Goal: Task Accomplishment & Management: Complete application form

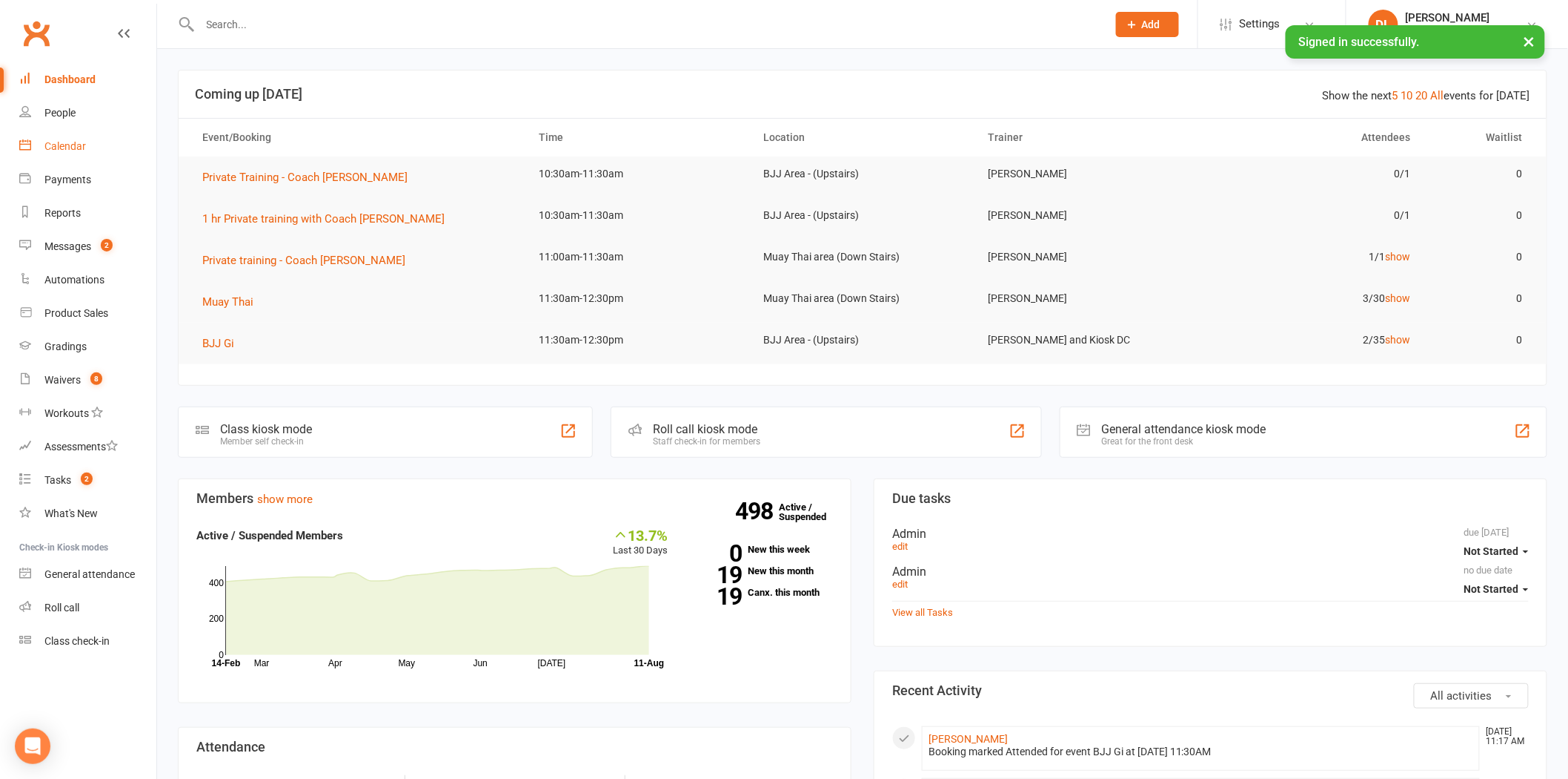
click at [112, 139] on link "Calendar" at bounding box center [88, 146] width 137 height 34
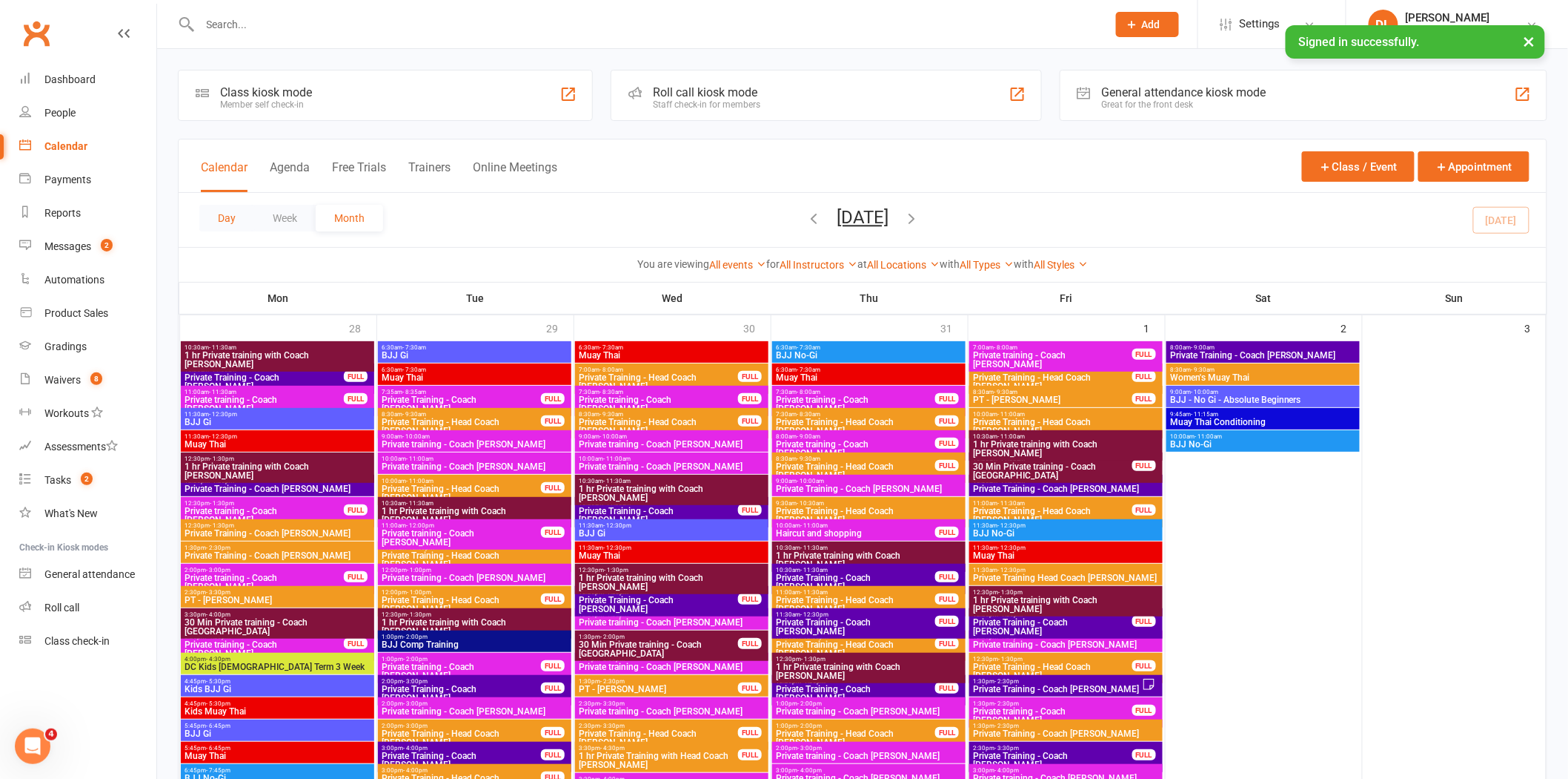
click at [219, 225] on button "Day" at bounding box center [226, 217] width 55 height 26
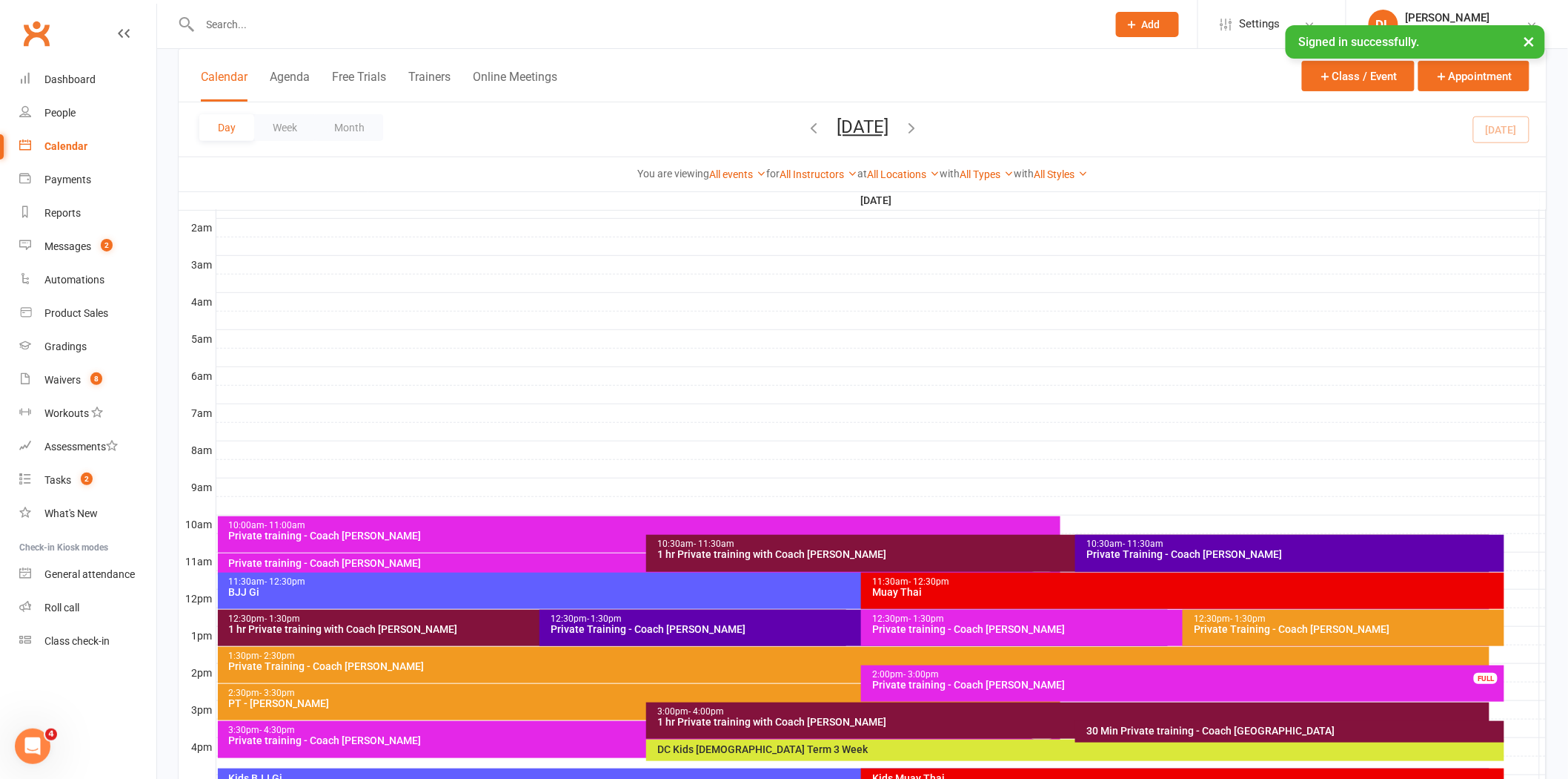
scroll to position [247, 0]
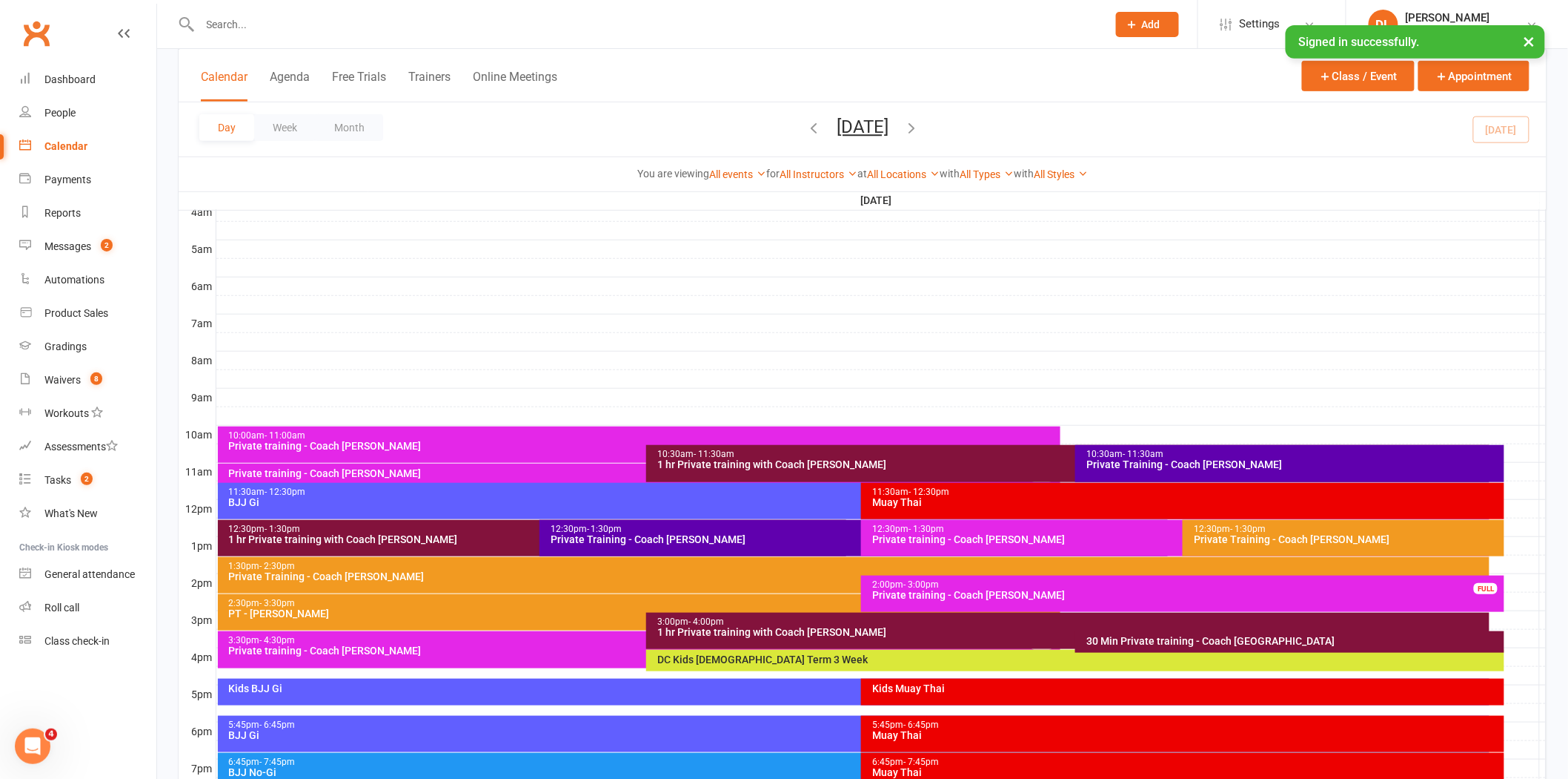
click at [653, 537] on div "Private Training - Coach [PERSON_NAME]" at bounding box center [857, 539] width 615 height 10
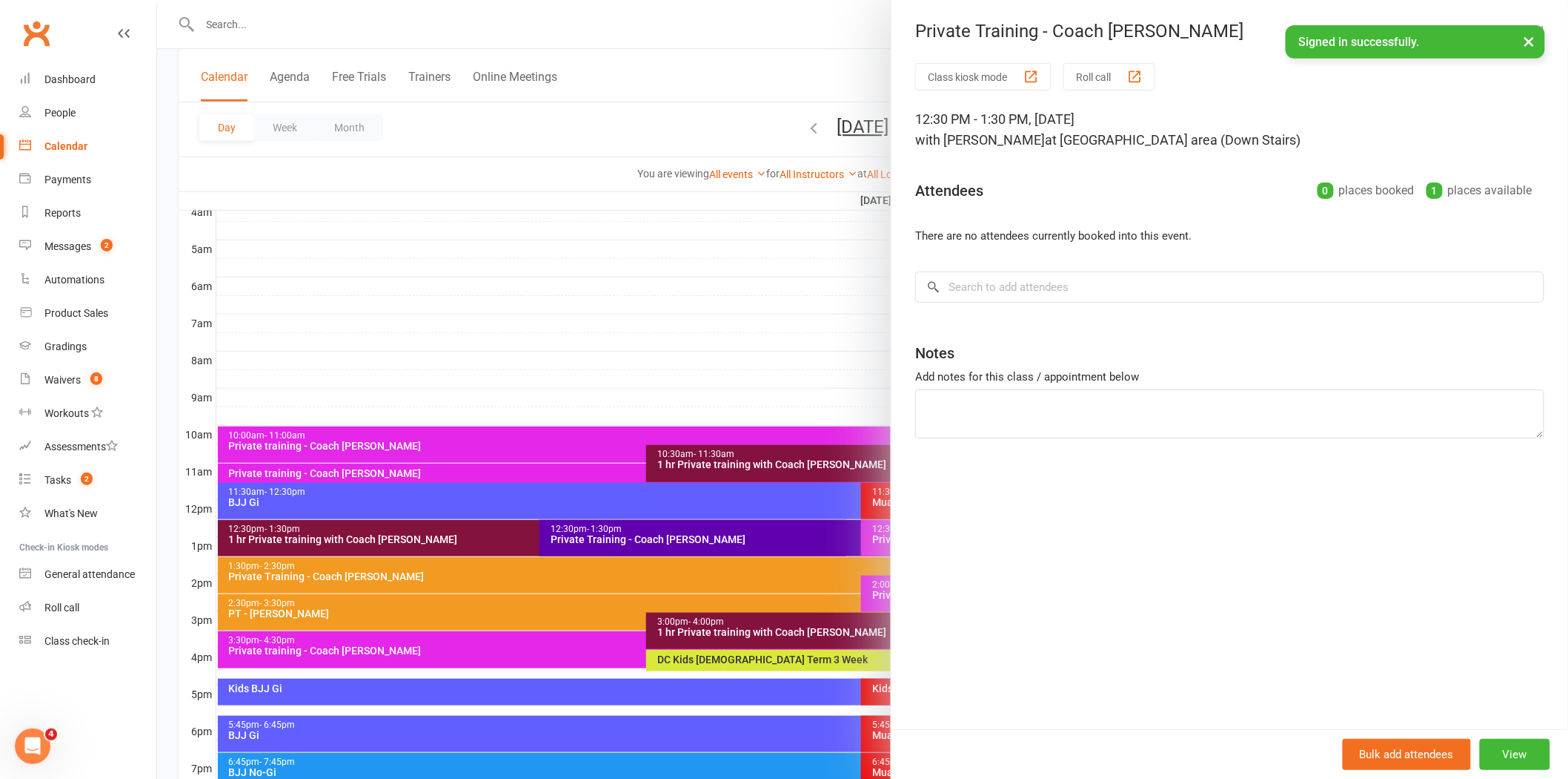
click at [625, 143] on div at bounding box center [862, 389] width 1411 height 779
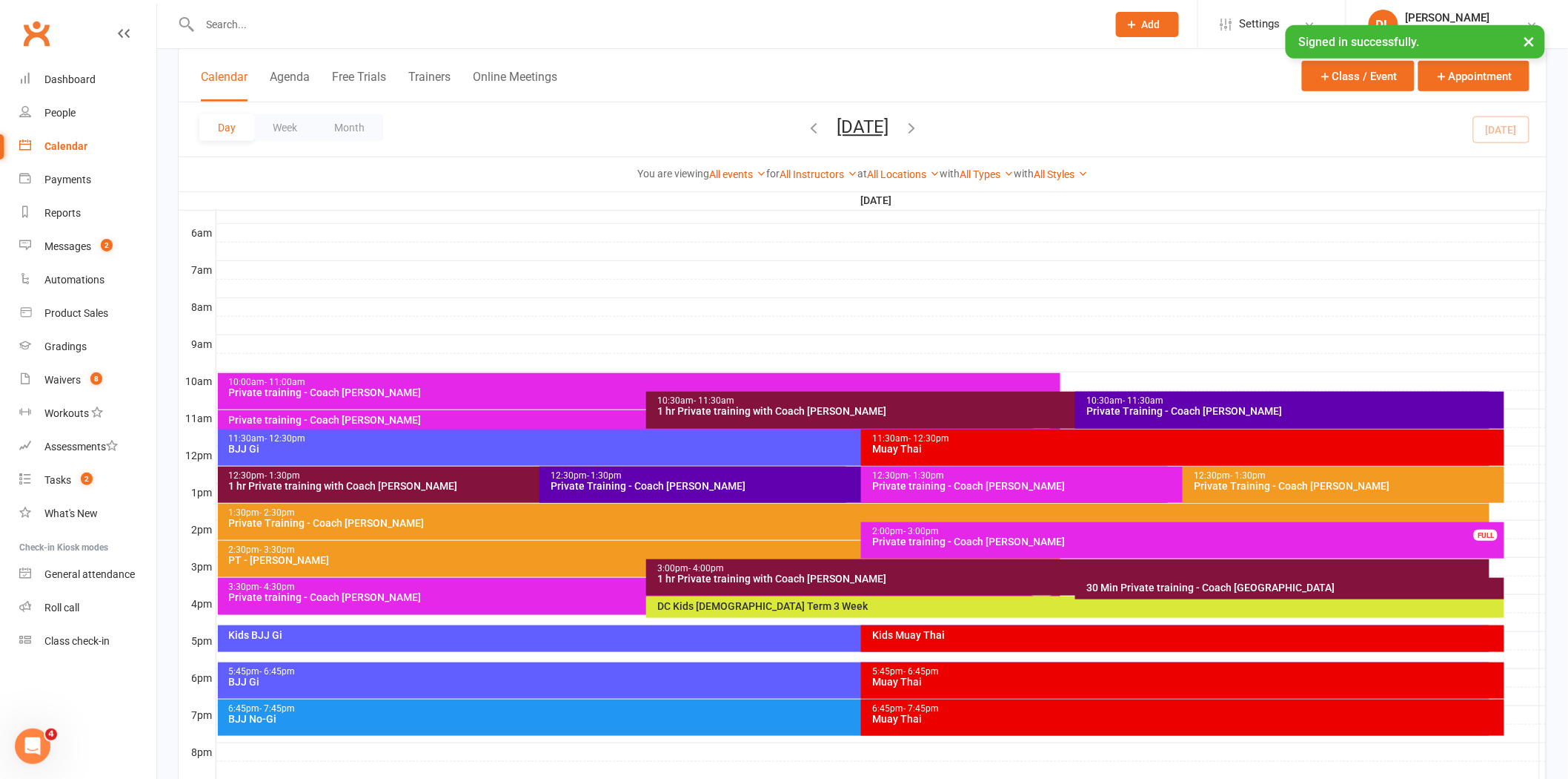
scroll to position [330, 0]
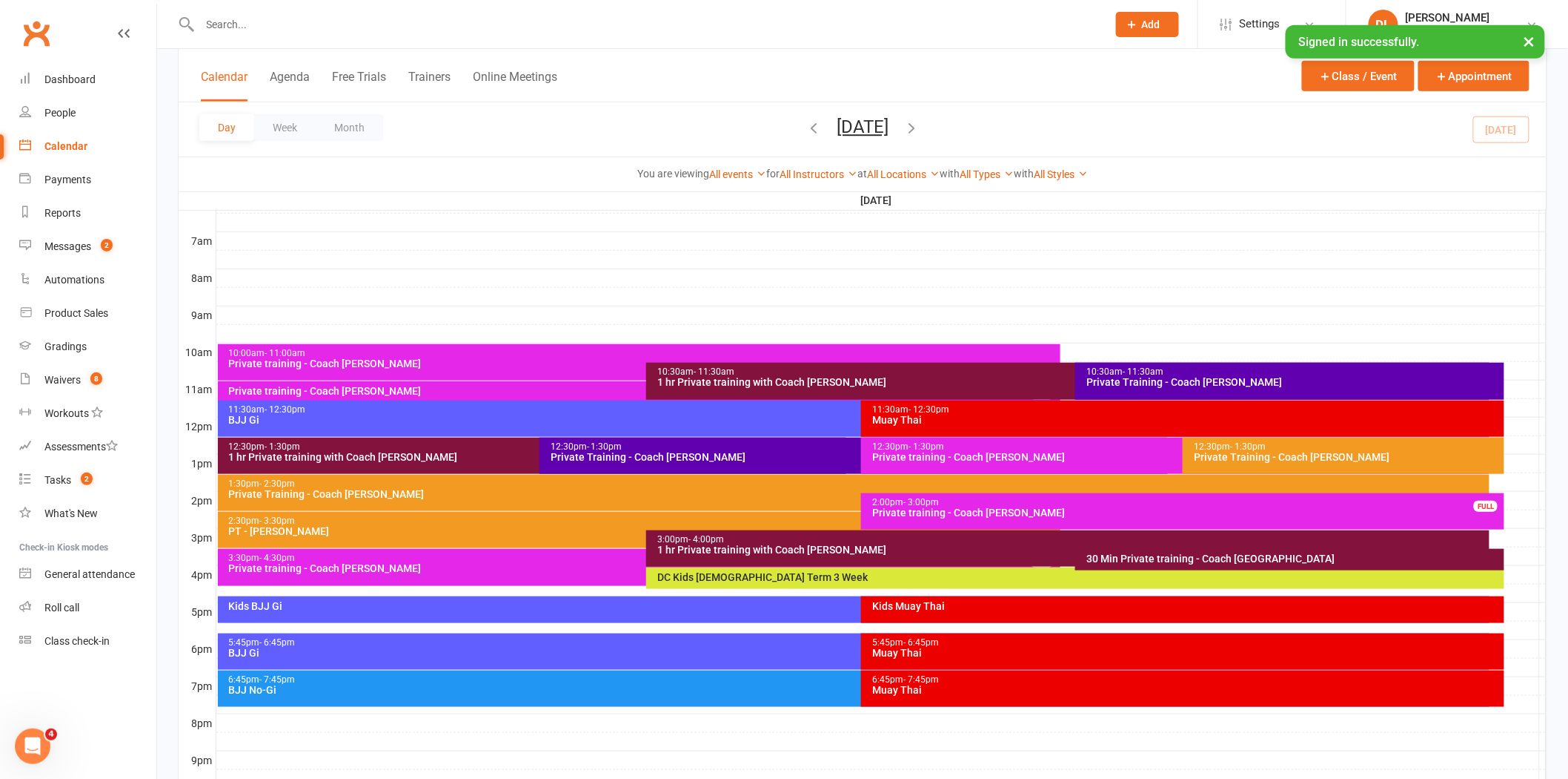
click at [920, 126] on icon "button" at bounding box center [912, 128] width 16 height 16
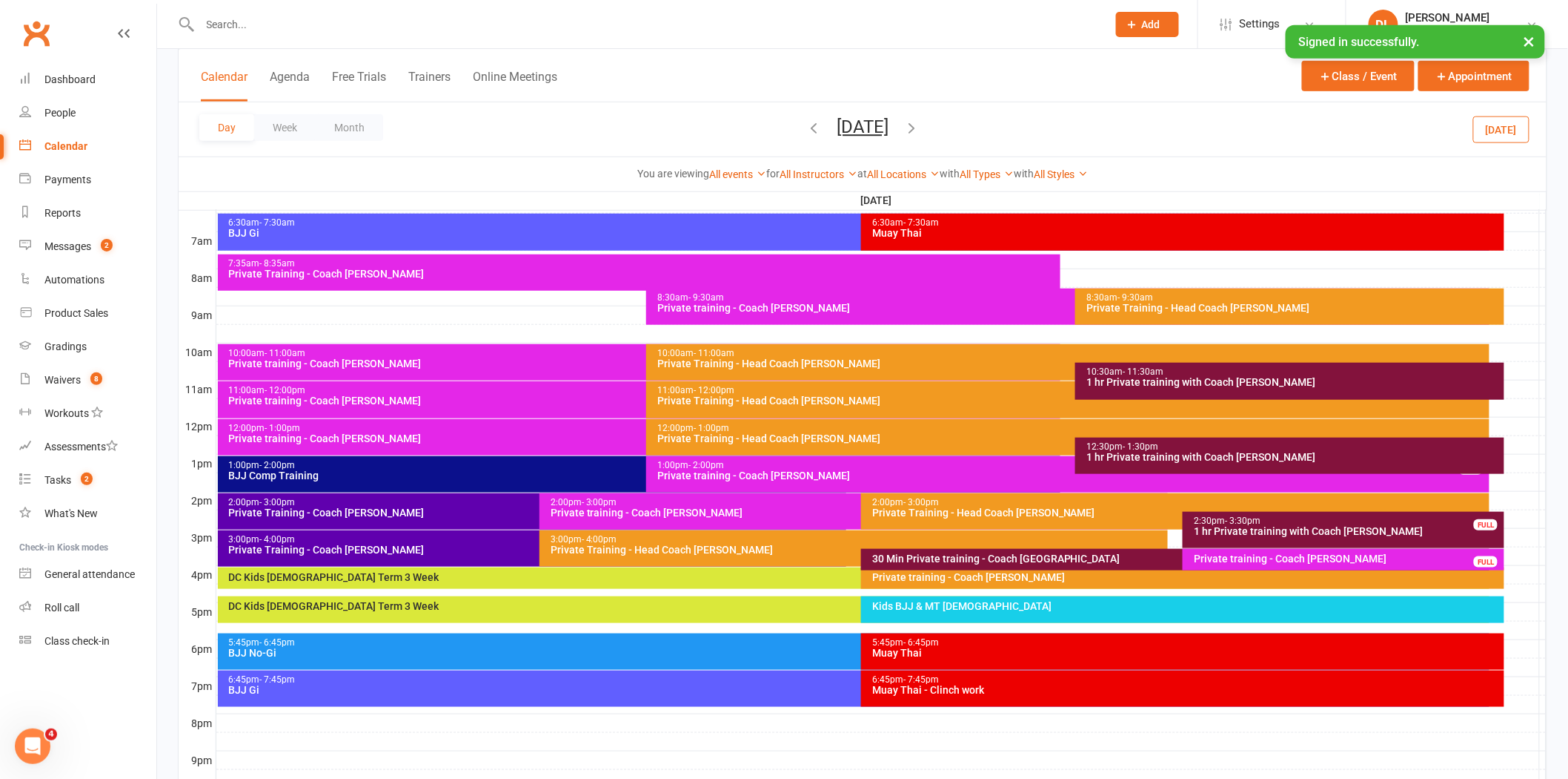
click at [757, 502] on div "2:00pm - 3:00pm" at bounding box center [857, 502] width 615 height 10
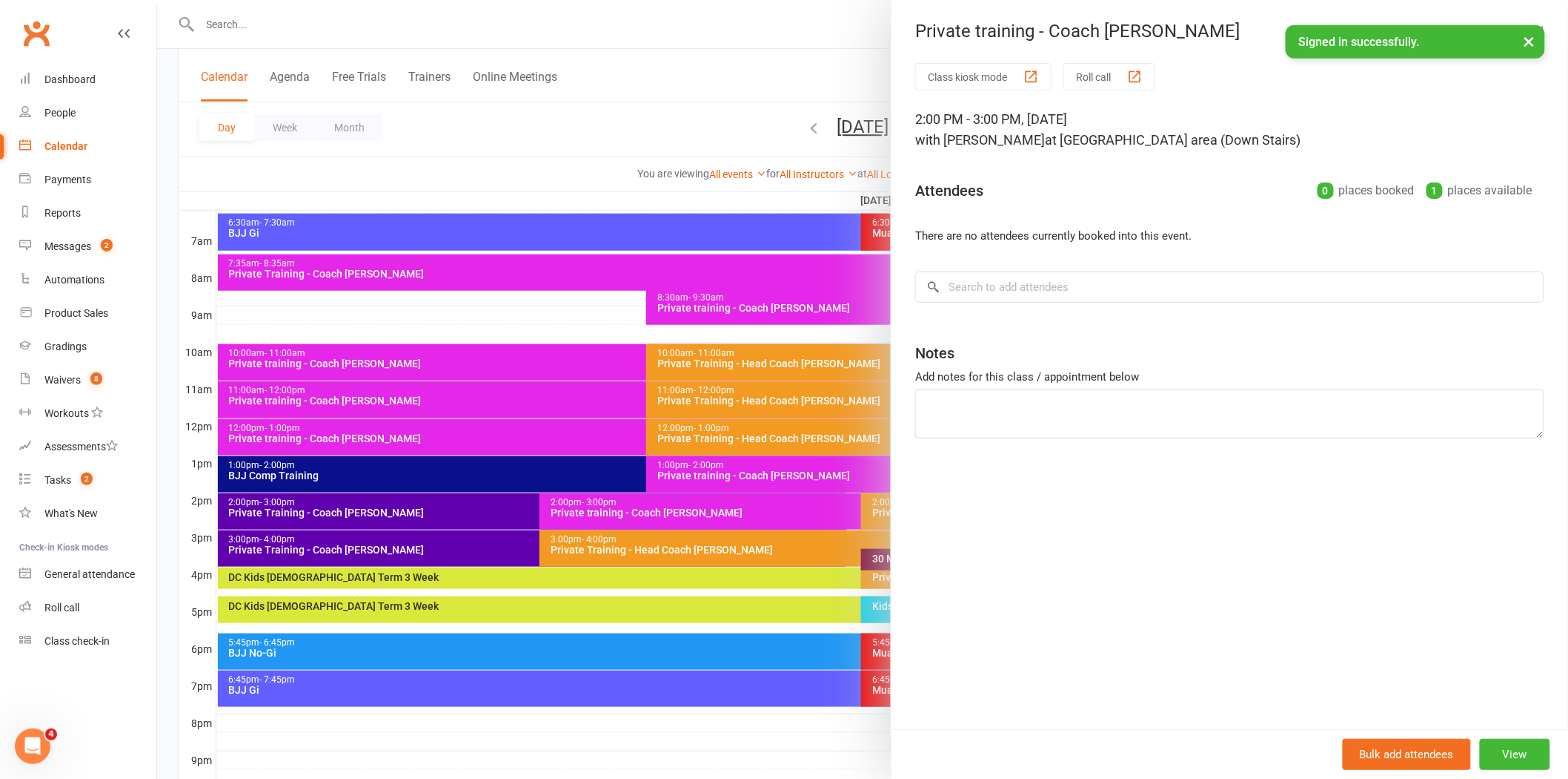
click at [538, 542] on div at bounding box center [862, 389] width 1411 height 779
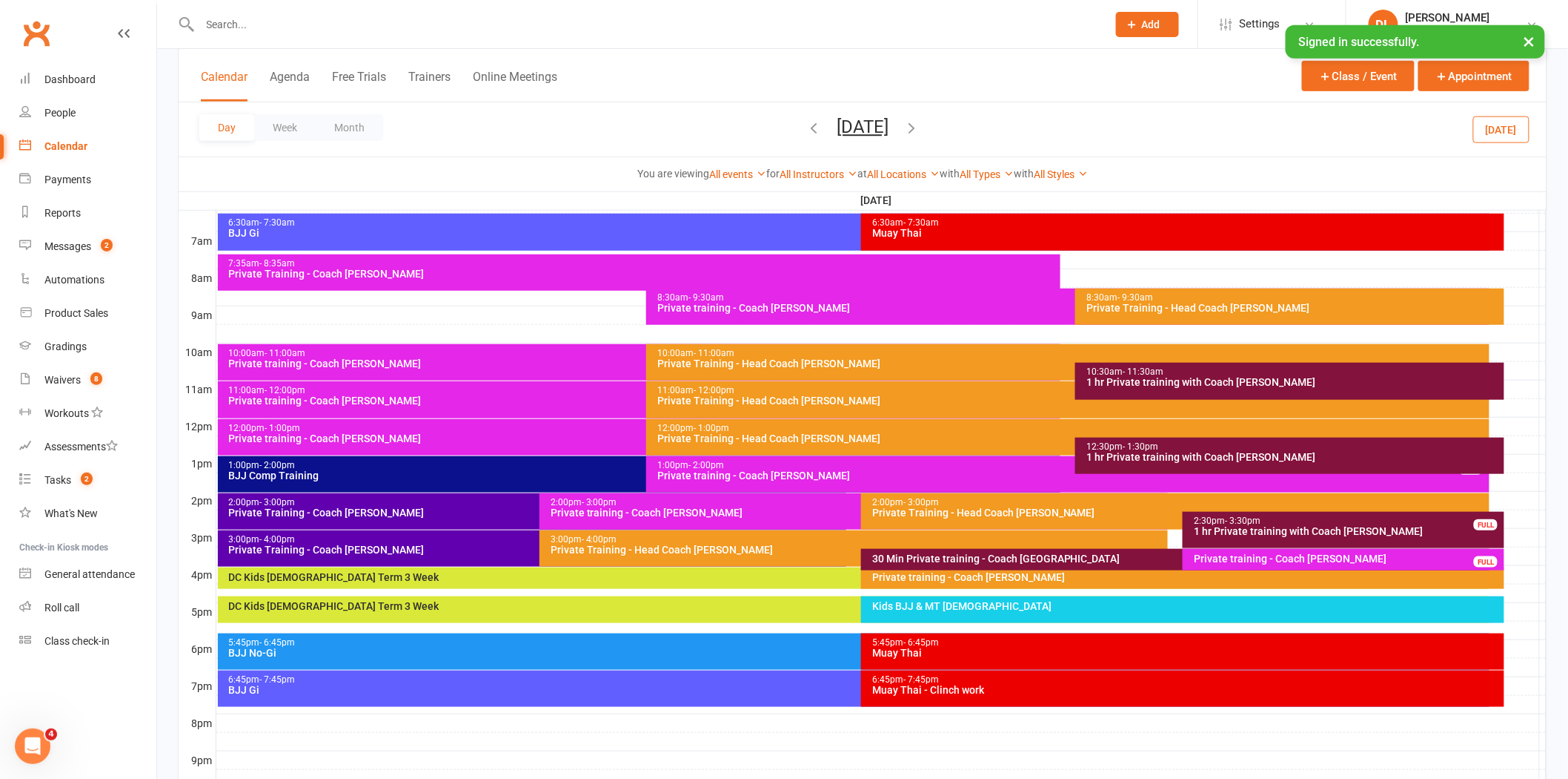
click at [345, 518] on div "2:00pm - 3:00pm Private Training - Coach [PERSON_NAME]" at bounding box center [532, 511] width 629 height 37
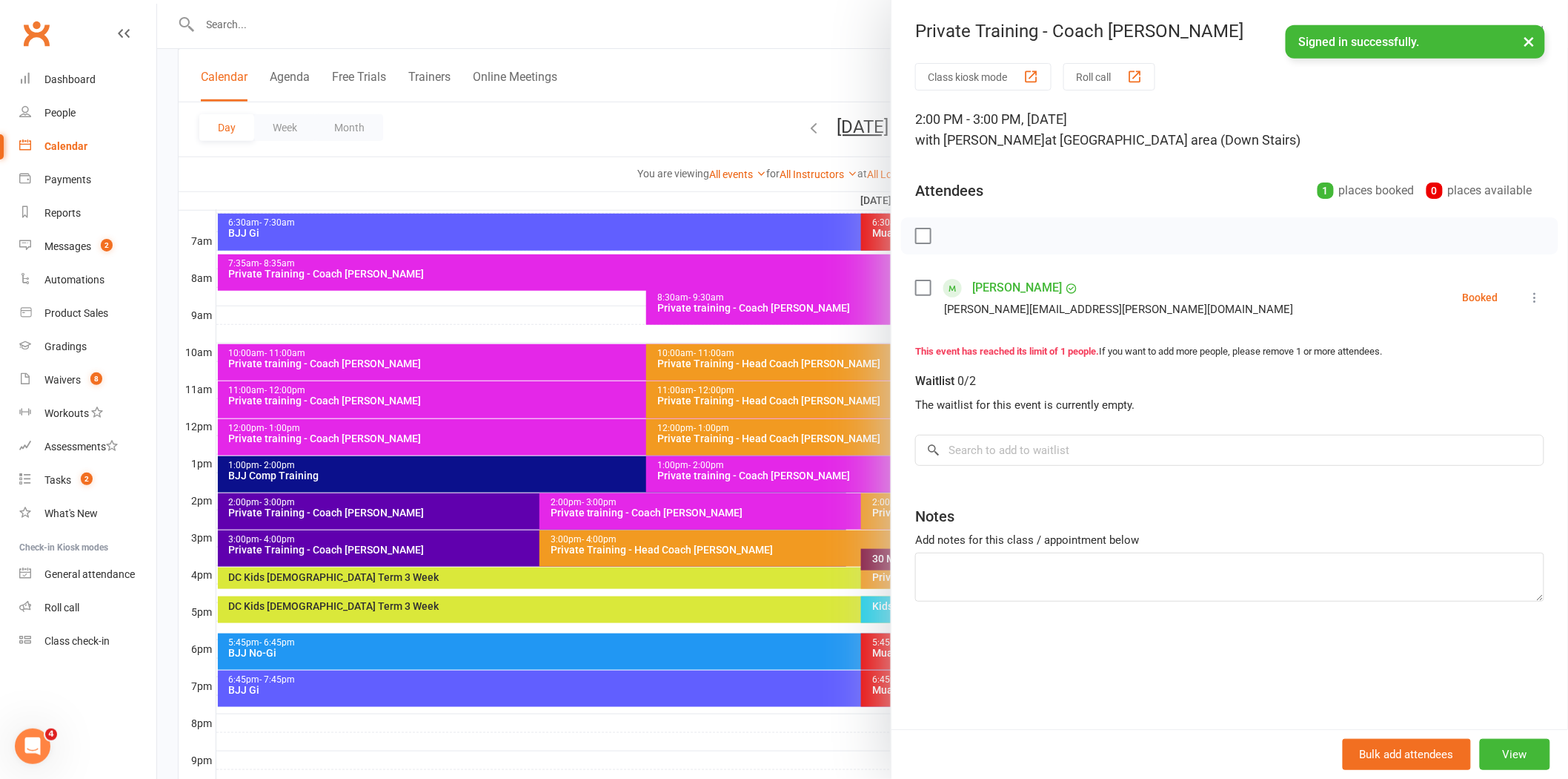
click at [353, 520] on div at bounding box center [862, 389] width 1411 height 779
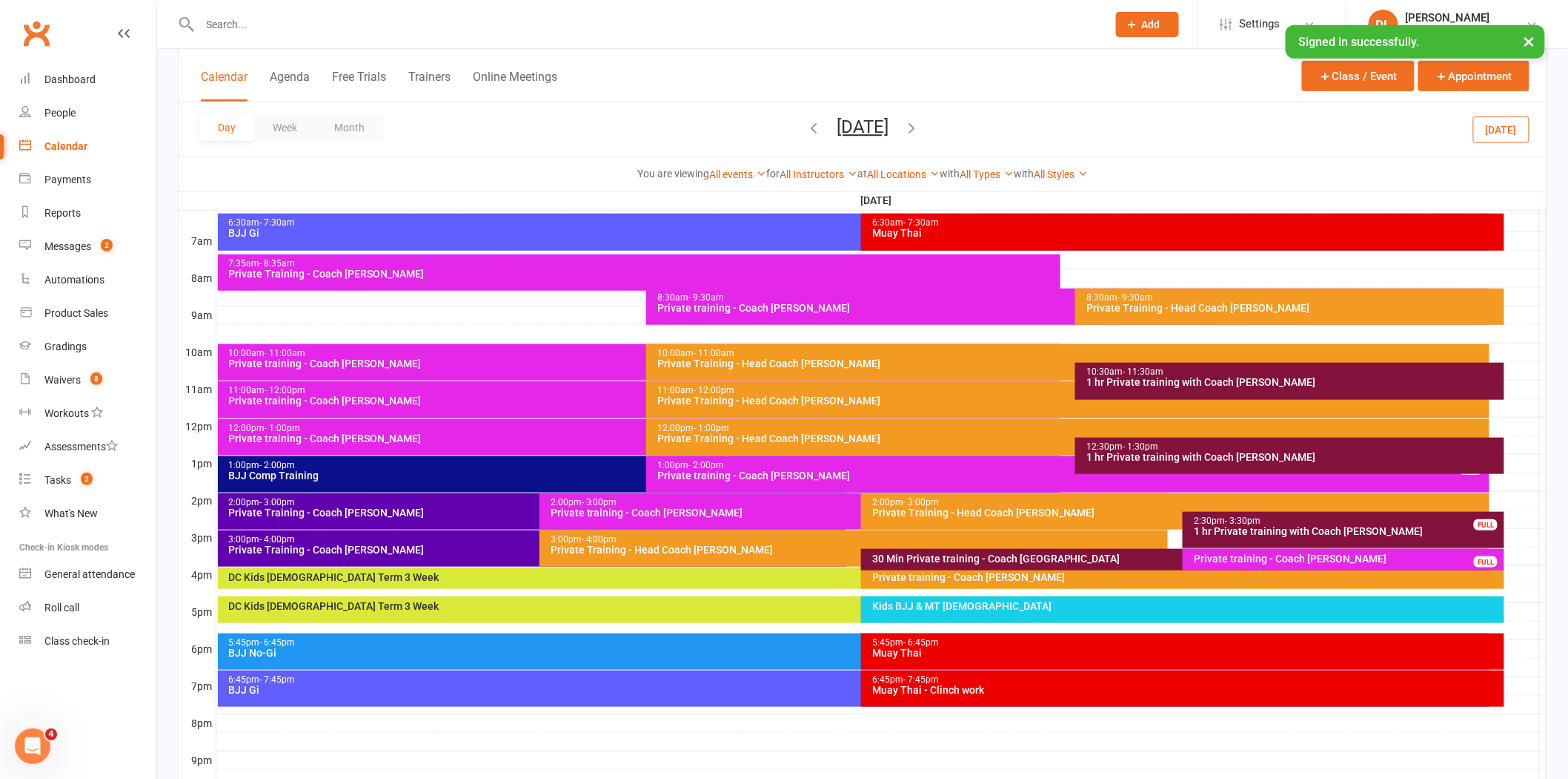
click at [768, 477] on div "Private training - Coach [PERSON_NAME]" at bounding box center [1071, 475] width 830 height 10
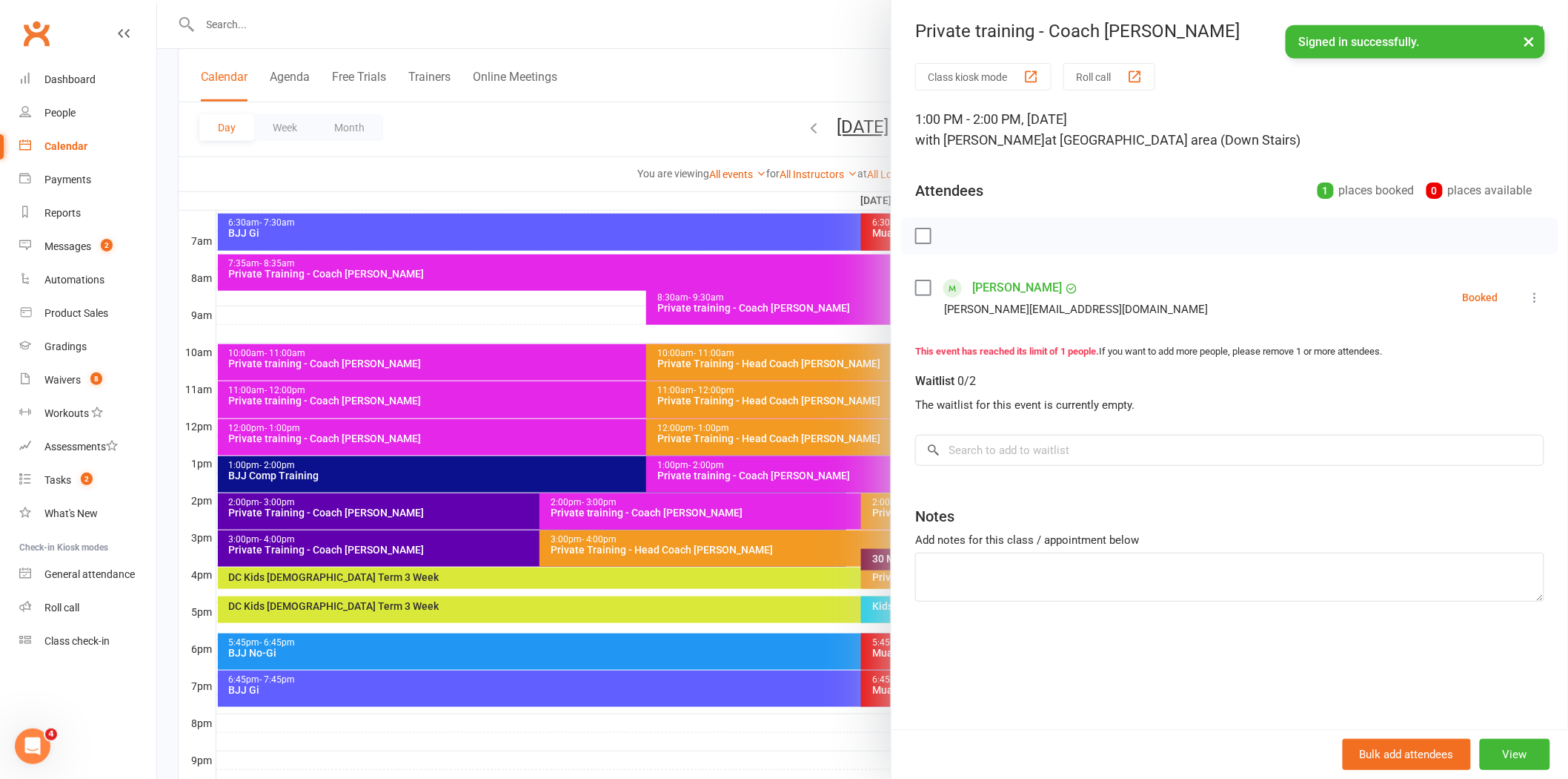
click at [606, 413] on div at bounding box center [862, 389] width 1411 height 779
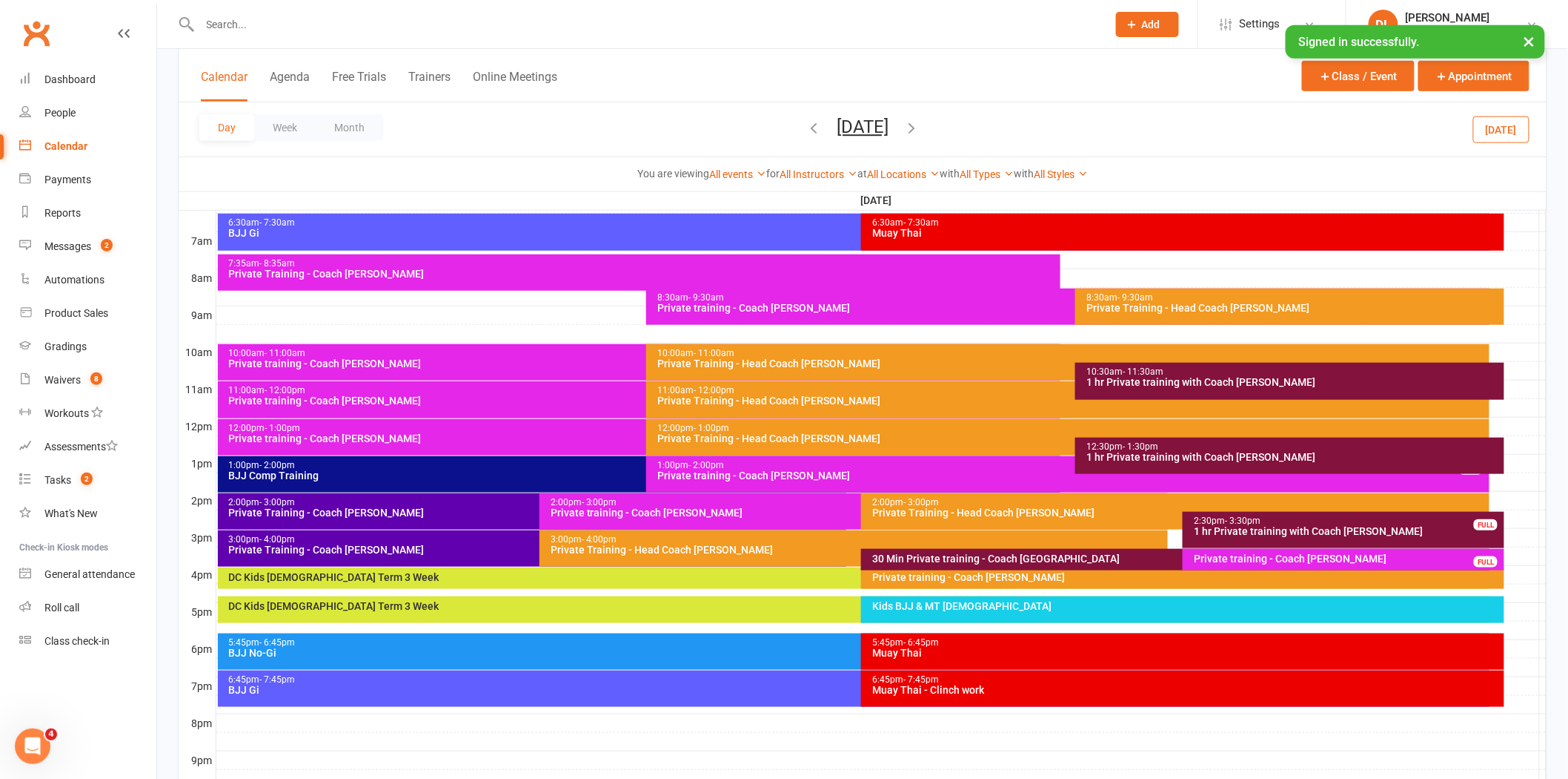
click at [469, 416] on div "11:00am - 12:00pm Private training - Coach [PERSON_NAME]" at bounding box center [640, 399] width 843 height 37
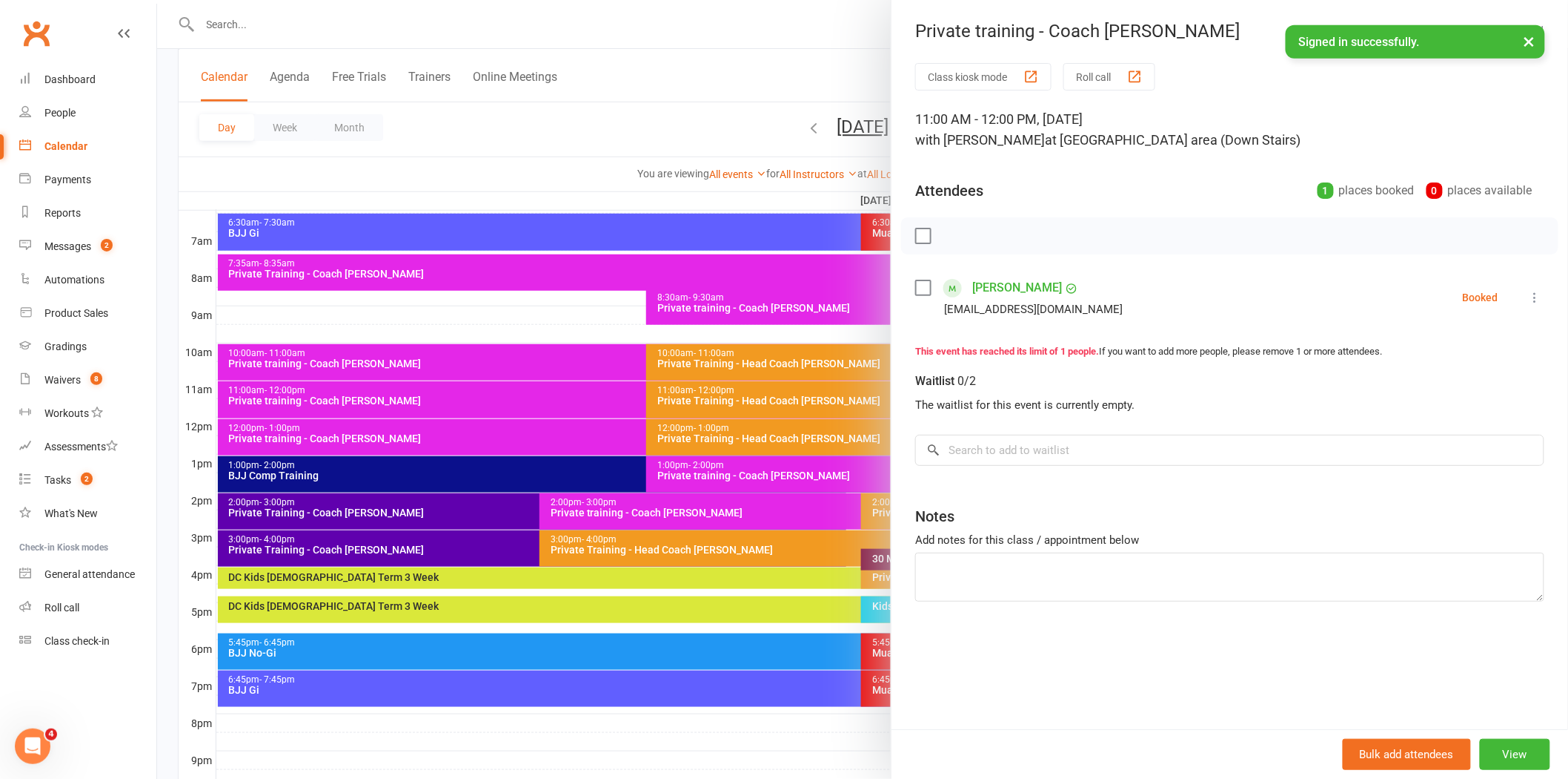
click at [467, 428] on div at bounding box center [862, 389] width 1411 height 779
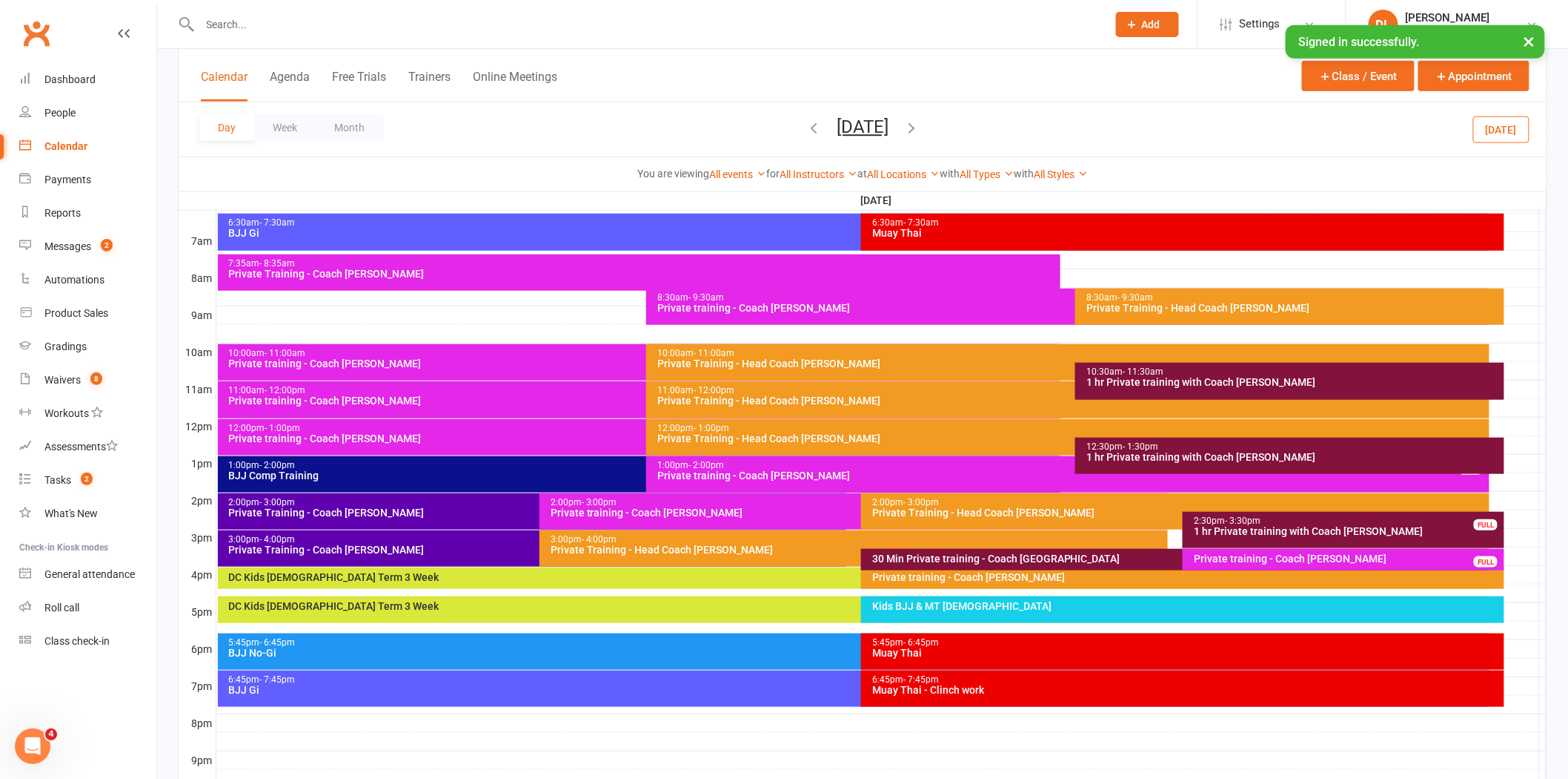
click at [467, 428] on div "12:00pm - 1:00pm" at bounding box center [643, 428] width 830 height 10
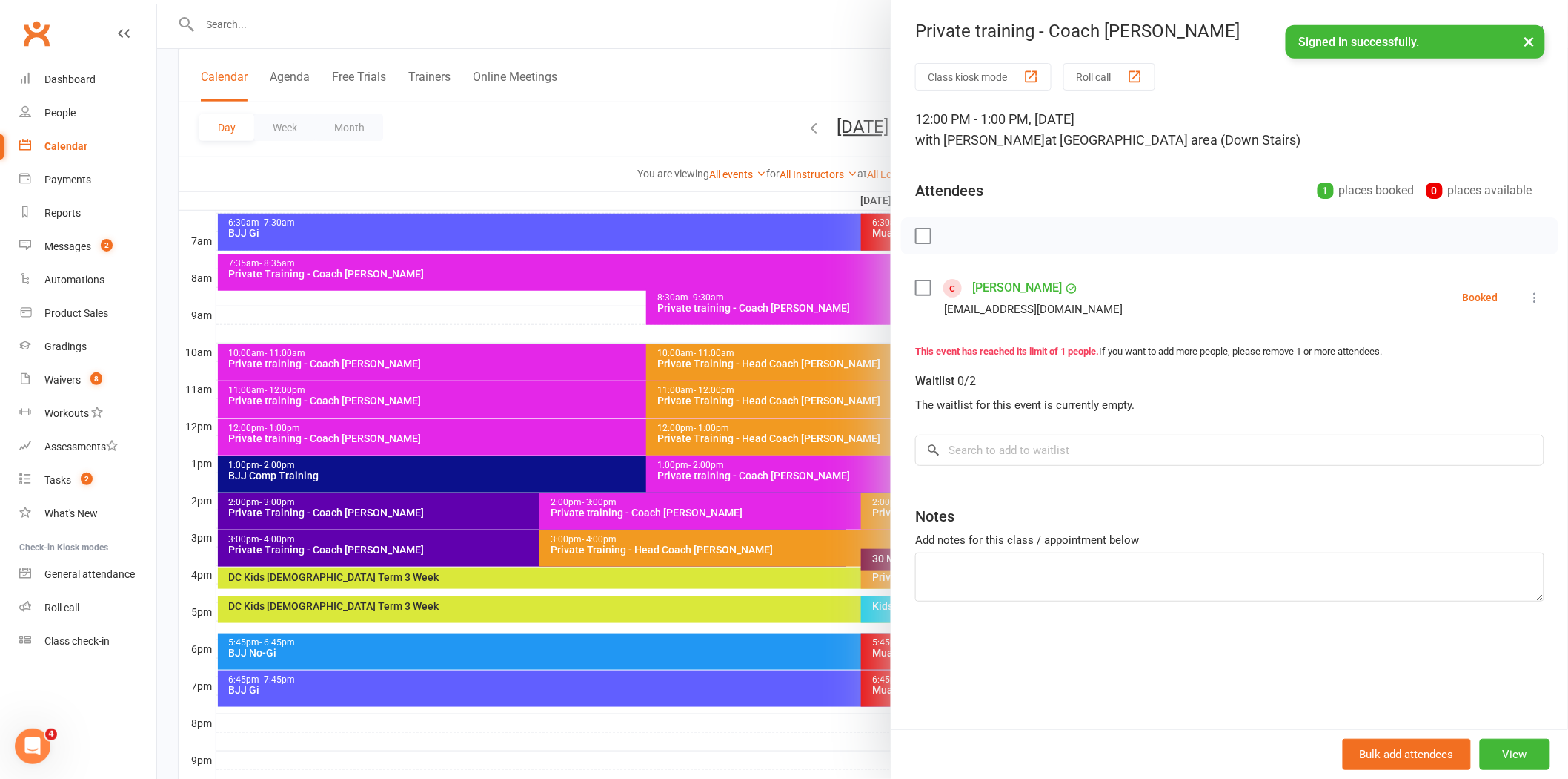
click at [522, 550] on div at bounding box center [862, 389] width 1411 height 779
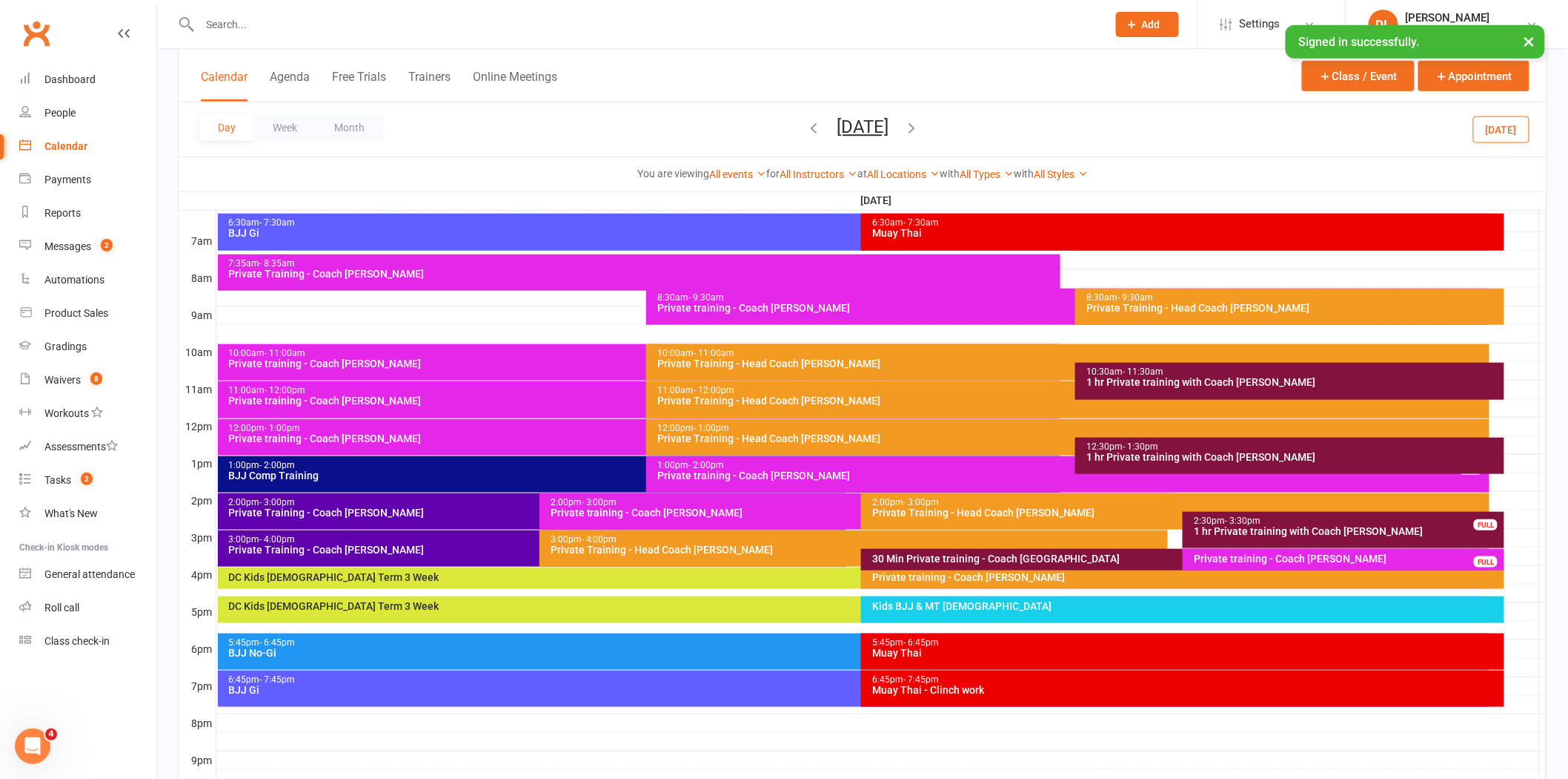
click at [455, 364] on div "Private training - Coach [PERSON_NAME]" at bounding box center [643, 363] width 830 height 10
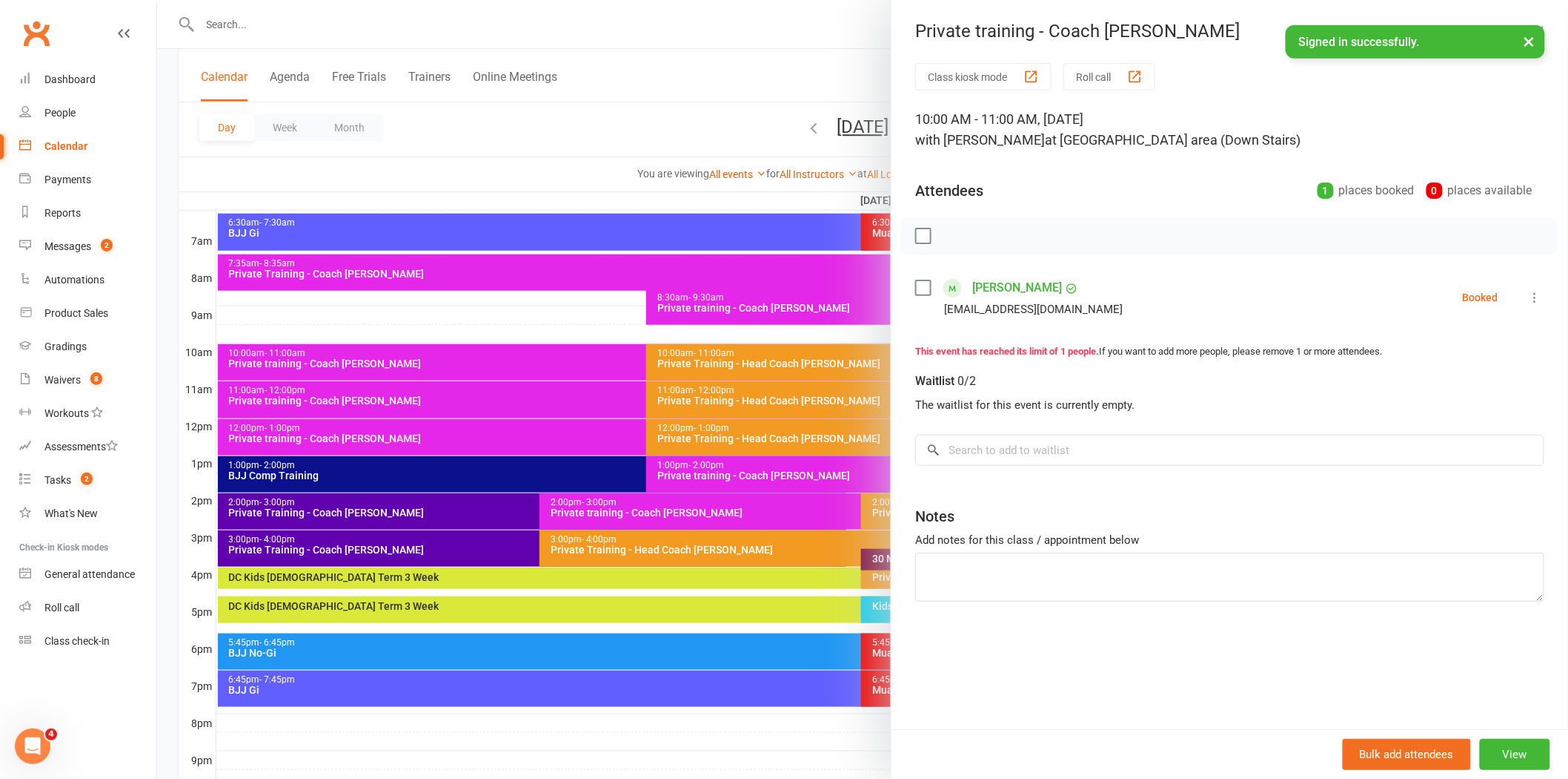
click at [531, 412] on div at bounding box center [862, 389] width 1411 height 779
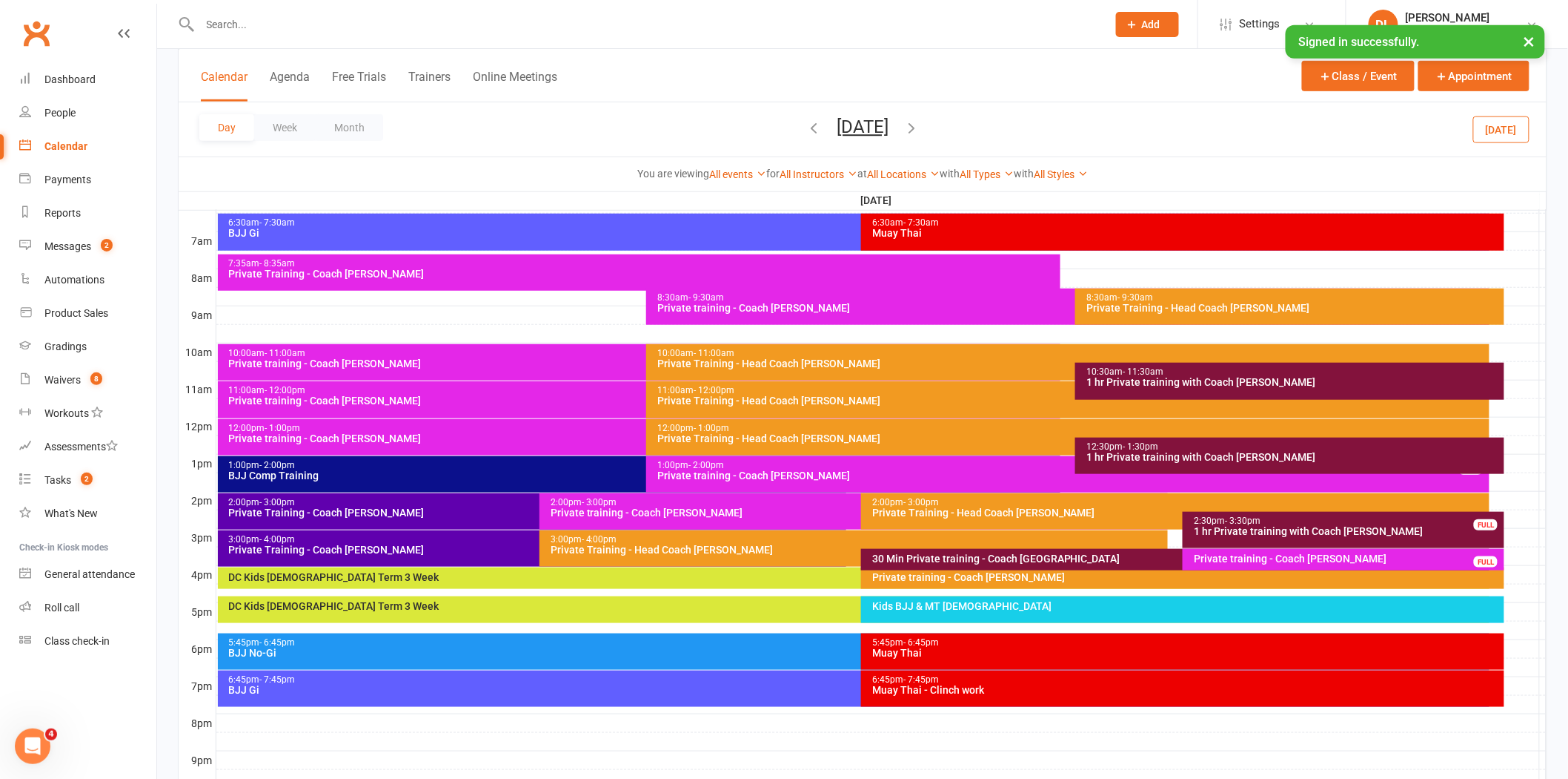
click at [519, 405] on div "11:00am - 12:00pm Private training - Coach [PERSON_NAME]" at bounding box center [640, 399] width 843 height 37
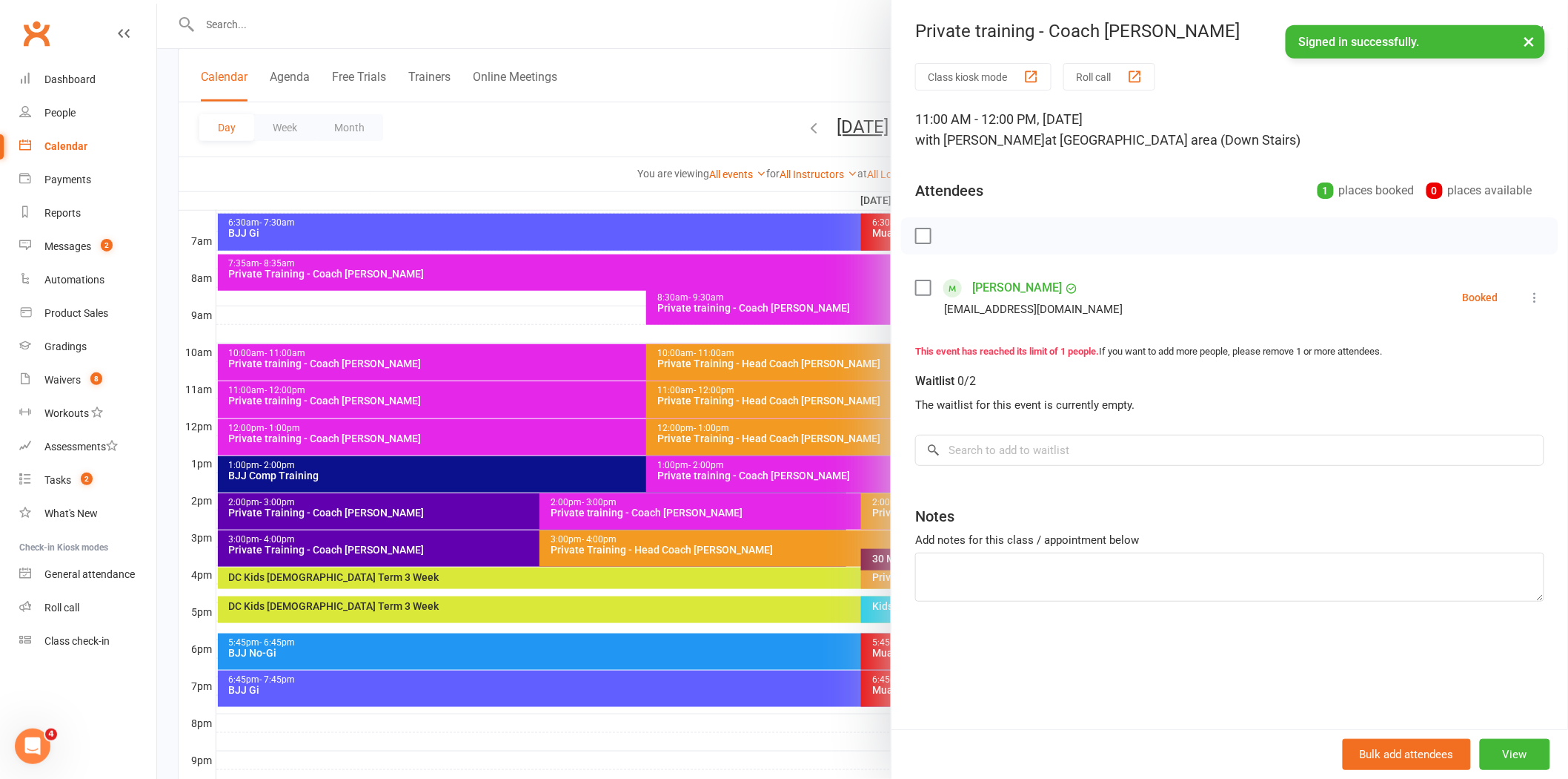
click at [585, 131] on div at bounding box center [862, 389] width 1411 height 779
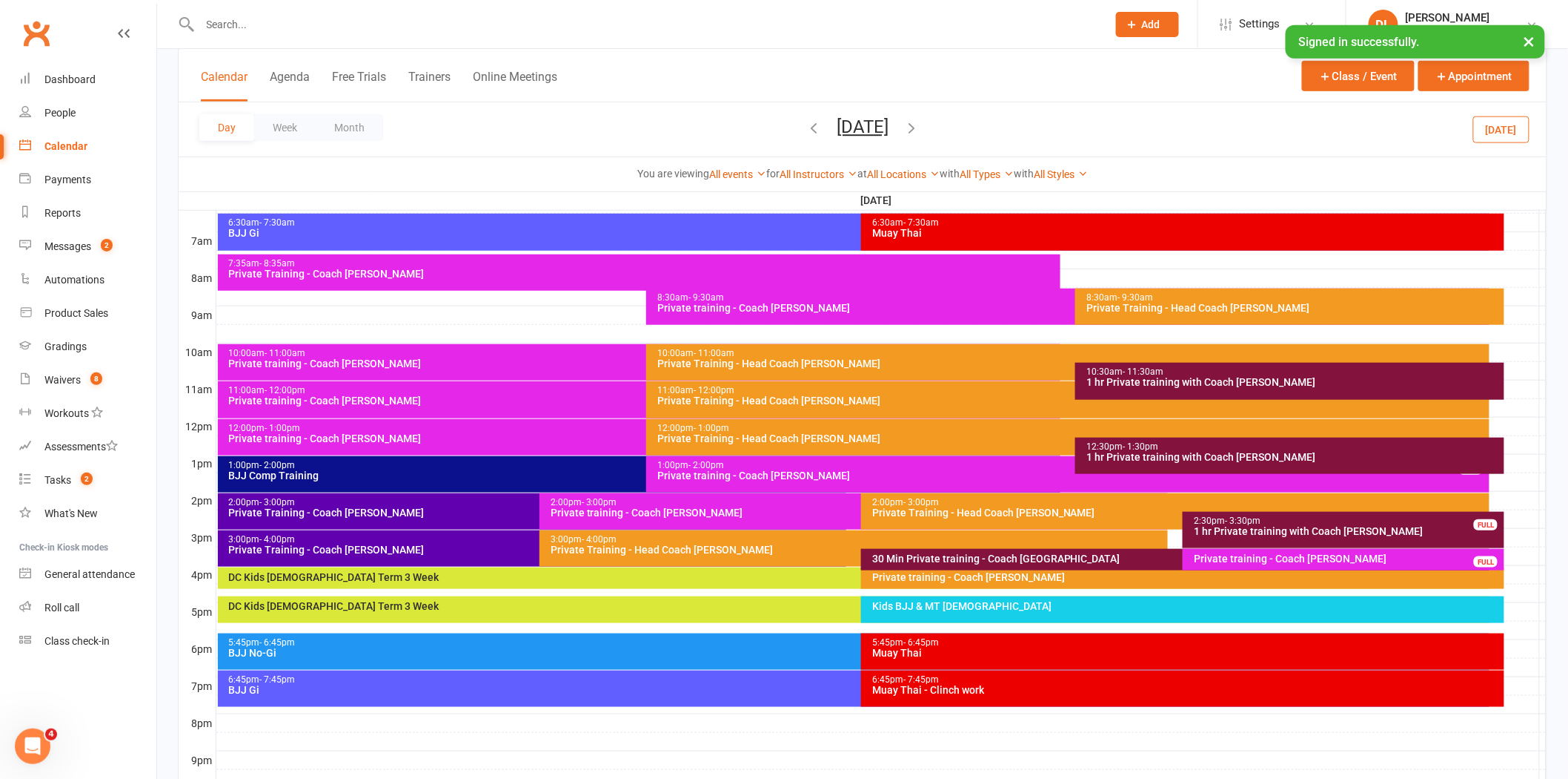
click at [920, 130] on icon "button" at bounding box center [912, 128] width 16 height 16
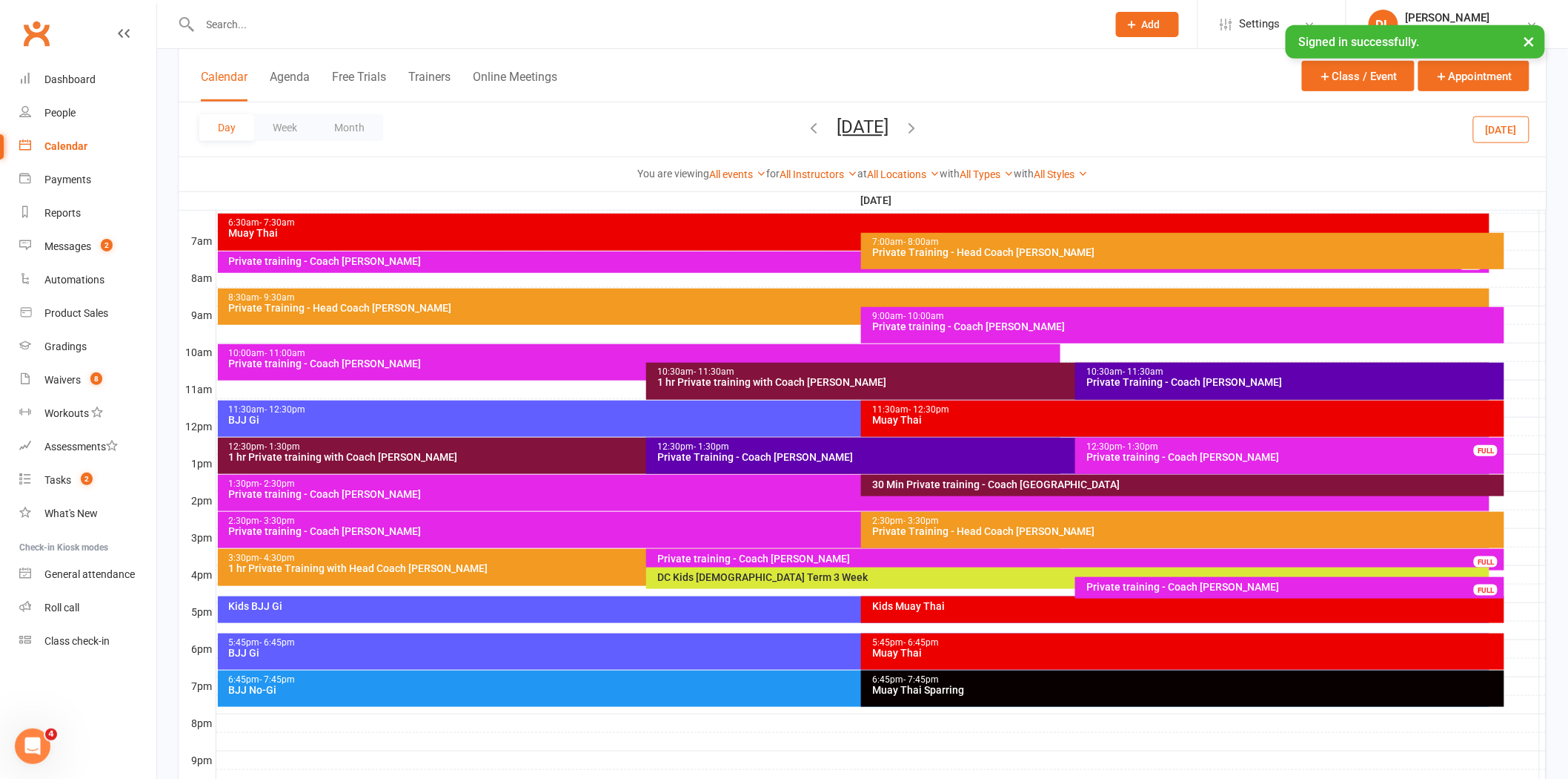
click at [904, 130] on span "[DATE] [DATE] Sun Mon Tue Wed Thu Fri Sat 27 28 29 30 31 01 02 03 04 05 06 07 0…" at bounding box center [862, 129] width 81 height 26
click at [920, 124] on icon "button" at bounding box center [912, 128] width 16 height 16
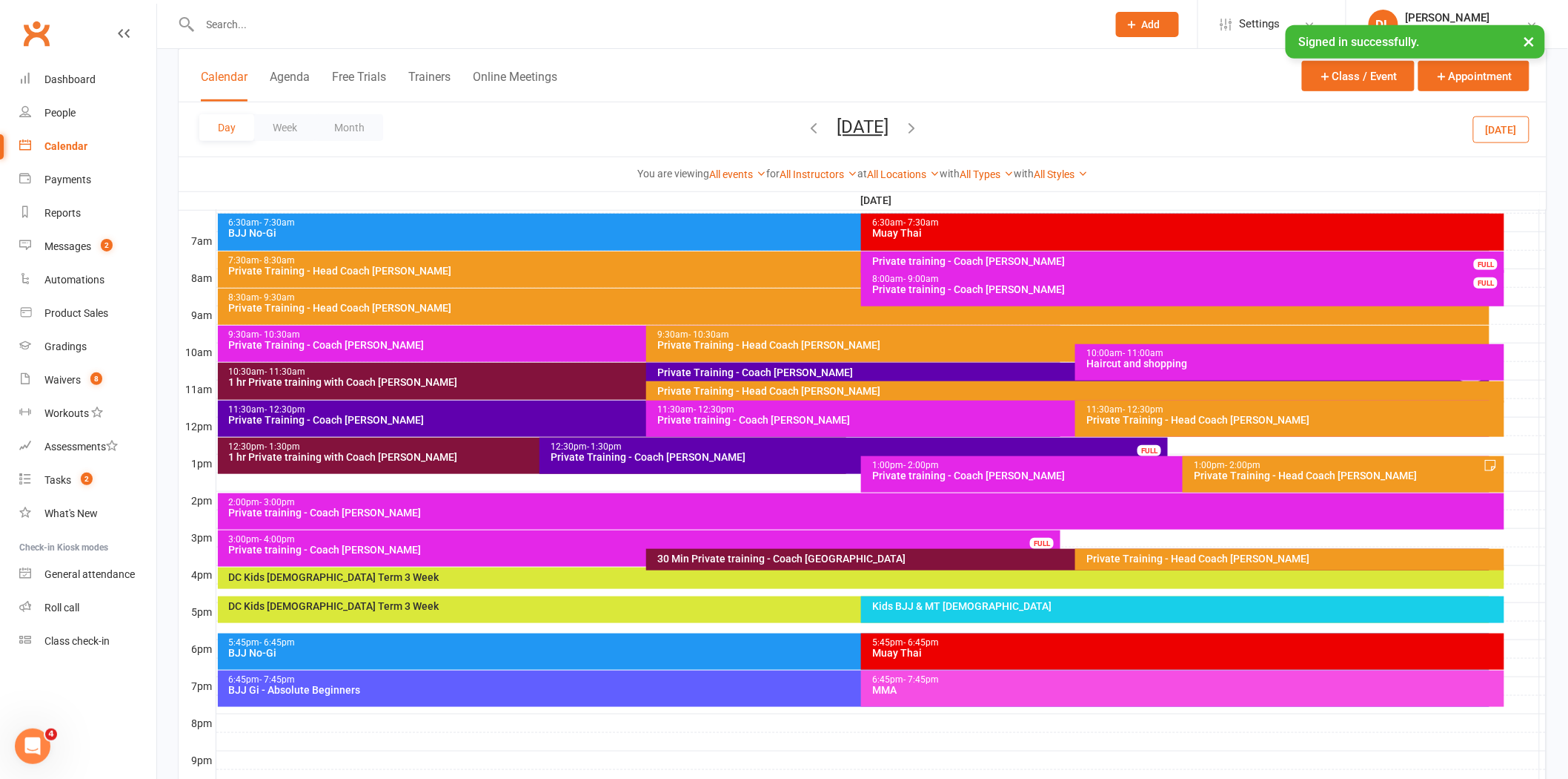
click at [988, 124] on div "Day Week Month [DATE] [DATE] Sun Mon Tue Wed Thu Fri Sat 27 28 29 30 31 01 02 0…" at bounding box center [862, 129] width 1368 height 54
click at [920, 128] on icon "button" at bounding box center [912, 128] width 16 height 16
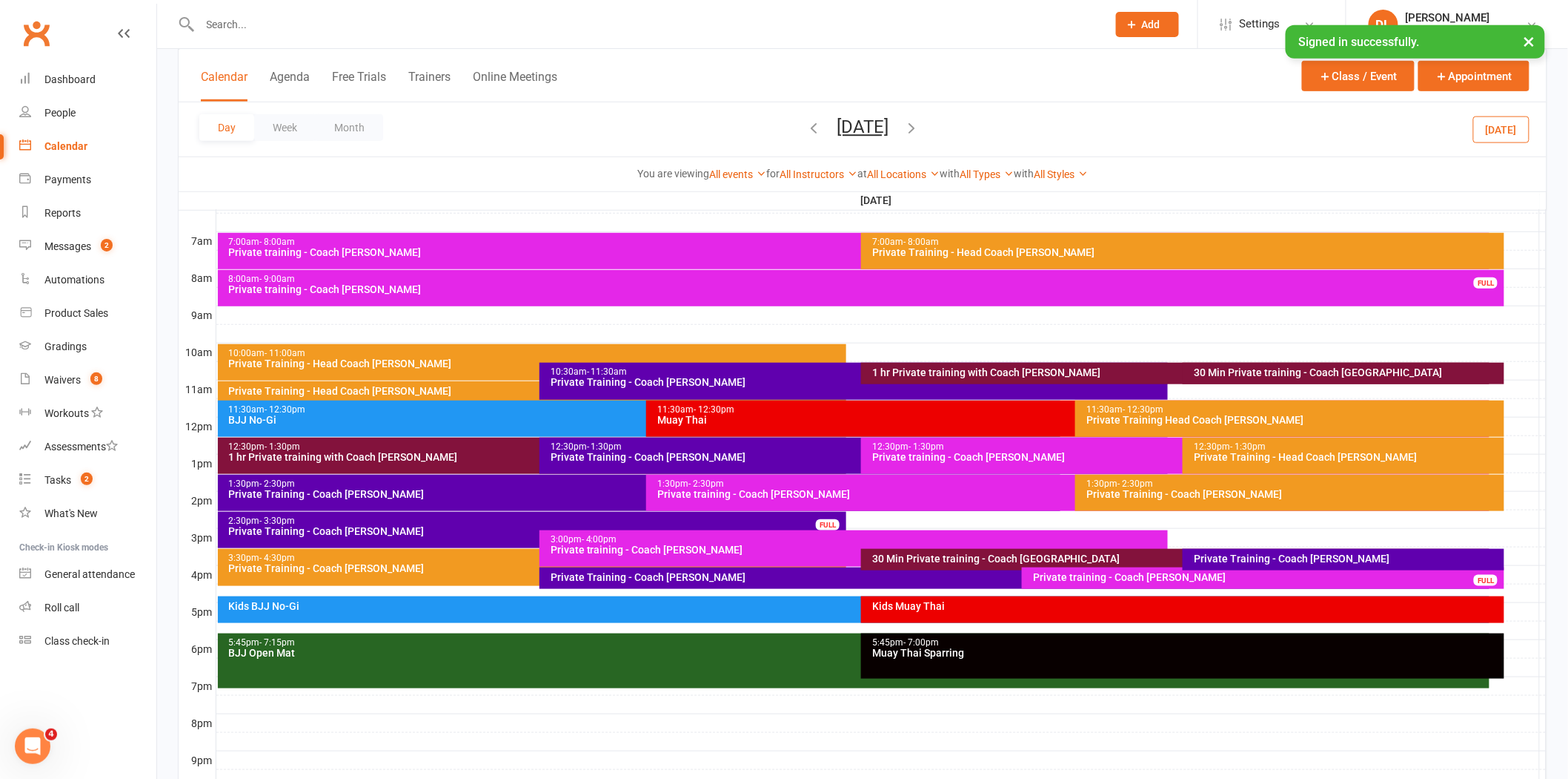
click at [915, 451] on div "Private training - Coach [PERSON_NAME]" at bounding box center [1179, 456] width 615 height 10
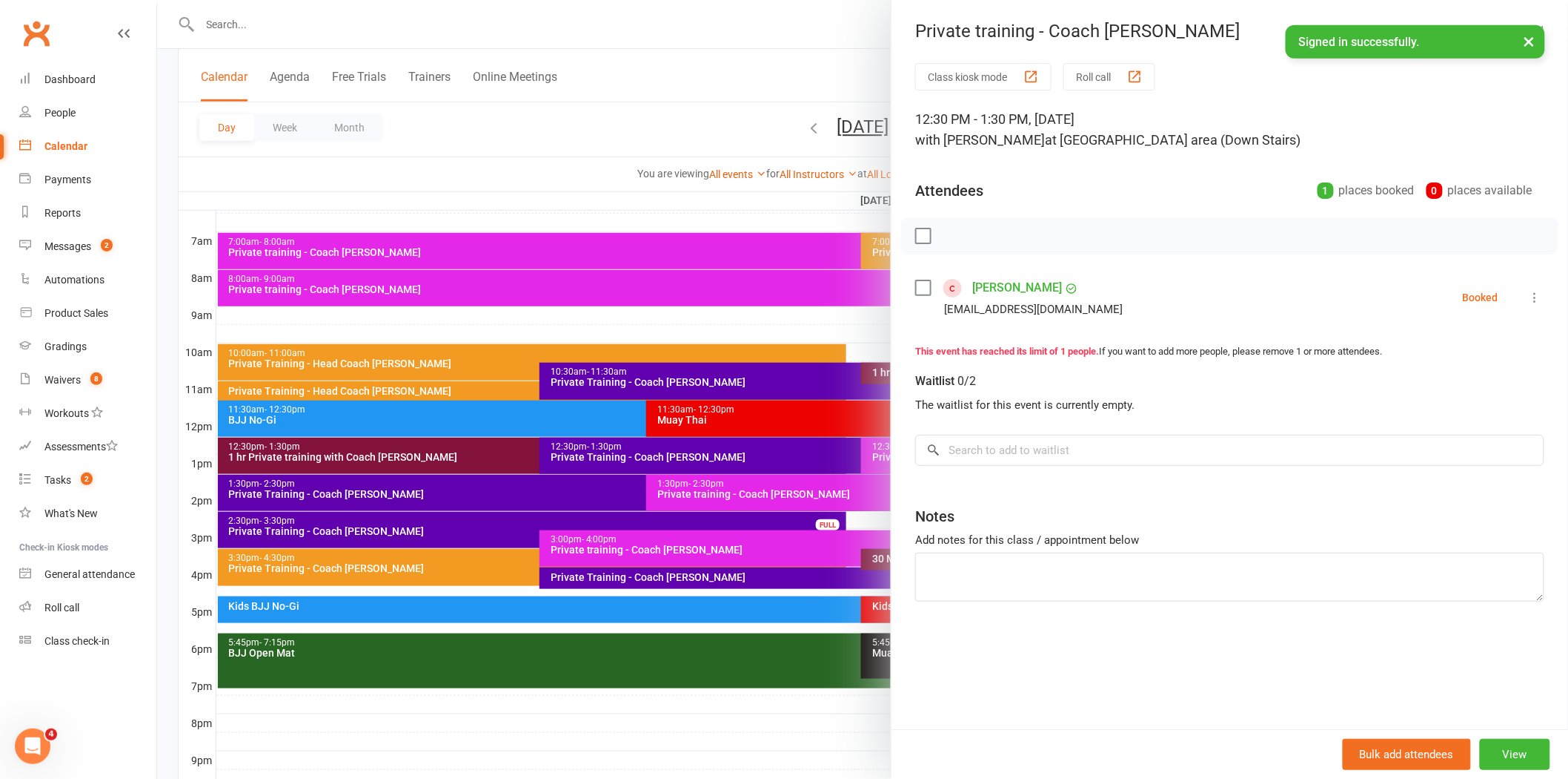
click at [821, 468] on div at bounding box center [862, 389] width 1411 height 779
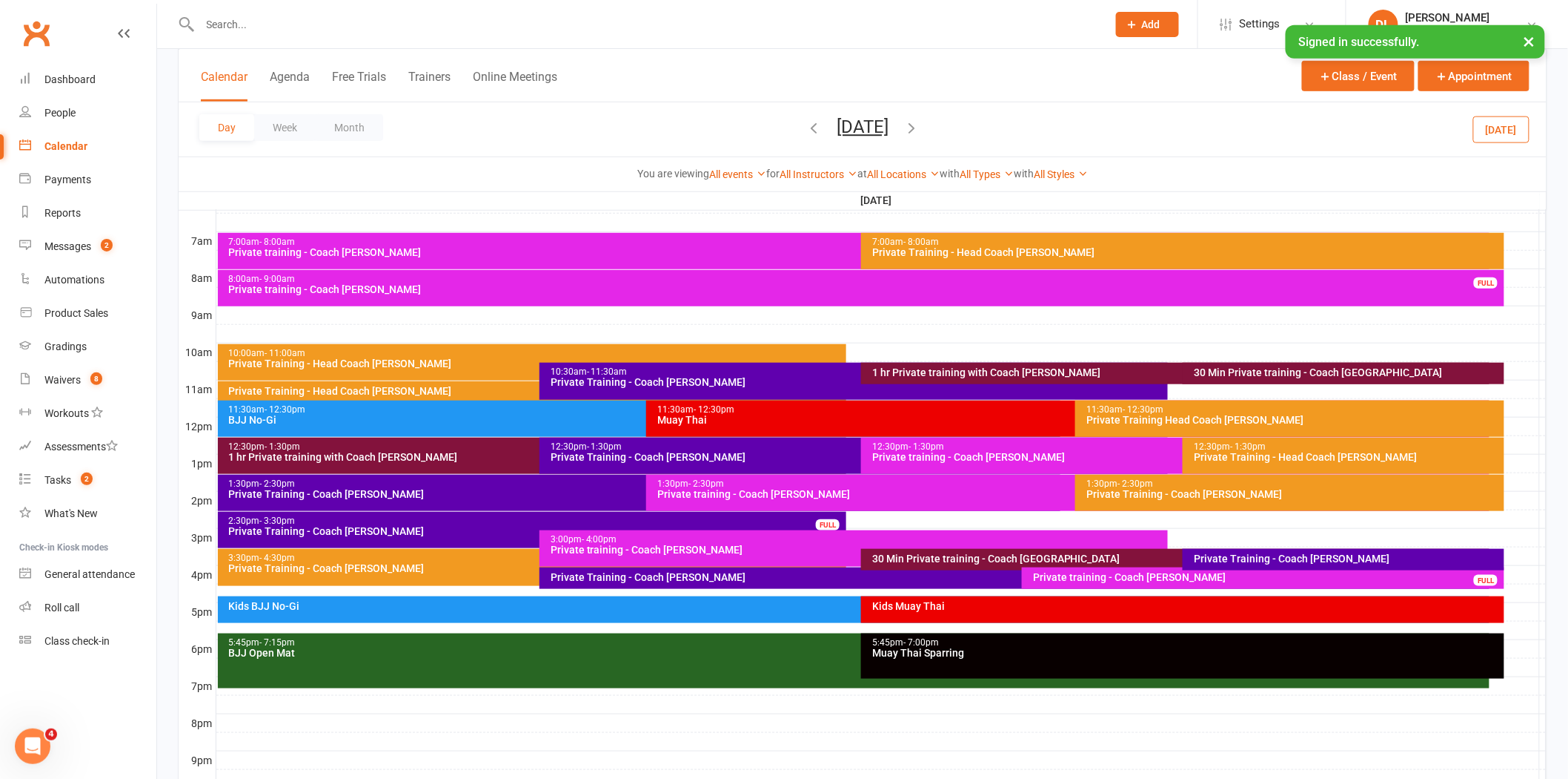
click at [791, 483] on div "1:30pm - 2:30pm" at bounding box center [1071, 484] width 830 height 10
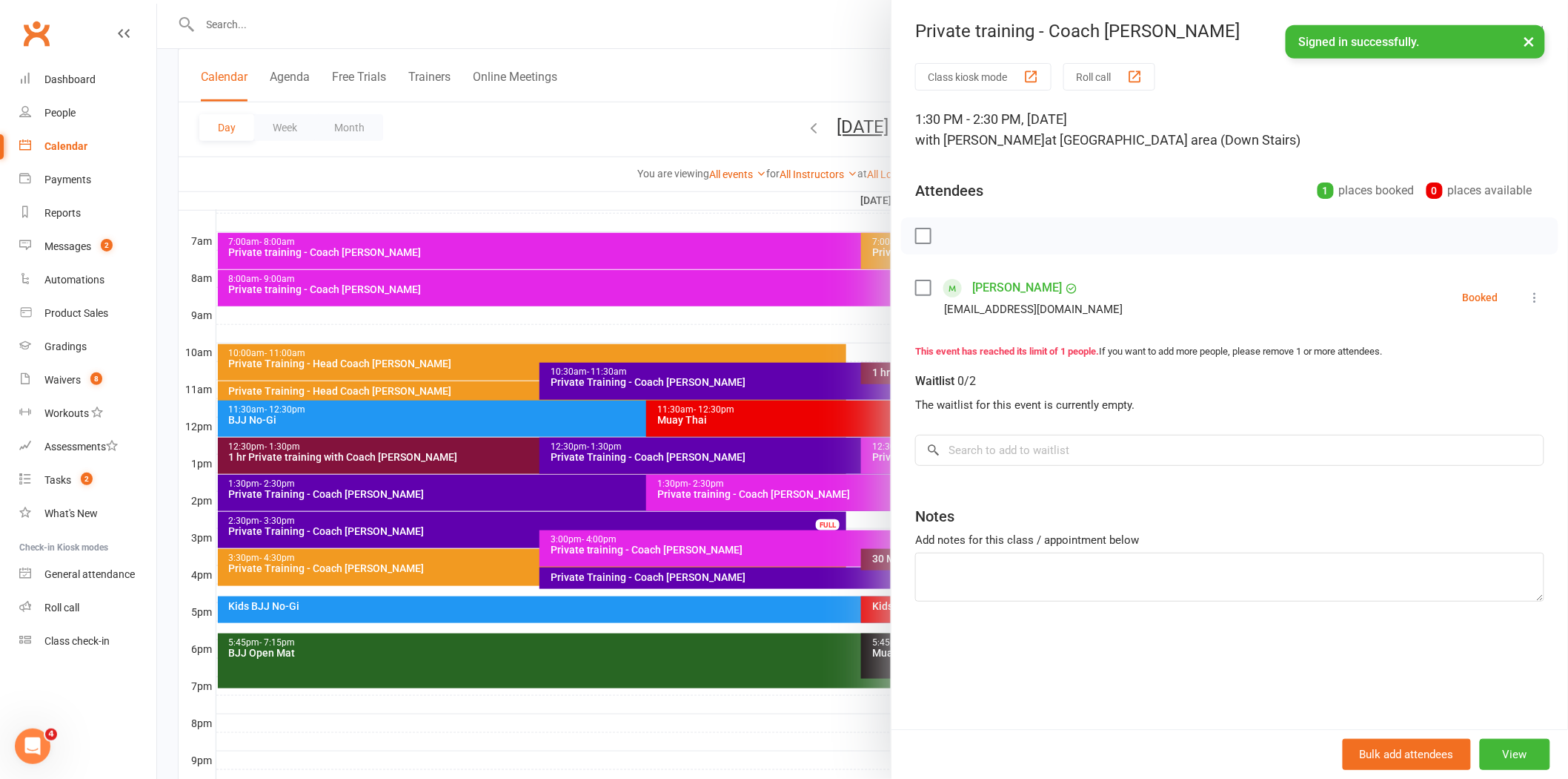
click at [723, 584] on div at bounding box center [862, 389] width 1411 height 779
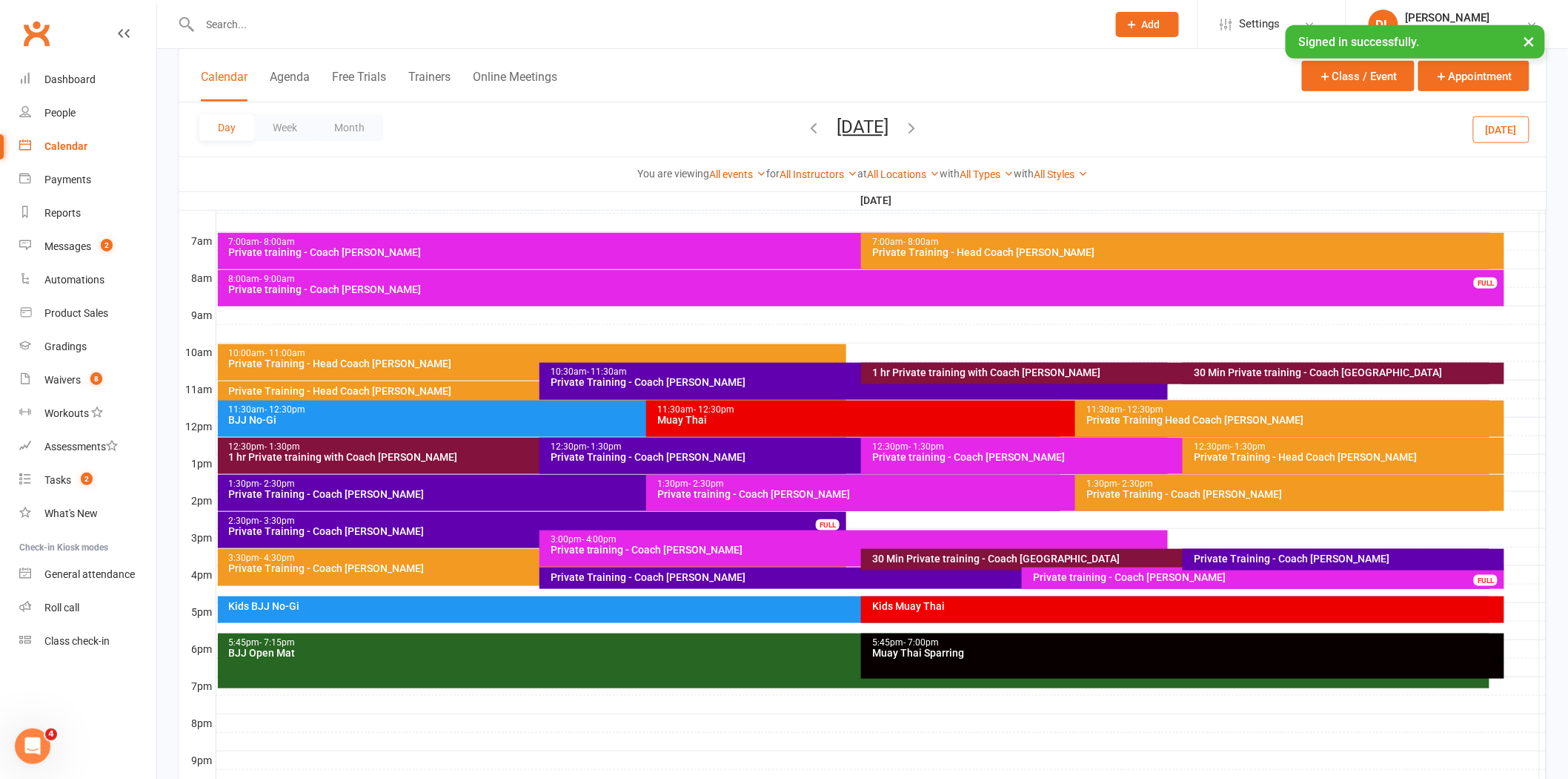
click at [638, 544] on div "Private training - Coach [PERSON_NAME]" at bounding box center [857, 549] width 615 height 10
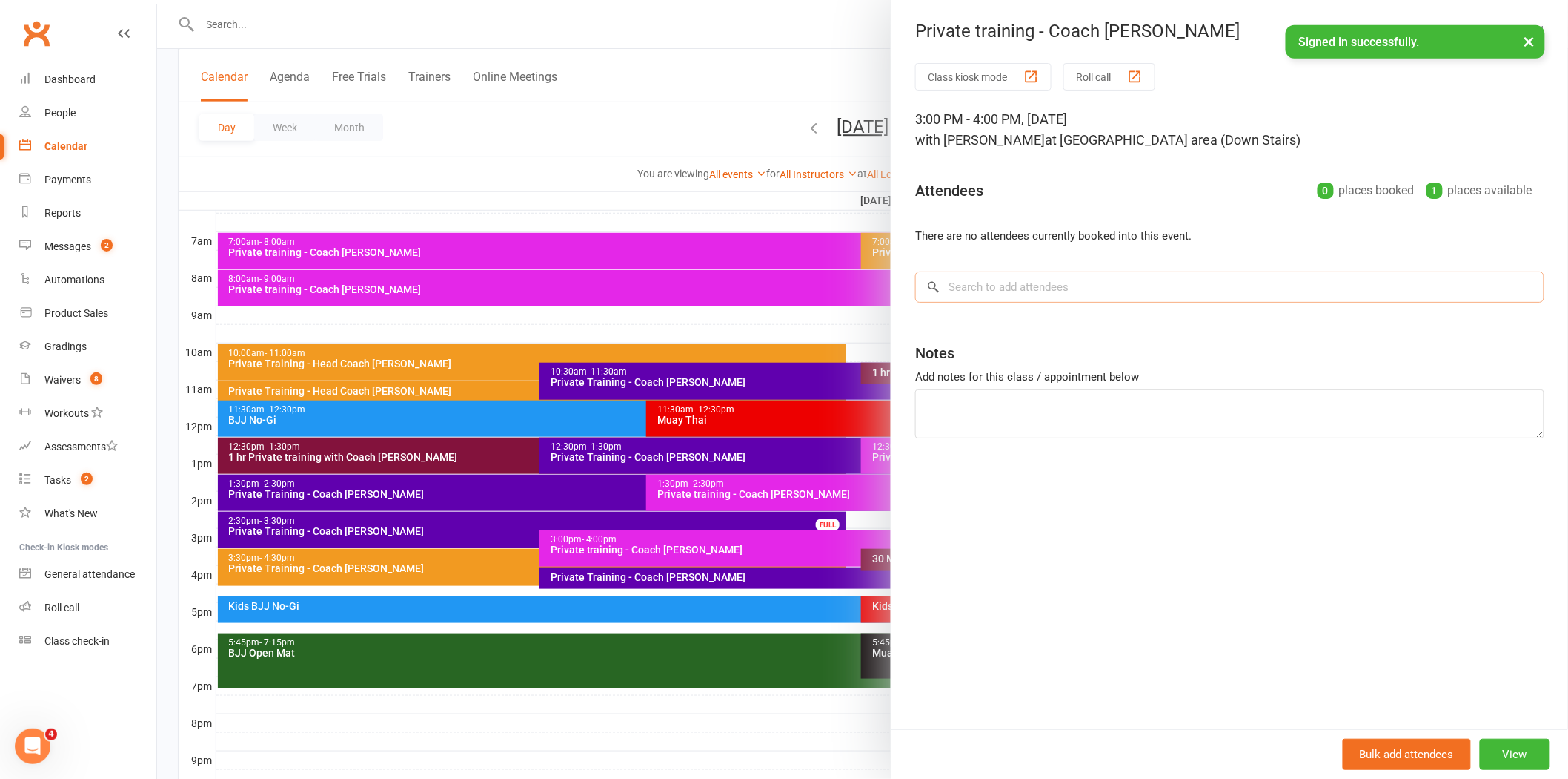
click at [1150, 288] on input "search" at bounding box center [1229, 287] width 629 height 31
type input "A"
type input "Namoi"
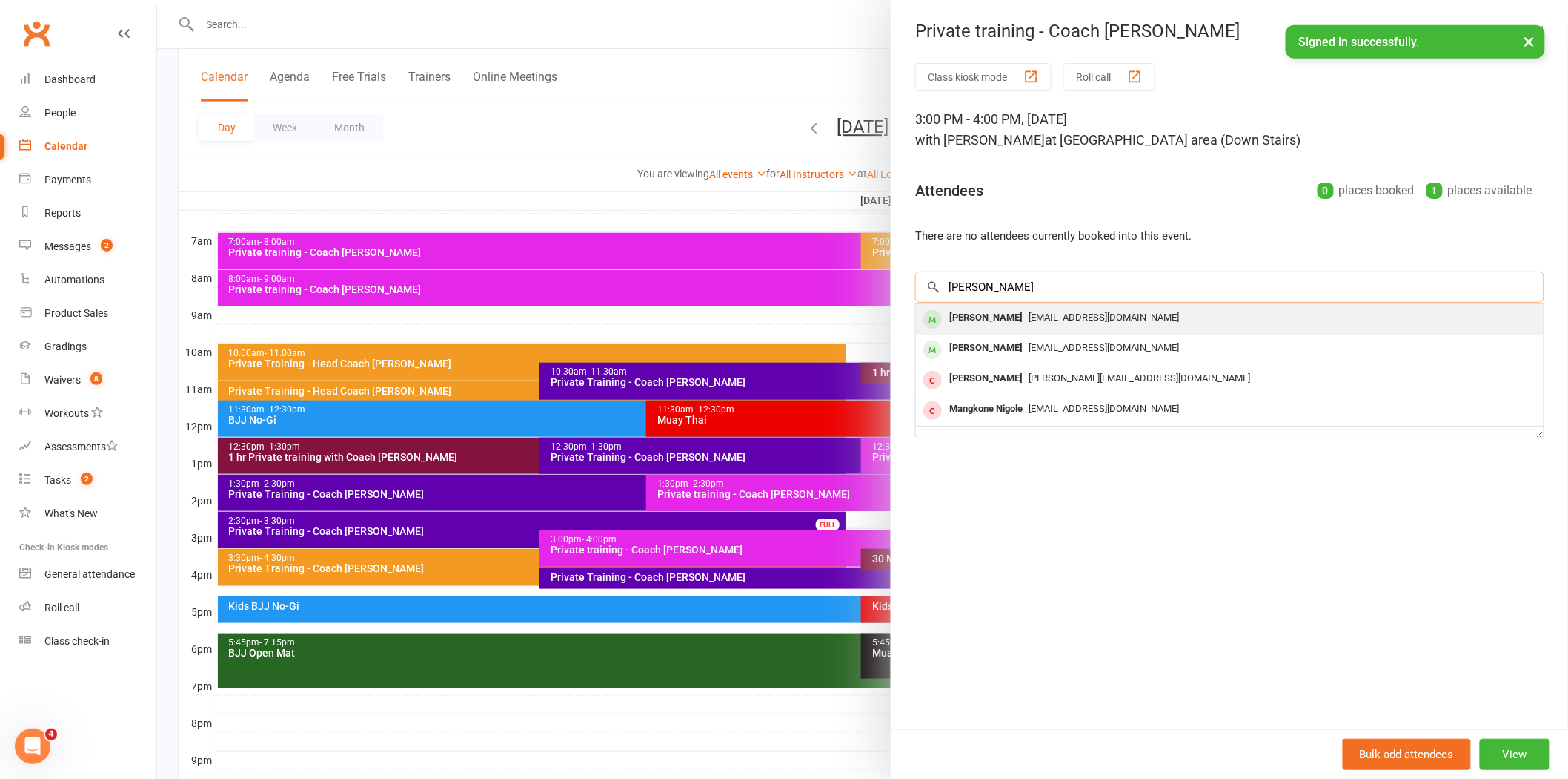
type input "[PERSON_NAME]"
click at [1047, 310] on div "[EMAIL_ADDRESS][DOMAIN_NAME]" at bounding box center [1229, 318] width 616 height 22
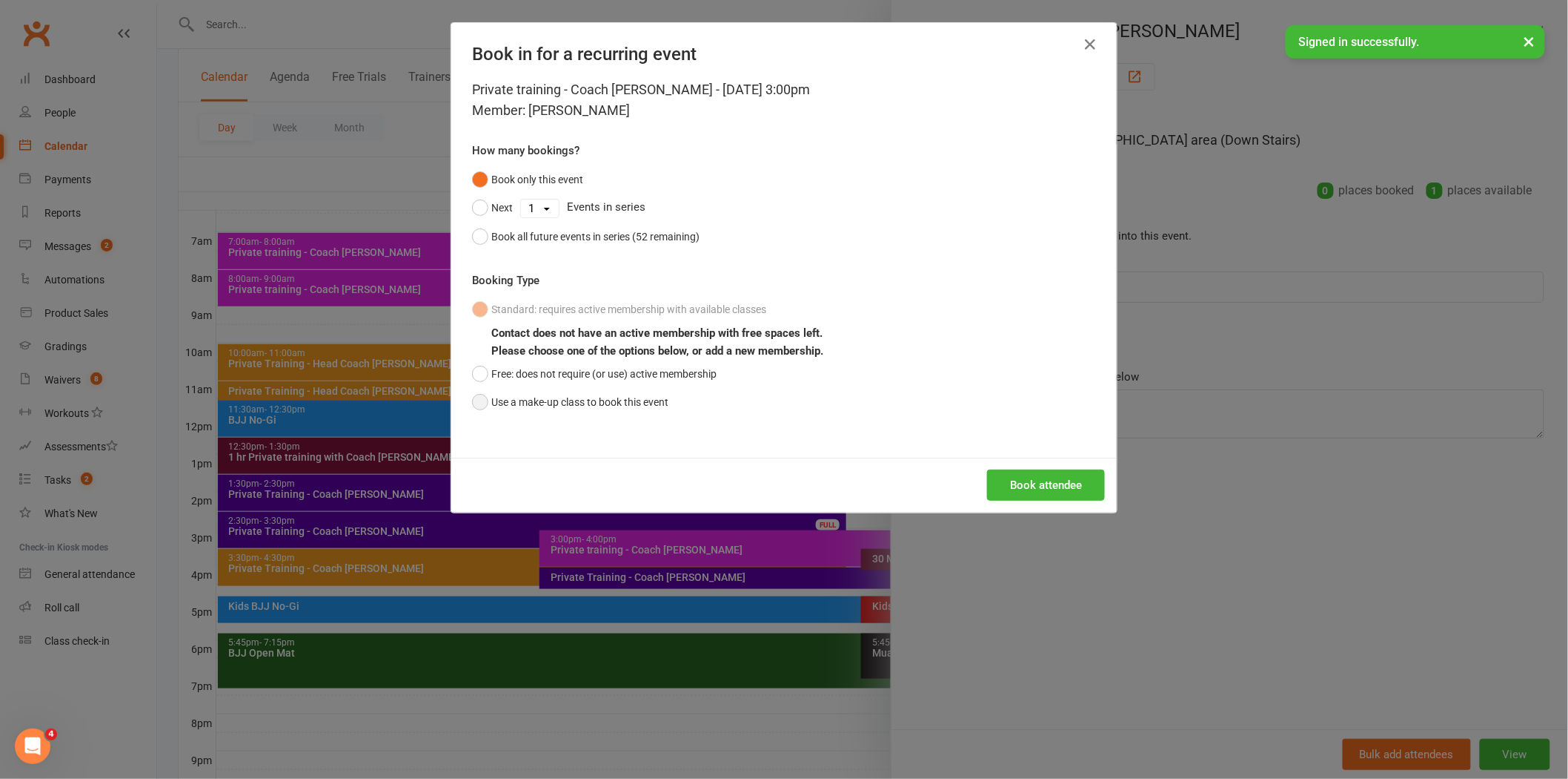
click at [575, 392] on button "Use a make-up class to book this event" at bounding box center [570, 402] width 196 height 28
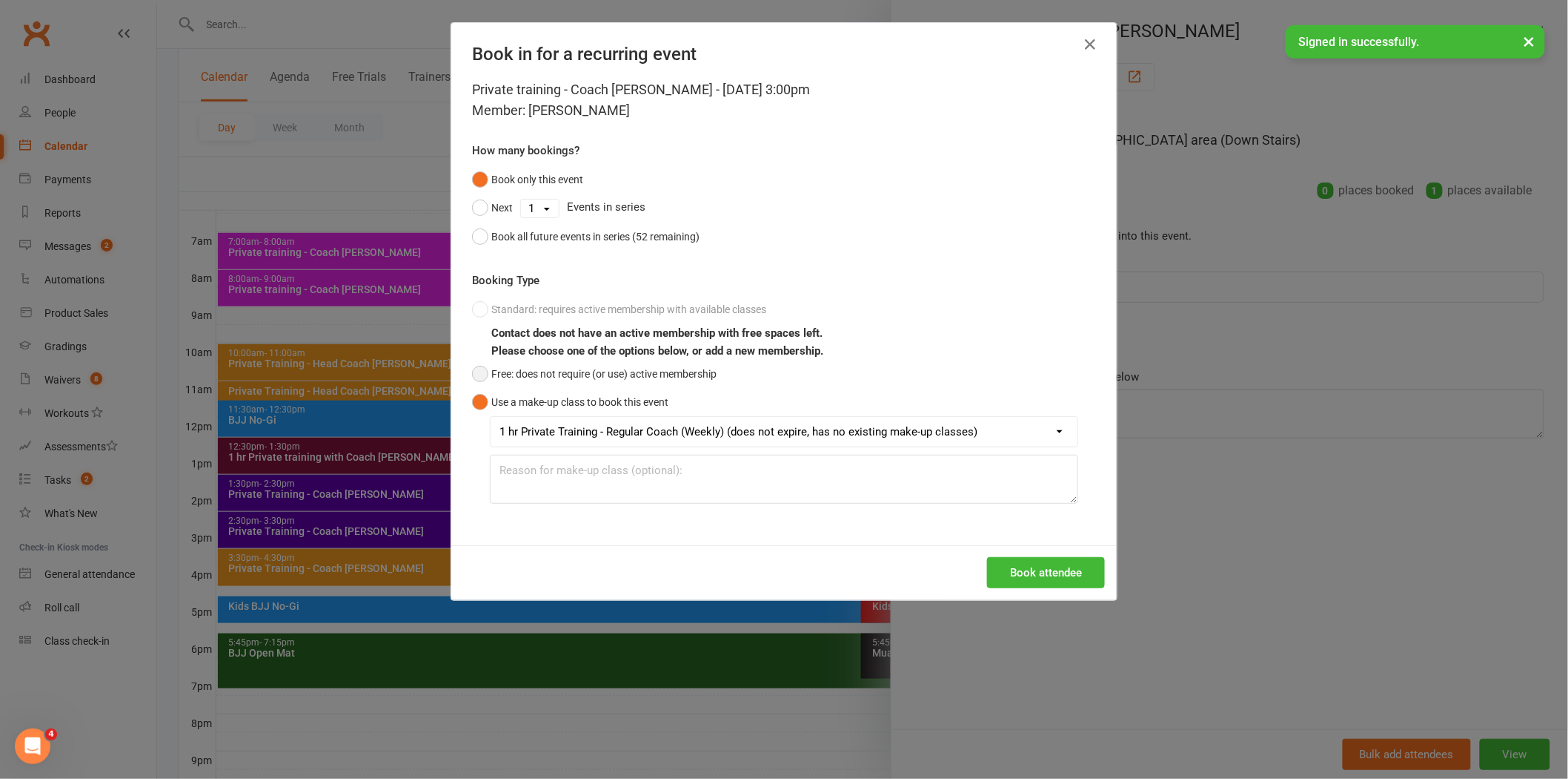
click at [601, 374] on button "Free: does not require (or use) active membership" at bounding box center [594, 374] width 245 height 28
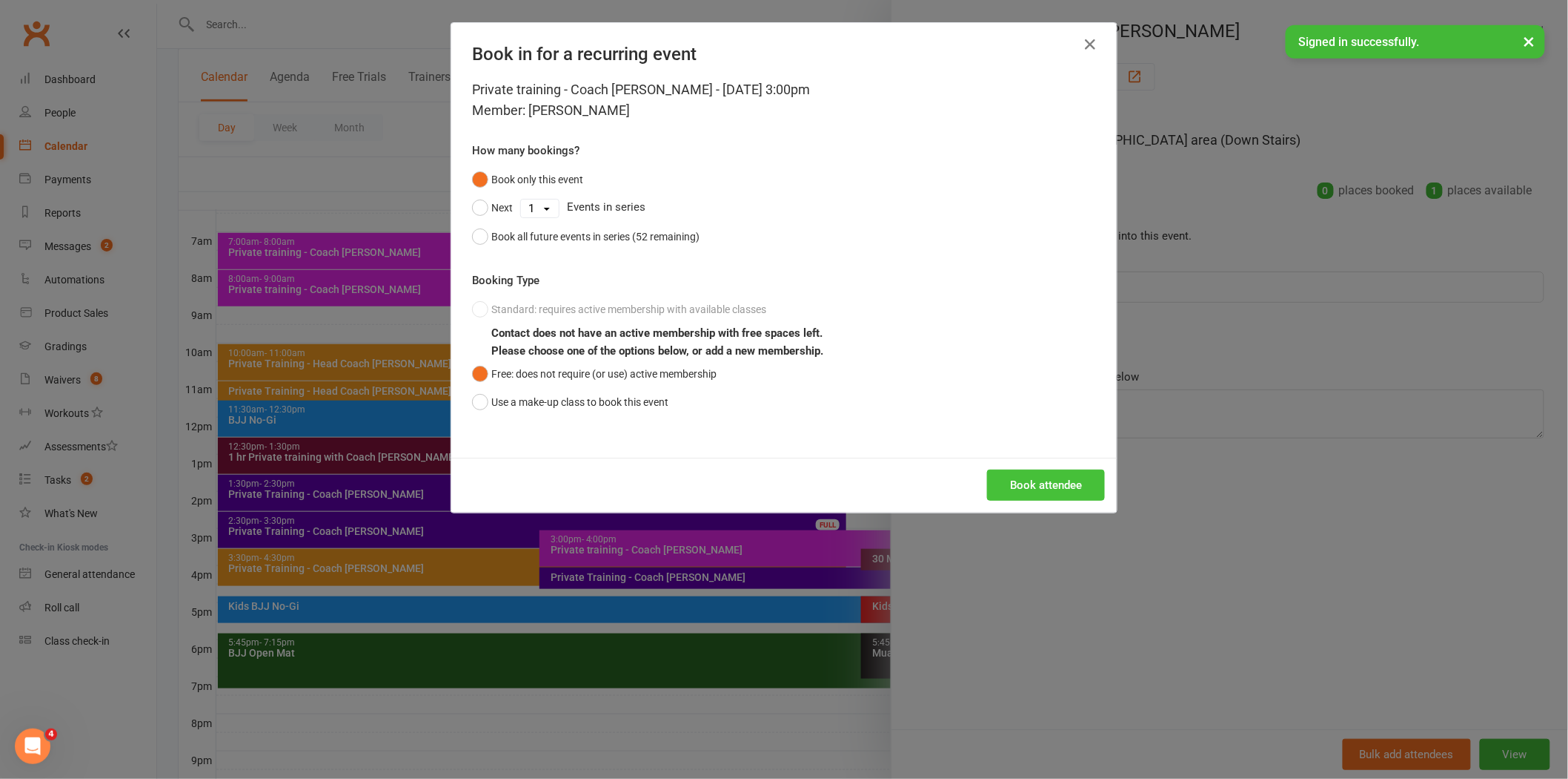
click at [1061, 471] on button "Book attendee" at bounding box center [1046, 485] width 118 height 31
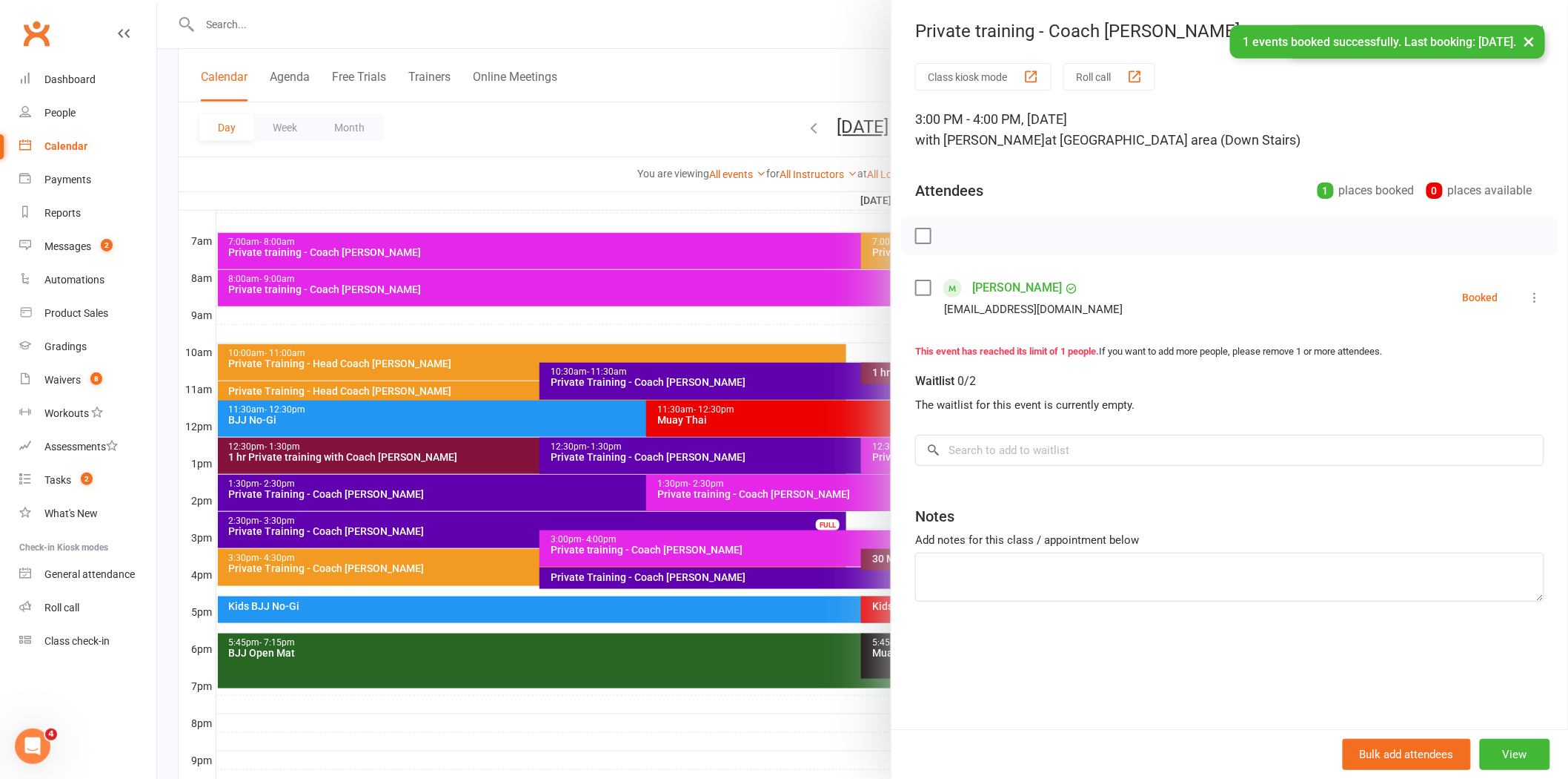
click at [829, 116] on div at bounding box center [862, 389] width 1411 height 779
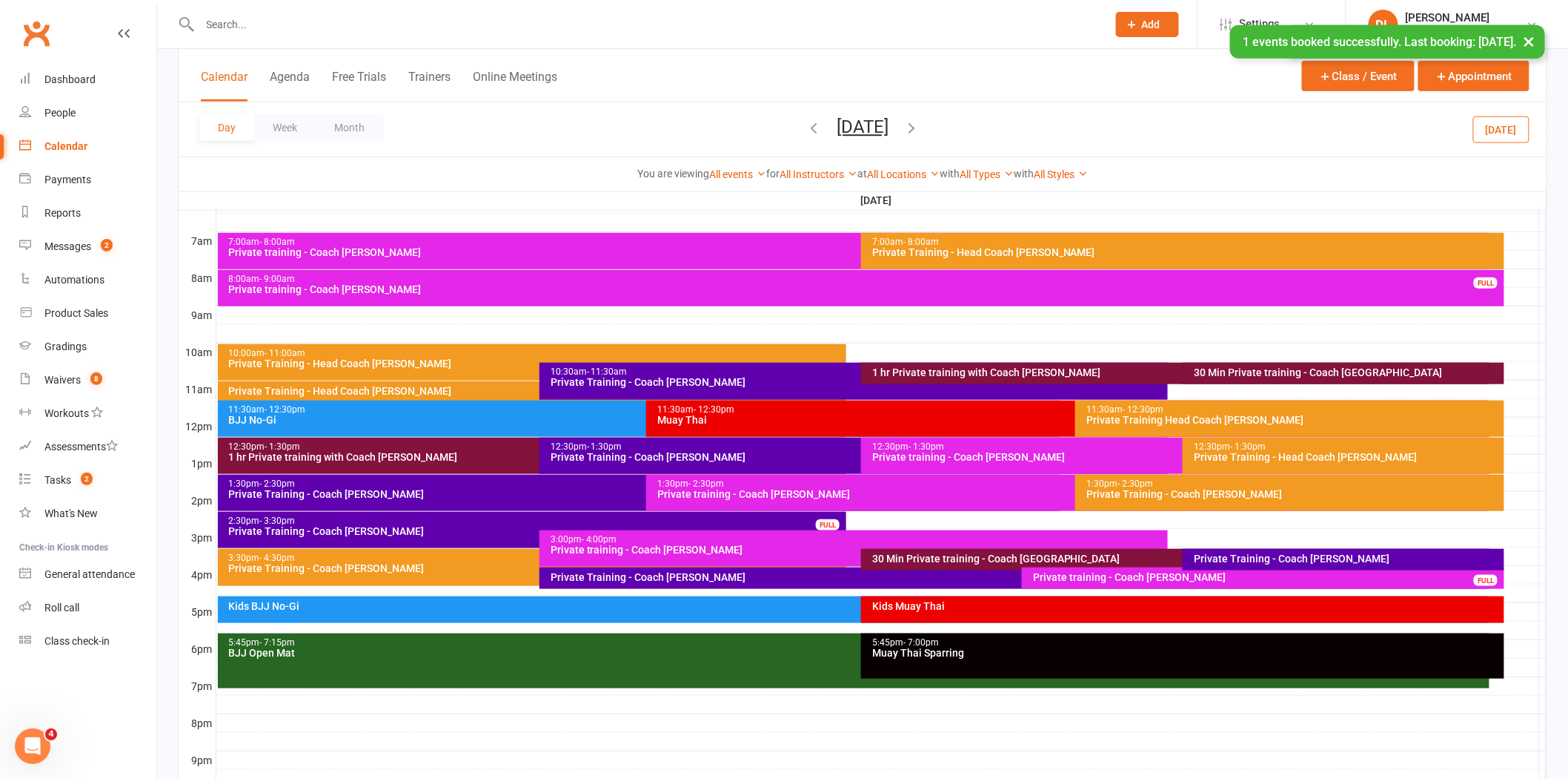
click at [837, 120] on button "[DATE]" at bounding box center [862, 126] width 52 height 21
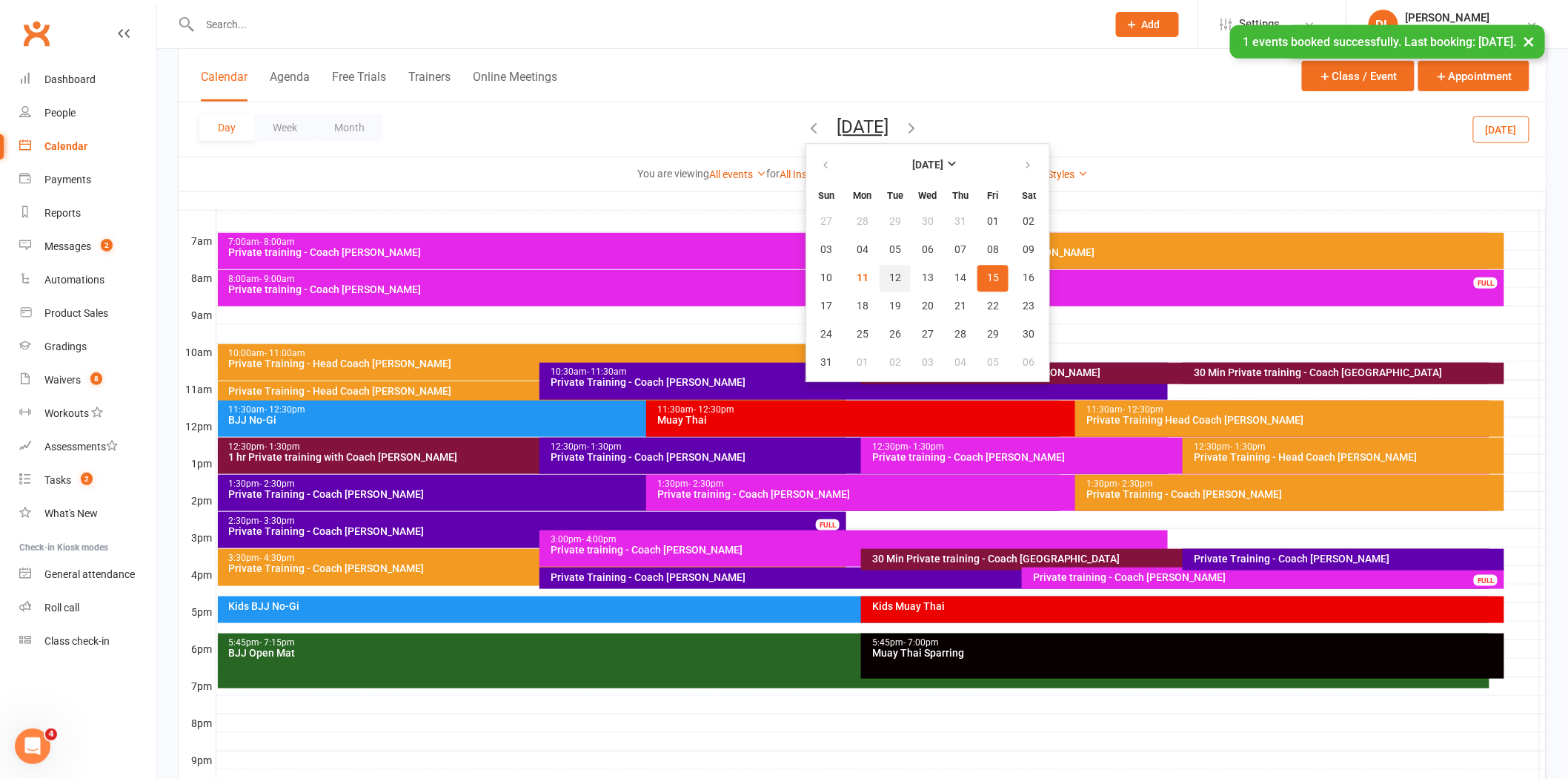
click at [880, 276] on button "12" at bounding box center [895, 278] width 31 height 26
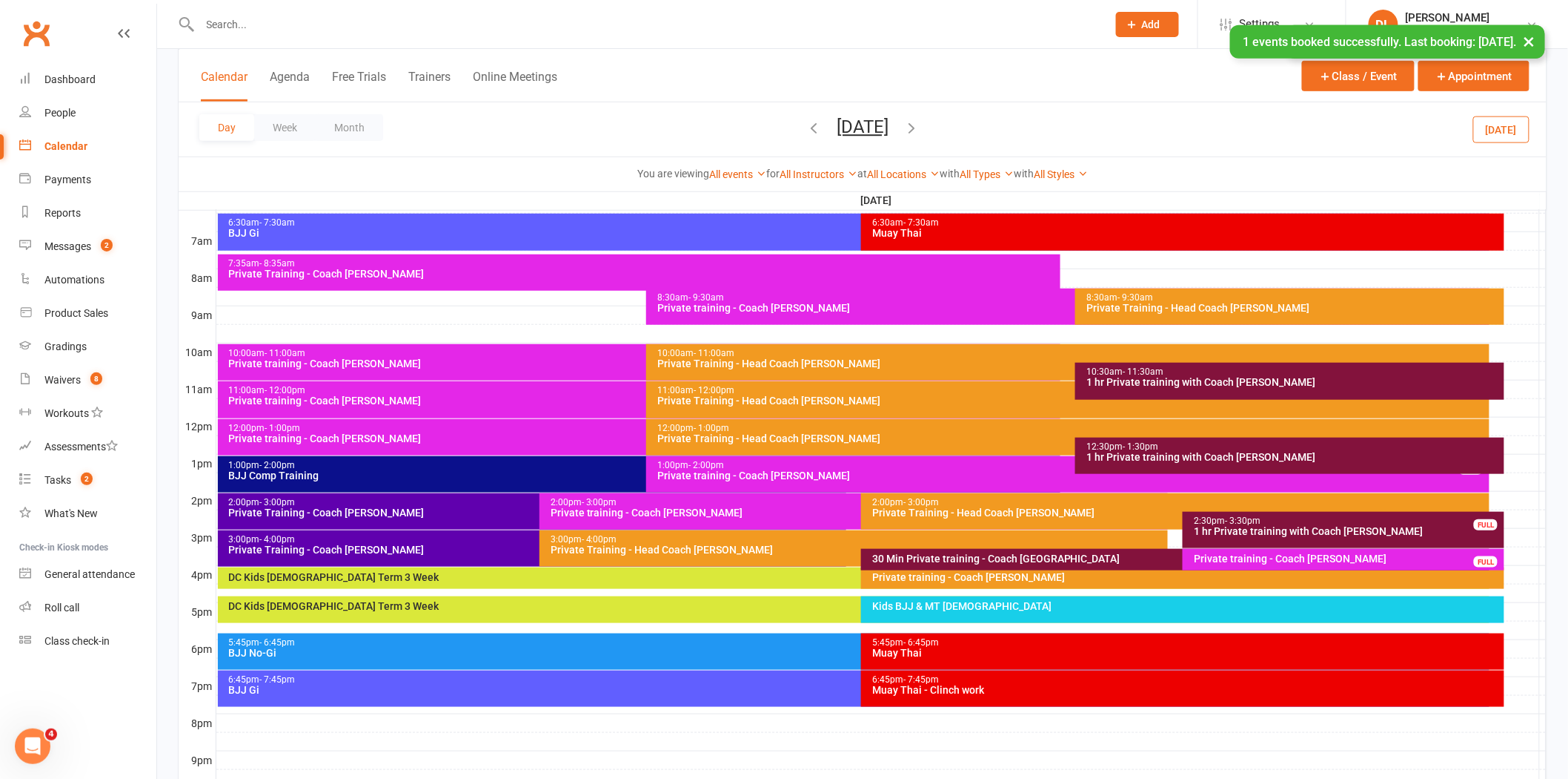
click at [270, 554] on div "3:00pm - 4:00pm Private Training - Coach [PERSON_NAME]" at bounding box center [532, 549] width 629 height 37
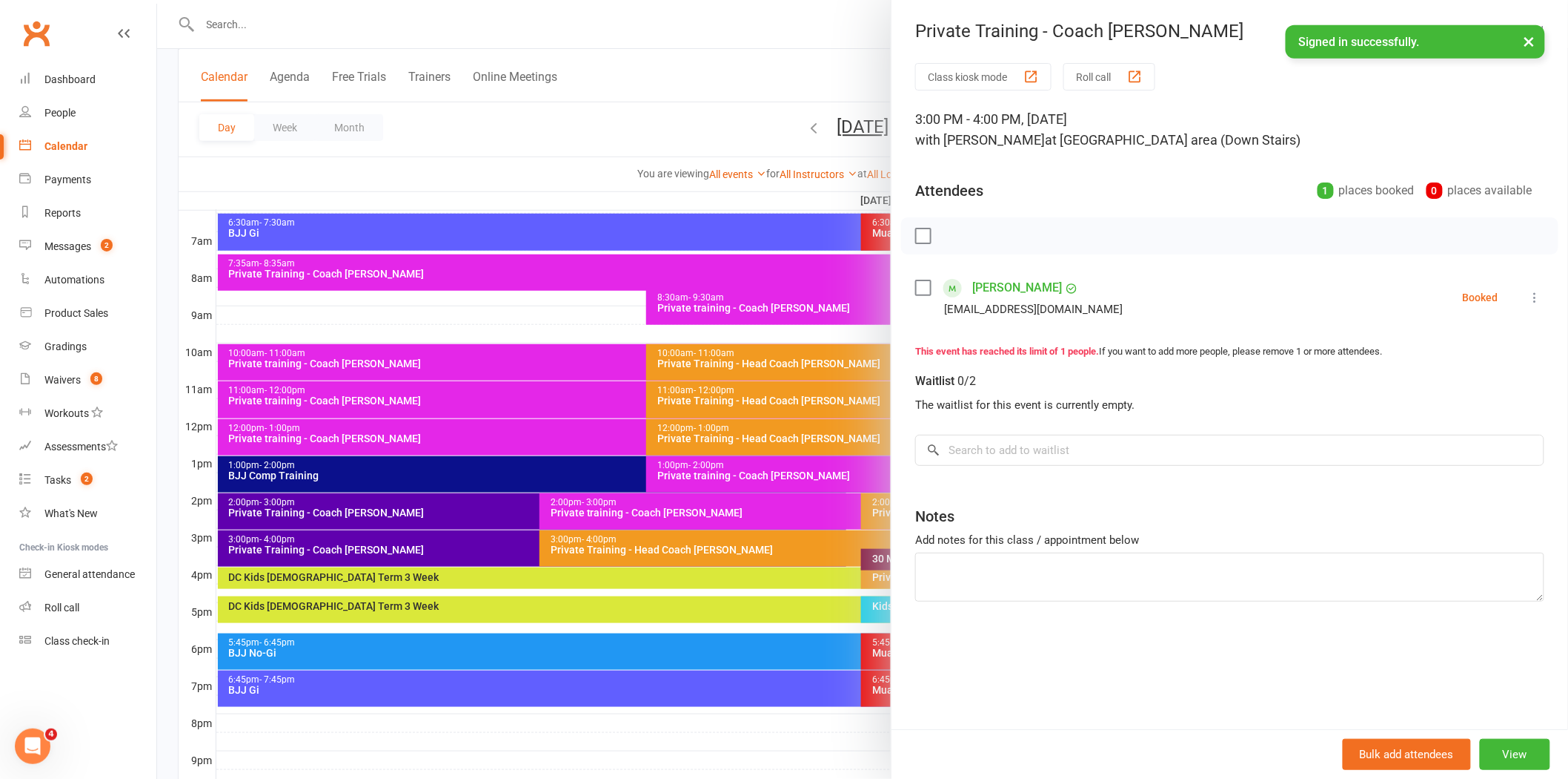
click at [1528, 295] on icon at bounding box center [1535, 297] width 15 height 15
click at [1480, 366] on link "Remove" at bounding box center [1464, 356] width 160 height 29
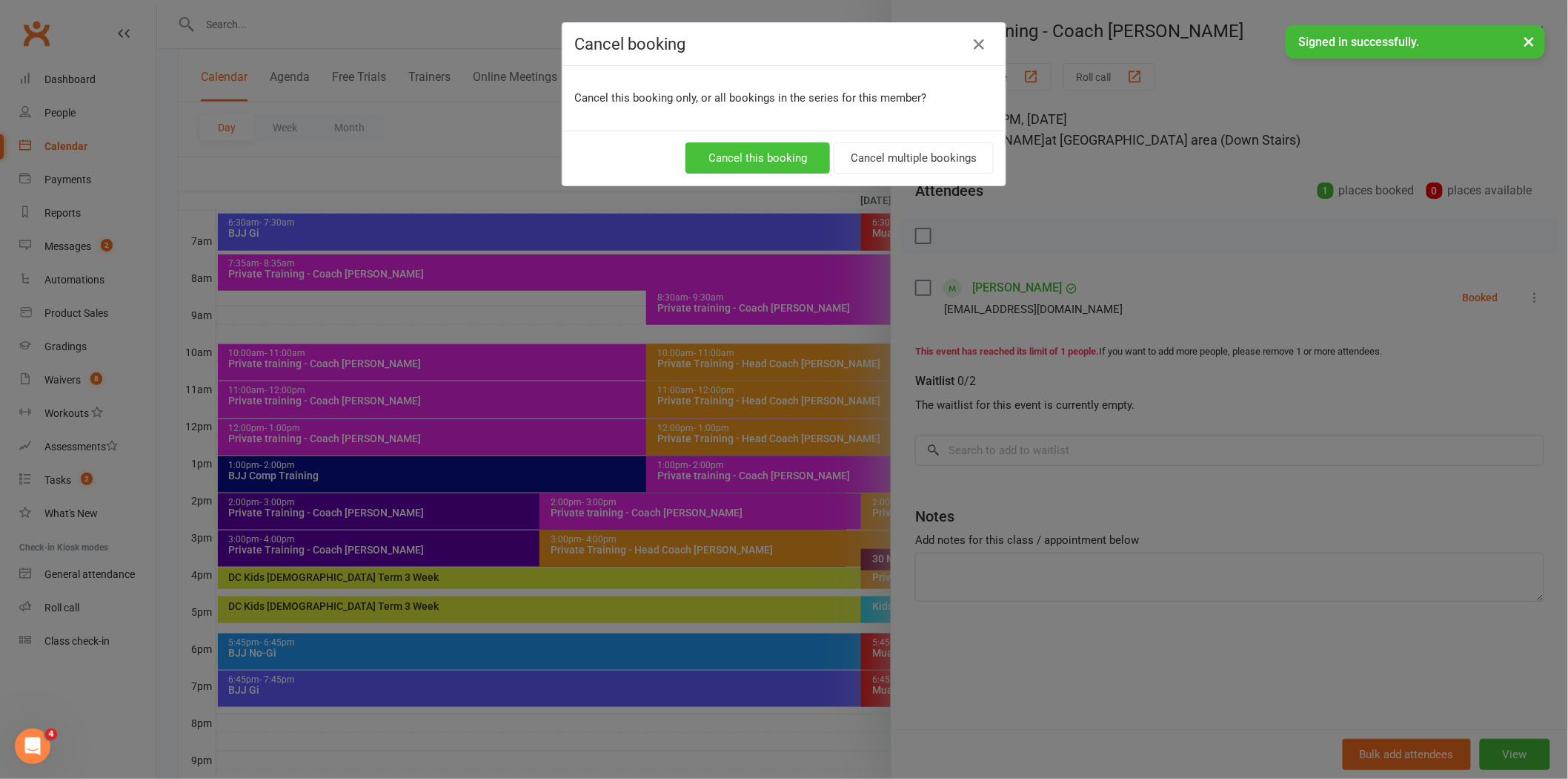
click at [804, 163] on button "Cancel this booking" at bounding box center [758, 158] width 144 height 31
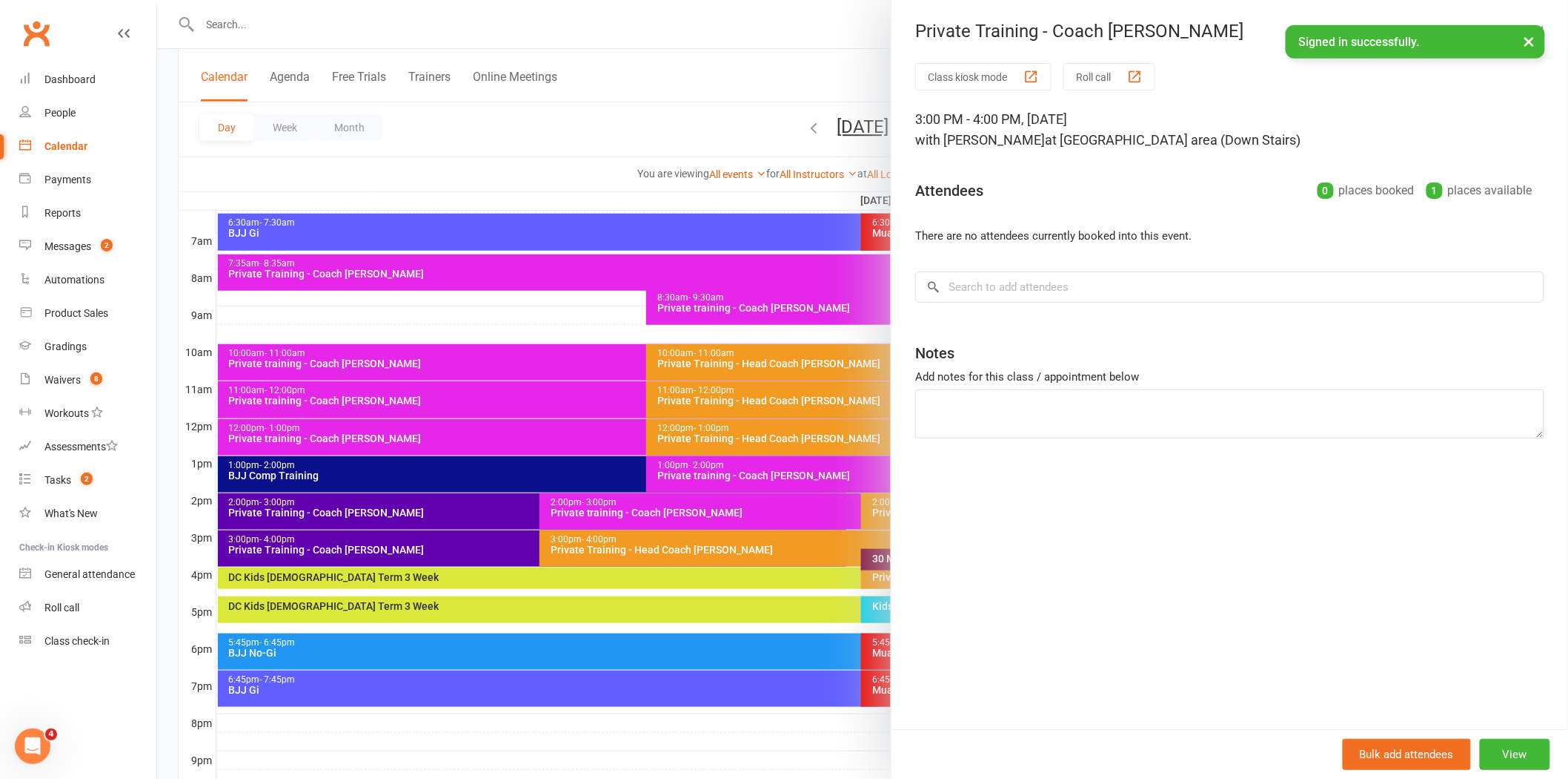
click at [557, 46] on div at bounding box center [862, 389] width 1411 height 779
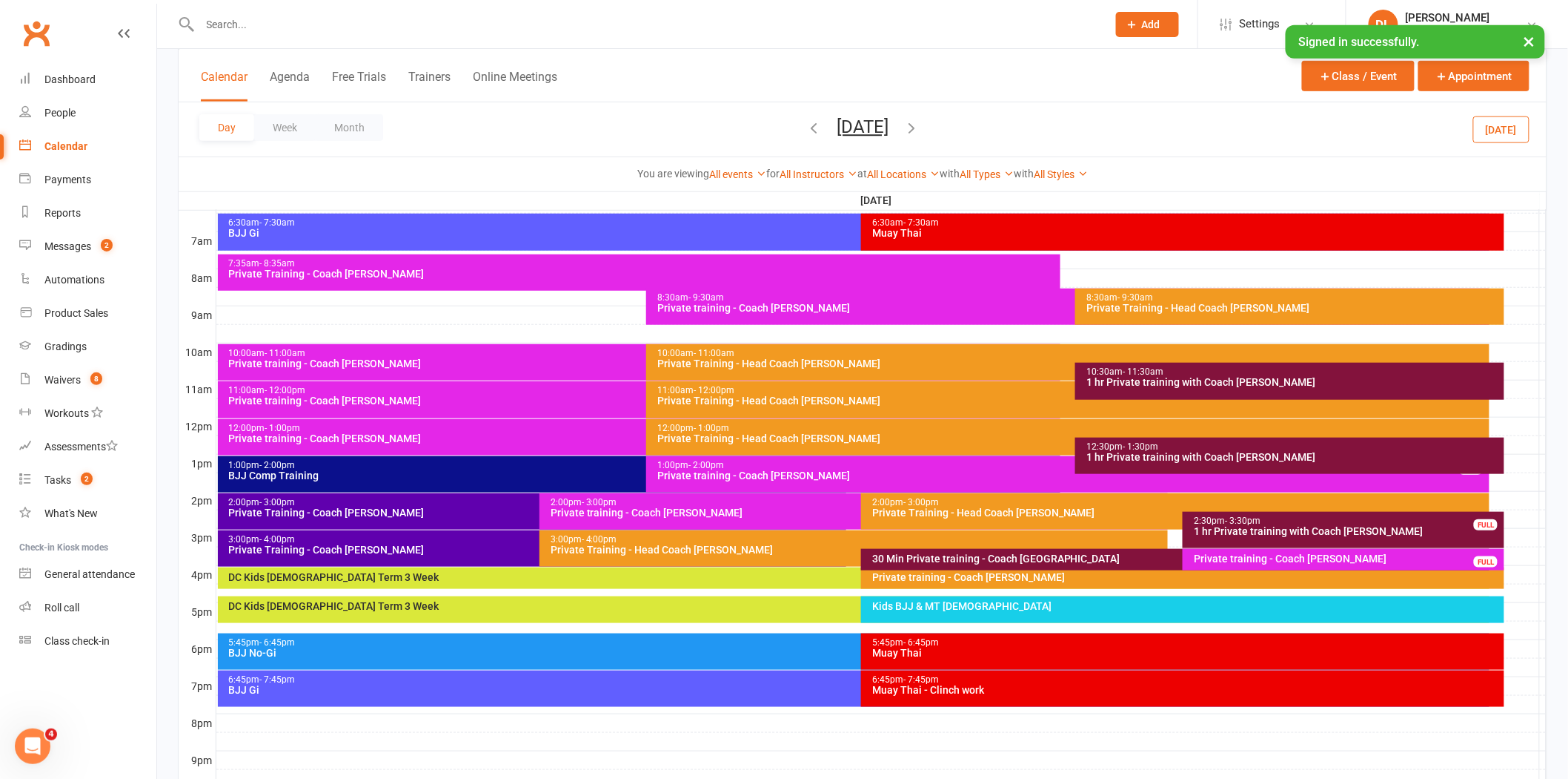
click at [855, 17] on input "text" at bounding box center [645, 24] width 901 height 21
click at [853, 17] on input "text" at bounding box center [645, 24] width 901 height 21
click at [1133, 23] on icon at bounding box center [1132, 24] width 14 height 14
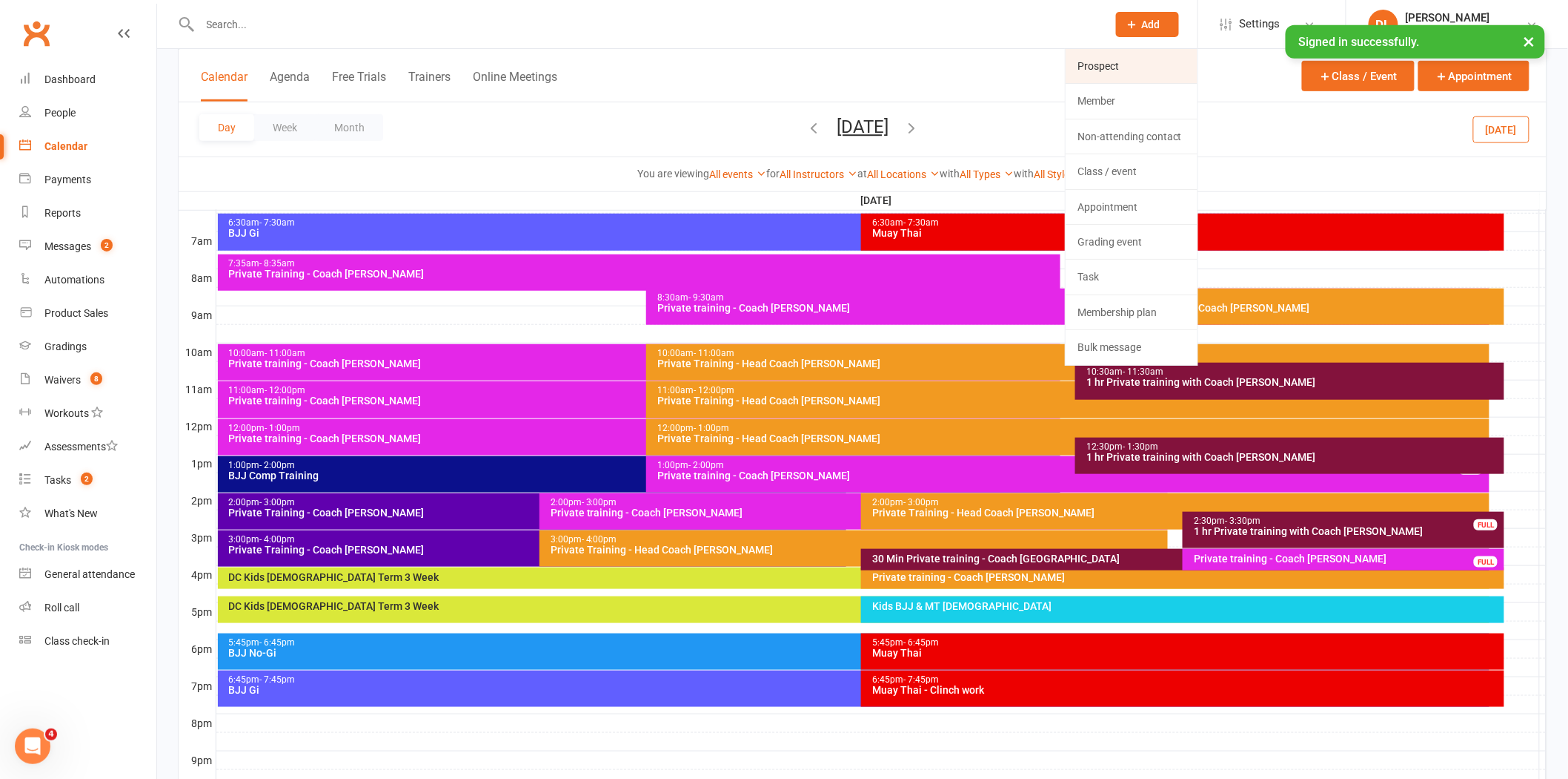
click at [1113, 63] on link "Prospect" at bounding box center [1132, 66] width 132 height 34
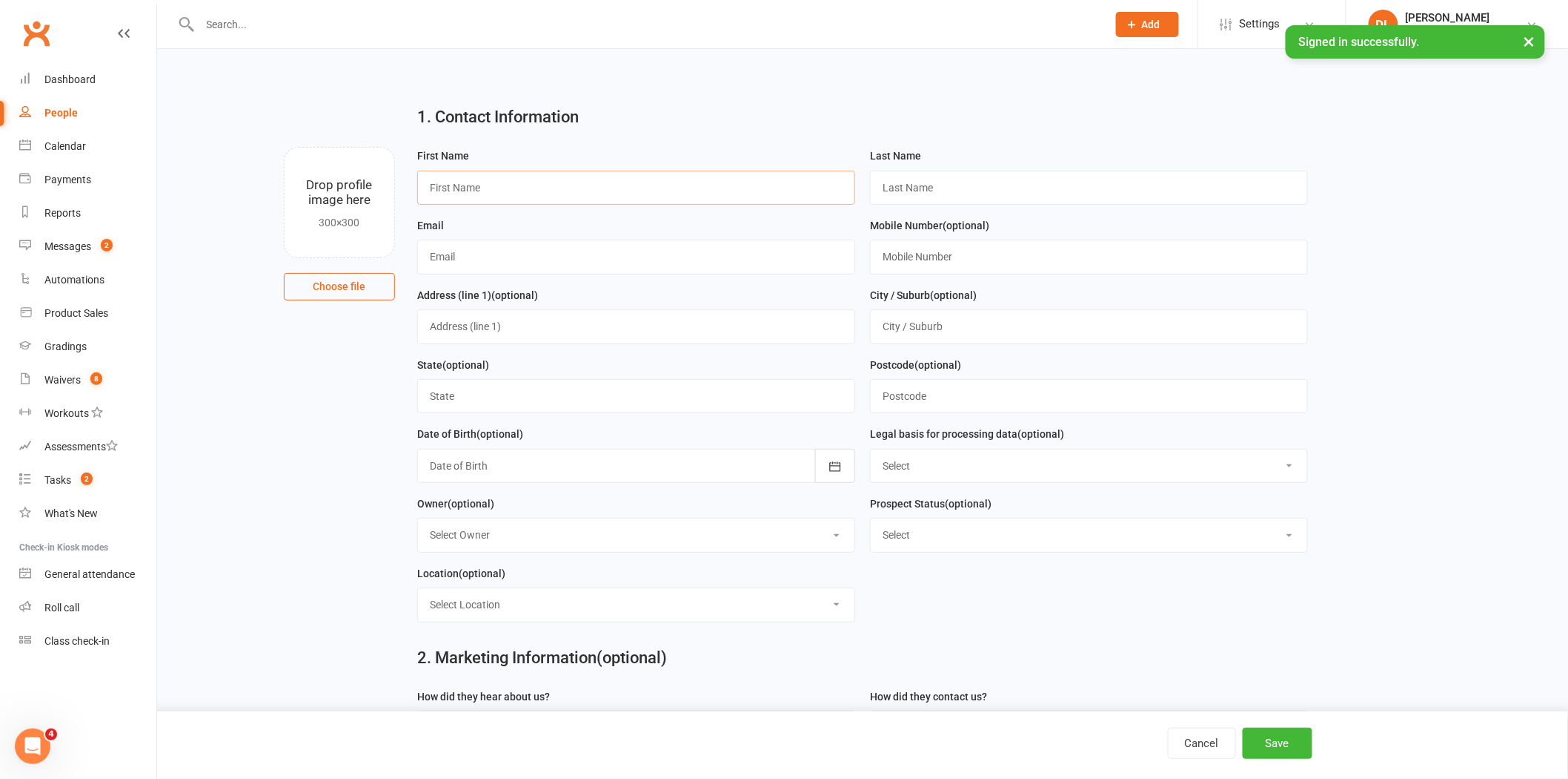
click at [546, 175] on input "text" at bounding box center [636, 187] width 438 height 34
type input "[PERSON_NAME]"
click at [906, 186] on input "[PERSON_NAME]" at bounding box center [1089, 187] width 438 height 34
type input "[PERSON_NAME]"
click at [668, 278] on div "Email" at bounding box center [636, 251] width 453 height 69
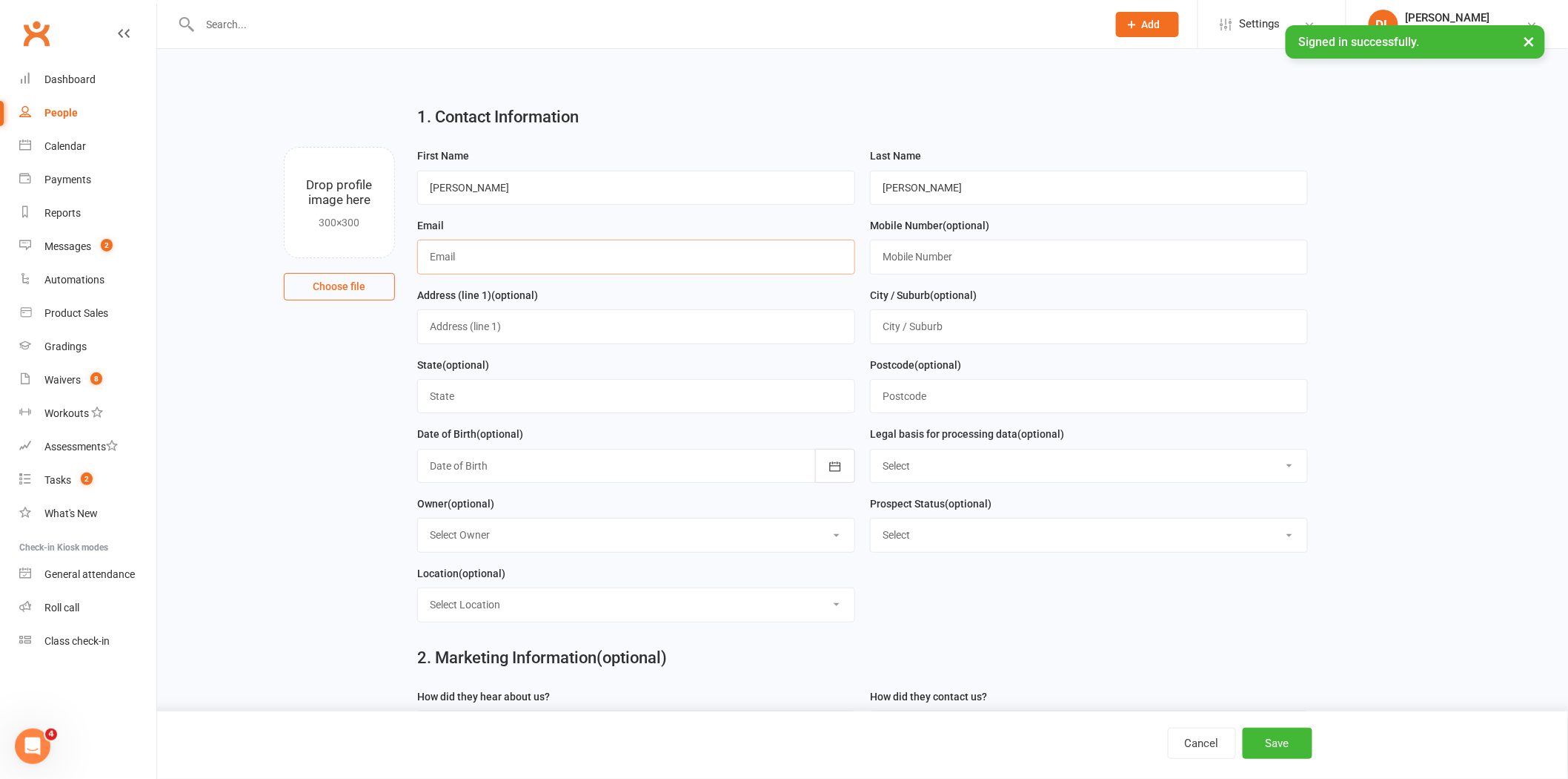
click at [660, 253] on input "text" at bounding box center [636, 256] width 438 height 34
click at [965, 184] on input "[PERSON_NAME]" at bounding box center [1089, 187] width 438 height 34
click at [588, 257] on input "[PERSON_NAME]" at bounding box center [636, 256] width 438 height 34
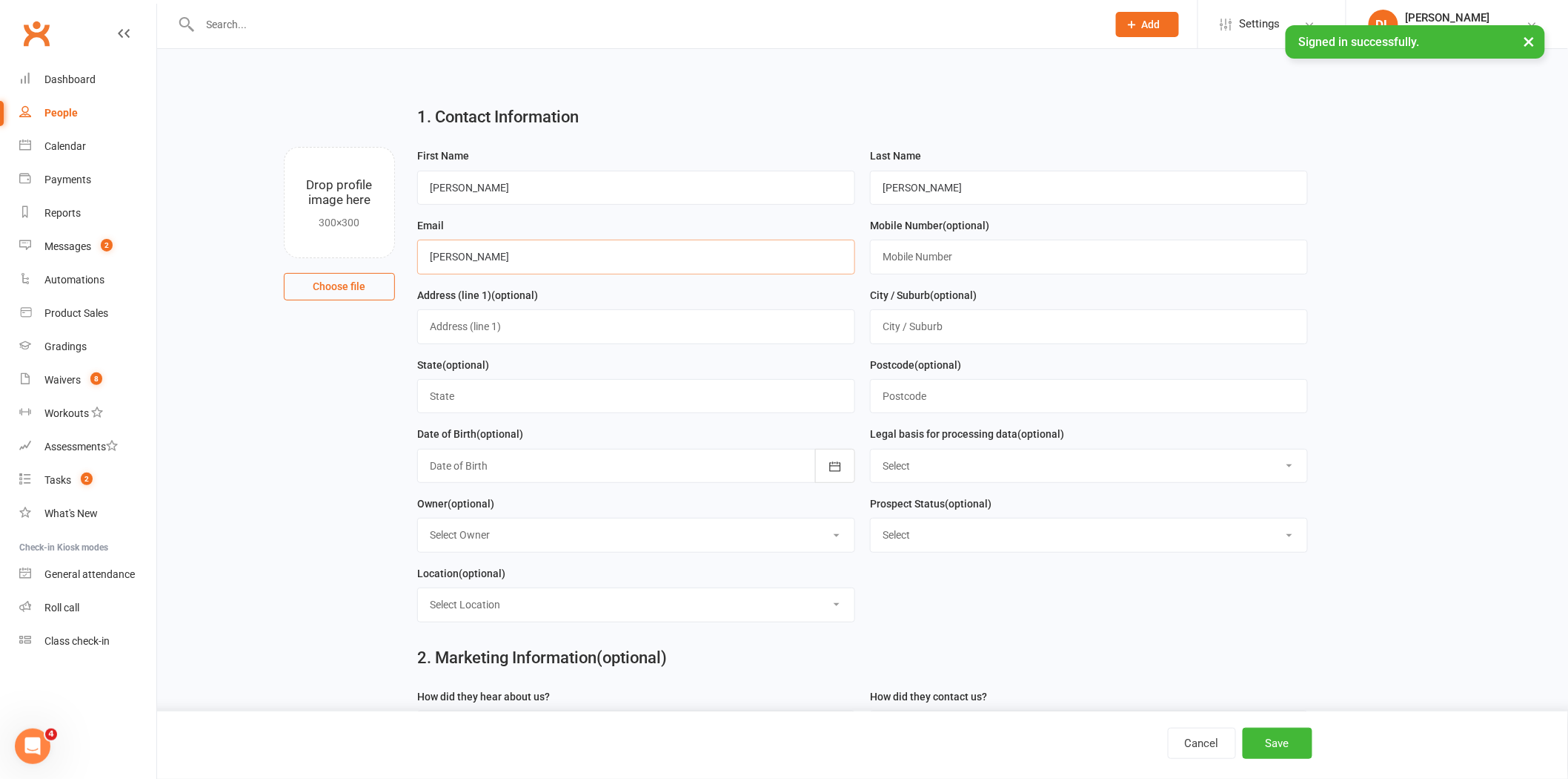
paste input "[PERSON_NAME]"
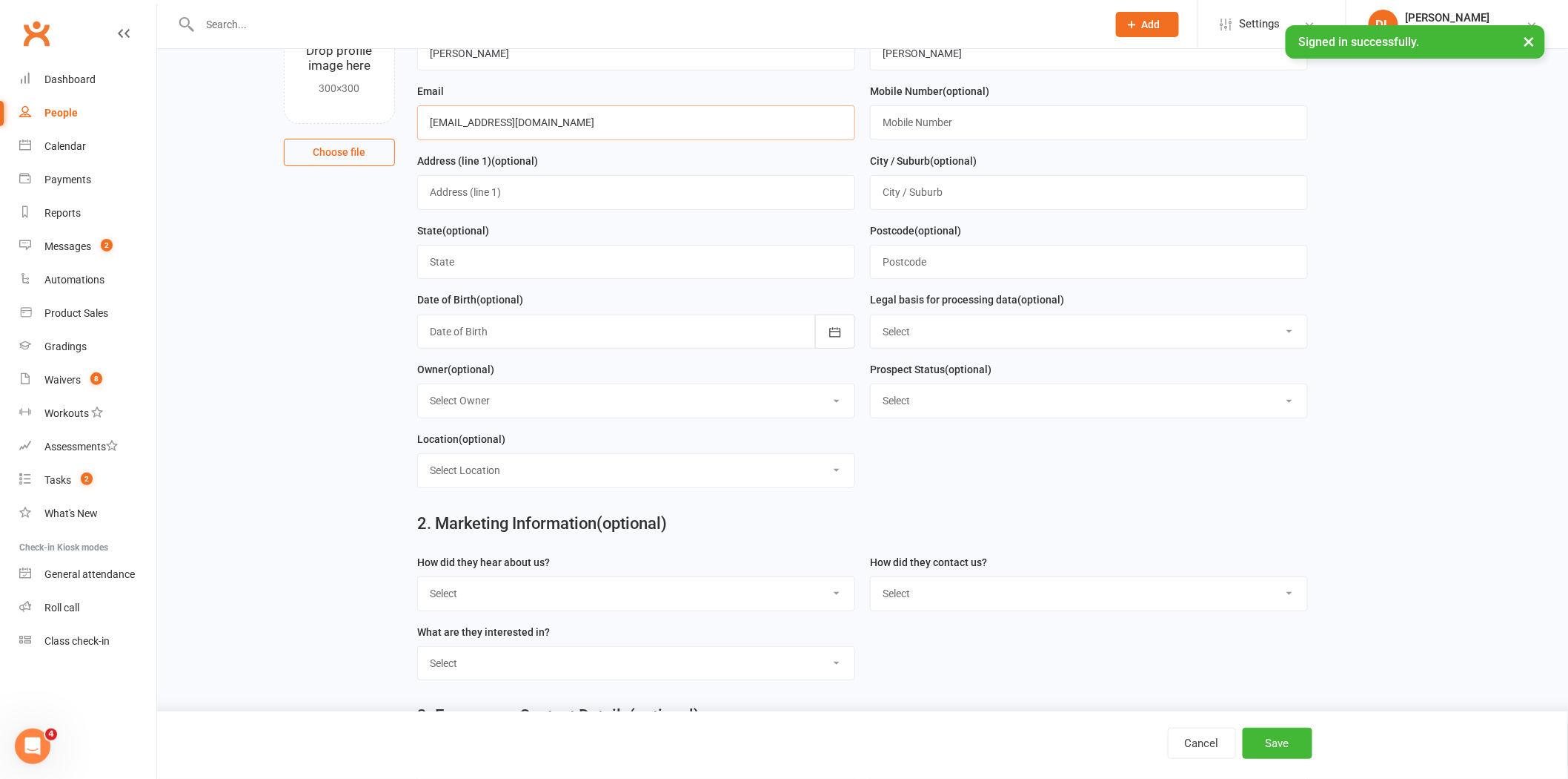
scroll to position [324, 0]
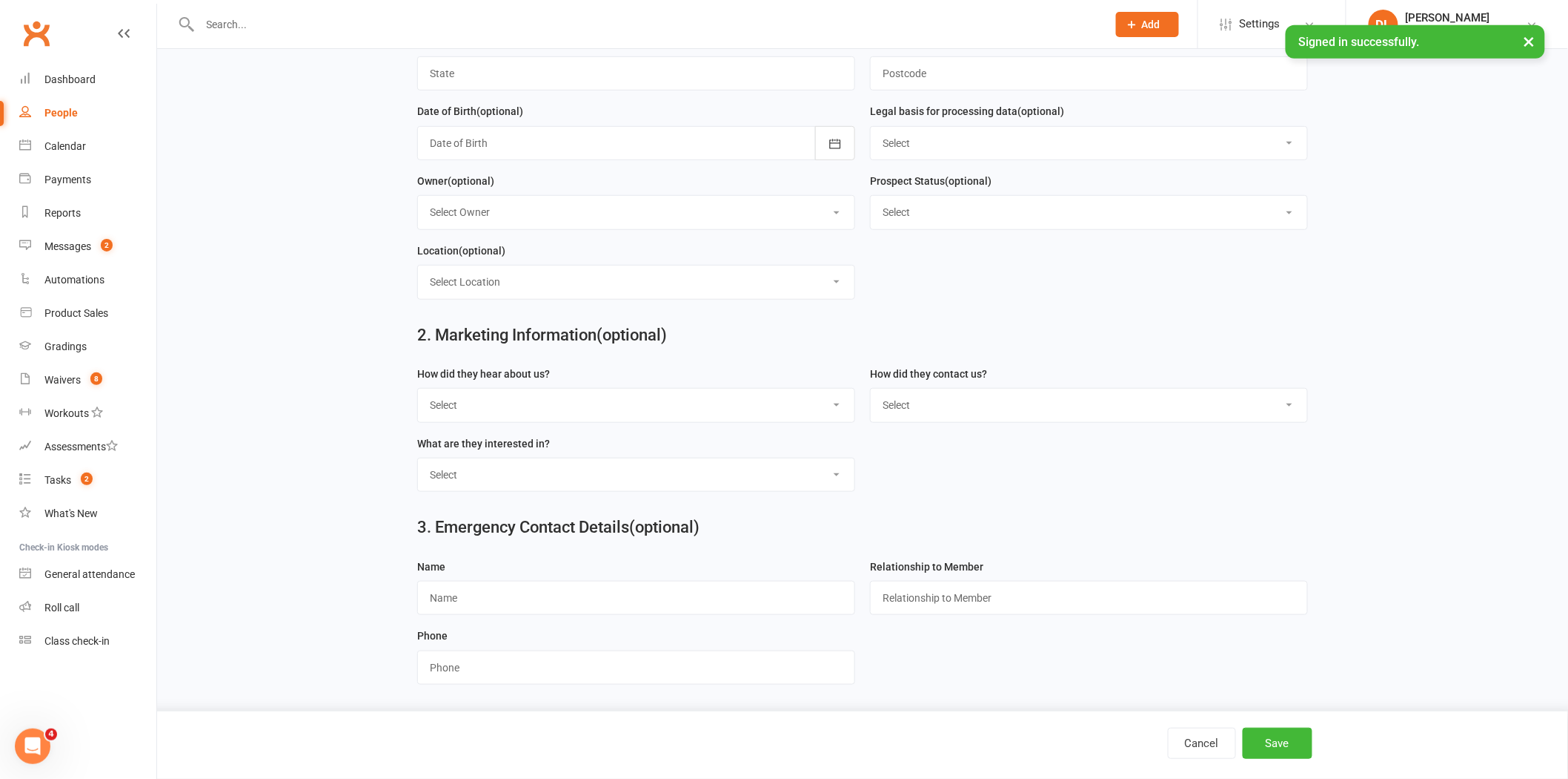
type input "[EMAIL_ADDRESS][DOMAIN_NAME]"
click at [1298, 743] on button "Save" at bounding box center [1278, 743] width 69 height 31
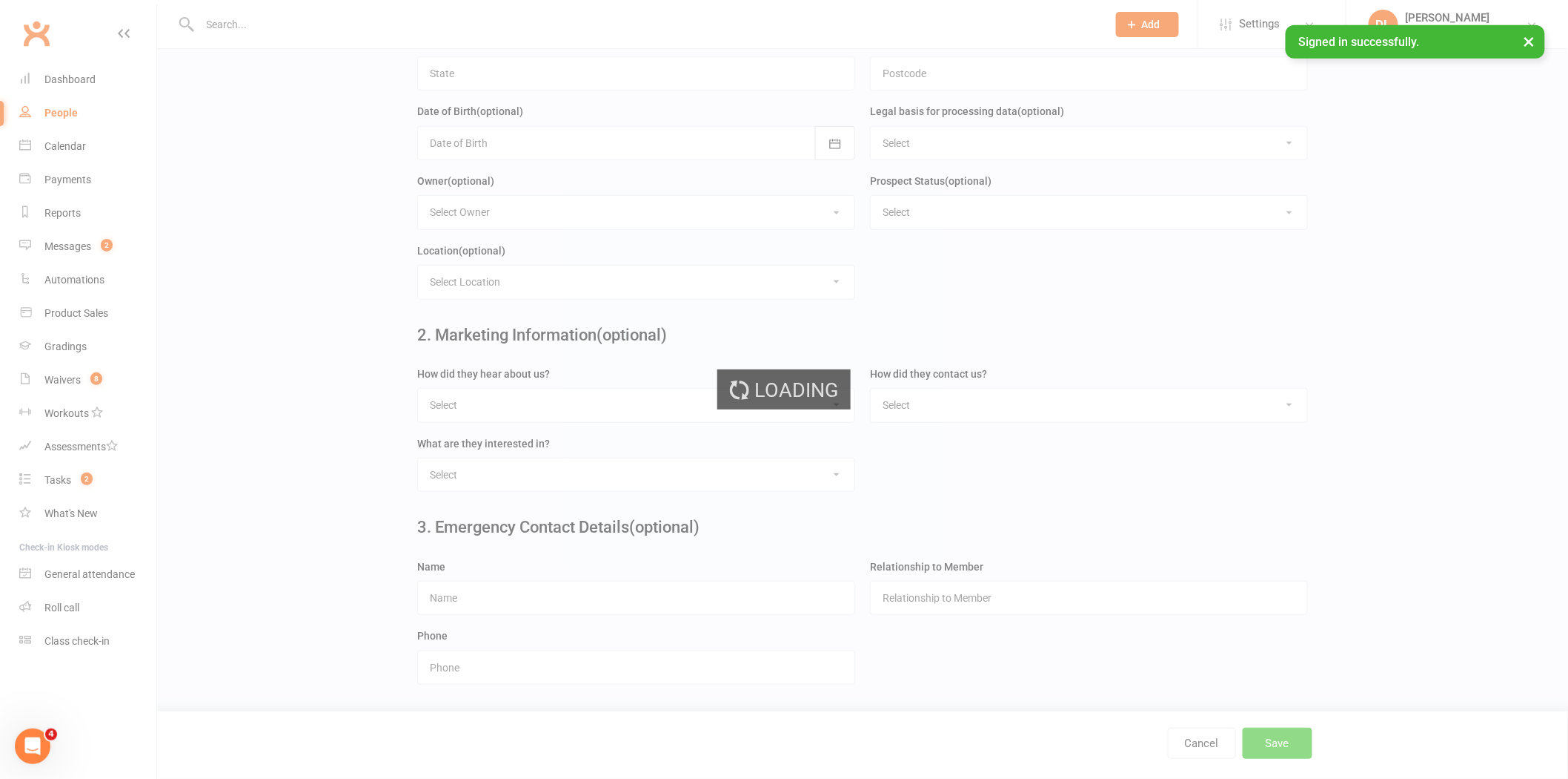
scroll to position [0, 0]
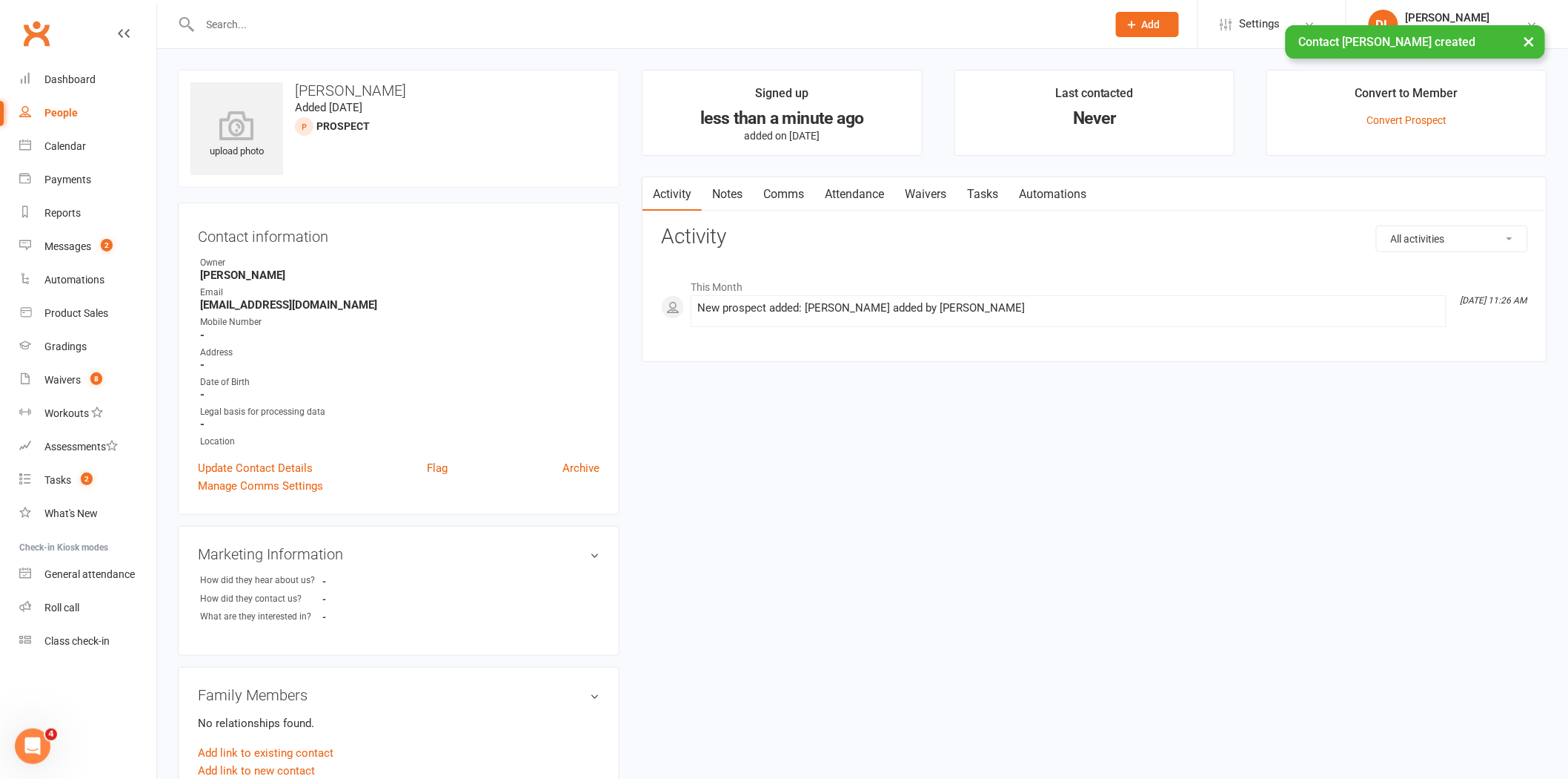
click at [928, 205] on link "Waivers" at bounding box center [925, 194] width 62 height 34
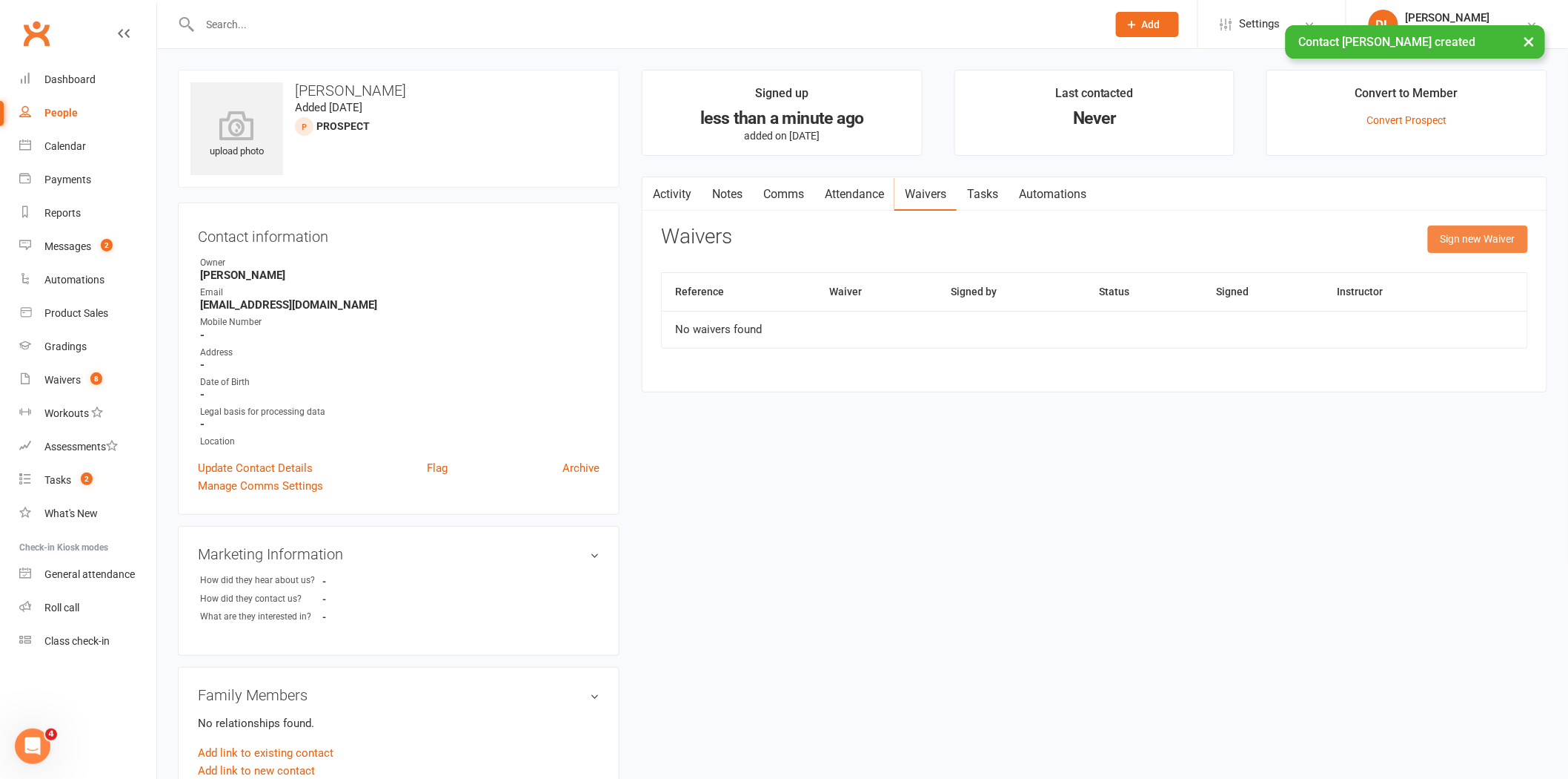
click at [1466, 239] on button "Sign new Waiver" at bounding box center [1479, 238] width 100 height 26
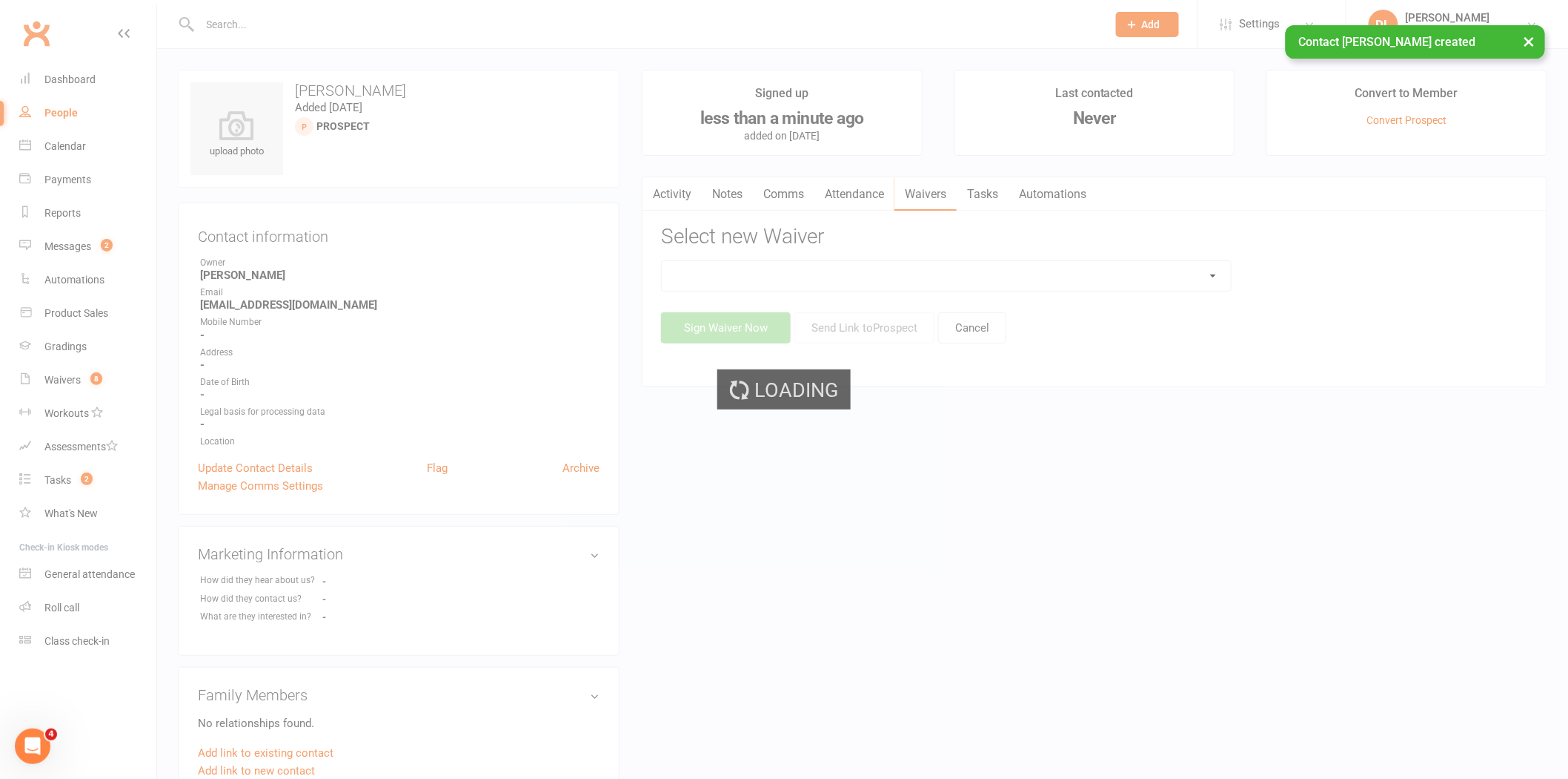
click at [723, 285] on ui-view "Prospect Member Non-attending contact Class / event Appointment Grading event T…" at bounding box center [784, 628] width 1568 height 1250
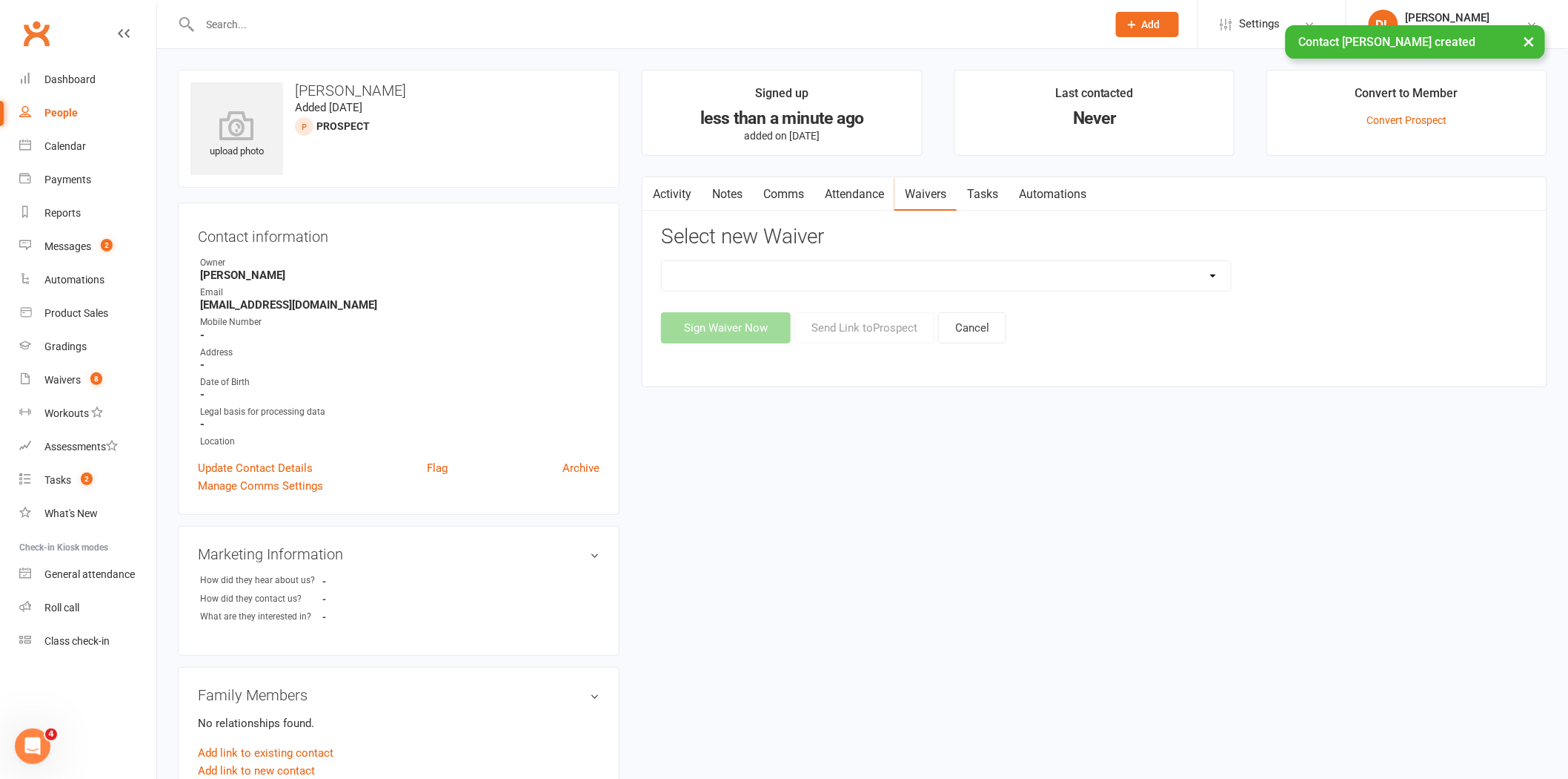
click at [723, 285] on select "Dark [DATE] Membership Dark [DATE] Membership waiver - no EDDR Dark [DATE] Tria…" at bounding box center [946, 276] width 570 height 29
select select "9794"
click at [662, 261] on select "Dark [DATE] Membership Dark [DATE] Membership waiver - no EDDR Dark [DATE] Tria…" at bounding box center [946, 276] width 570 height 29
click at [869, 334] on button "Send Link to [GEOGRAPHIC_DATA]" at bounding box center [863, 328] width 140 height 31
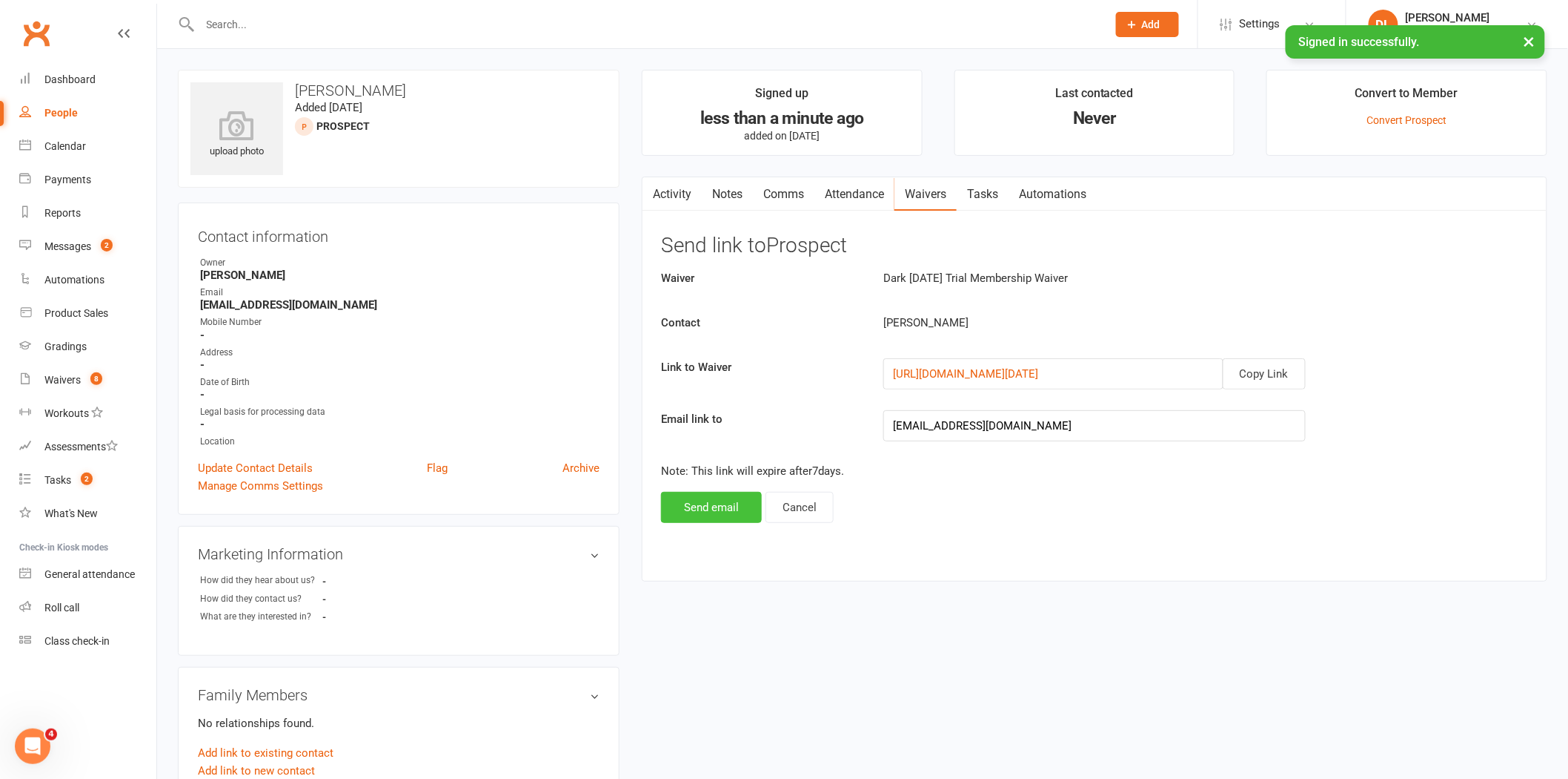
click at [743, 502] on button "Send email" at bounding box center [711, 507] width 100 height 31
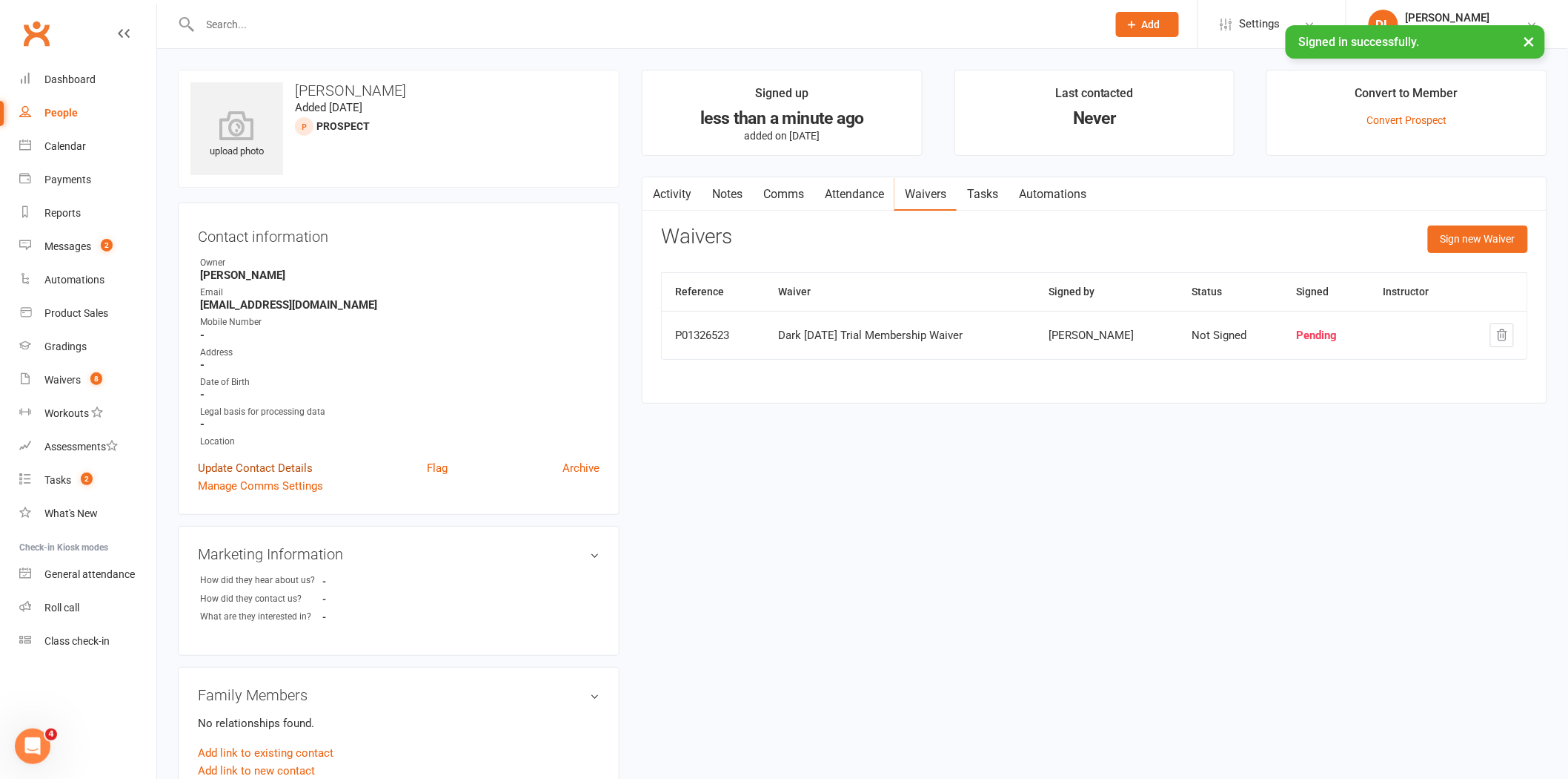
click at [285, 471] on link "Update Contact Details" at bounding box center [256, 468] width 115 height 17
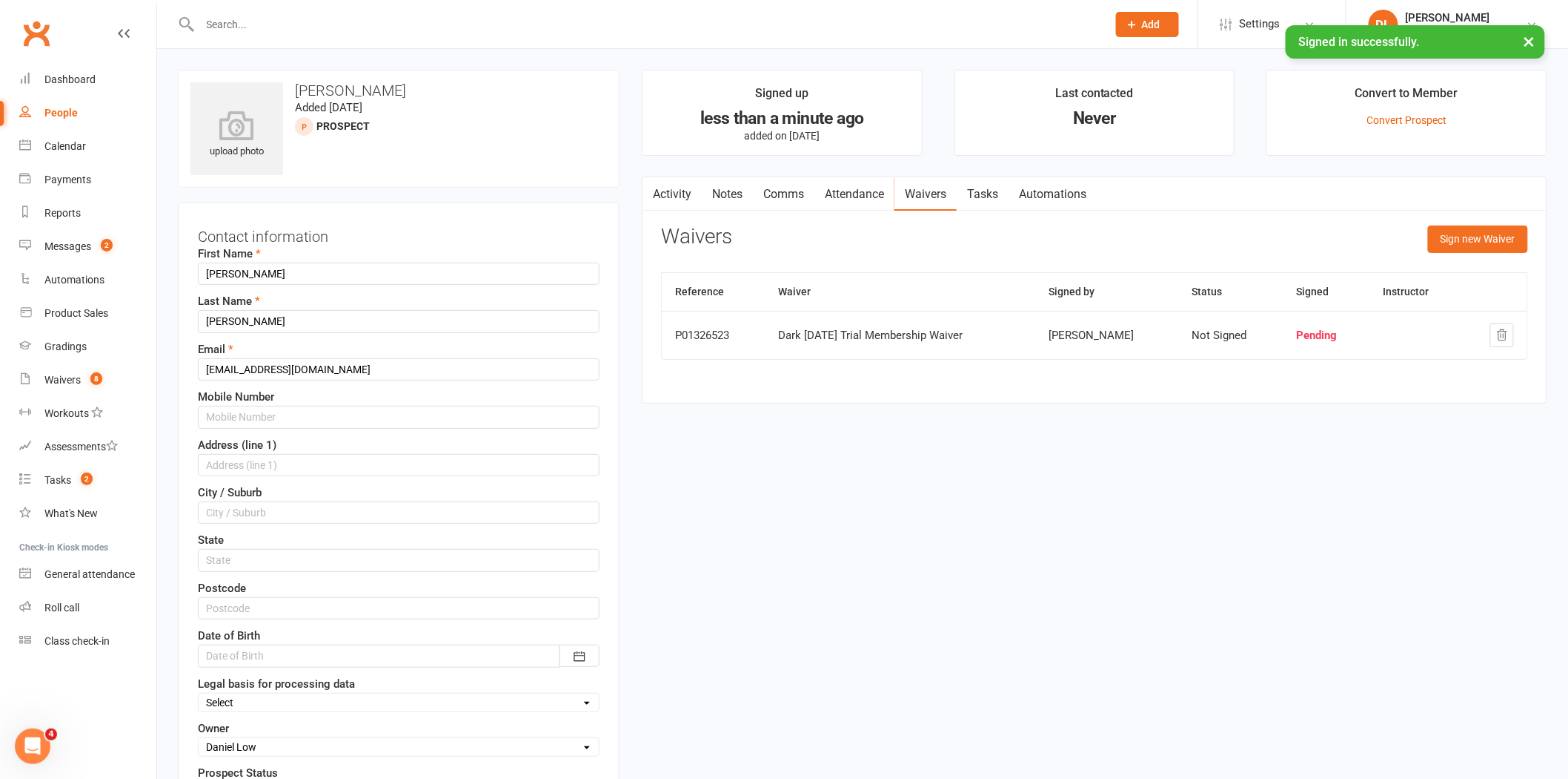
scroll to position [69, 0]
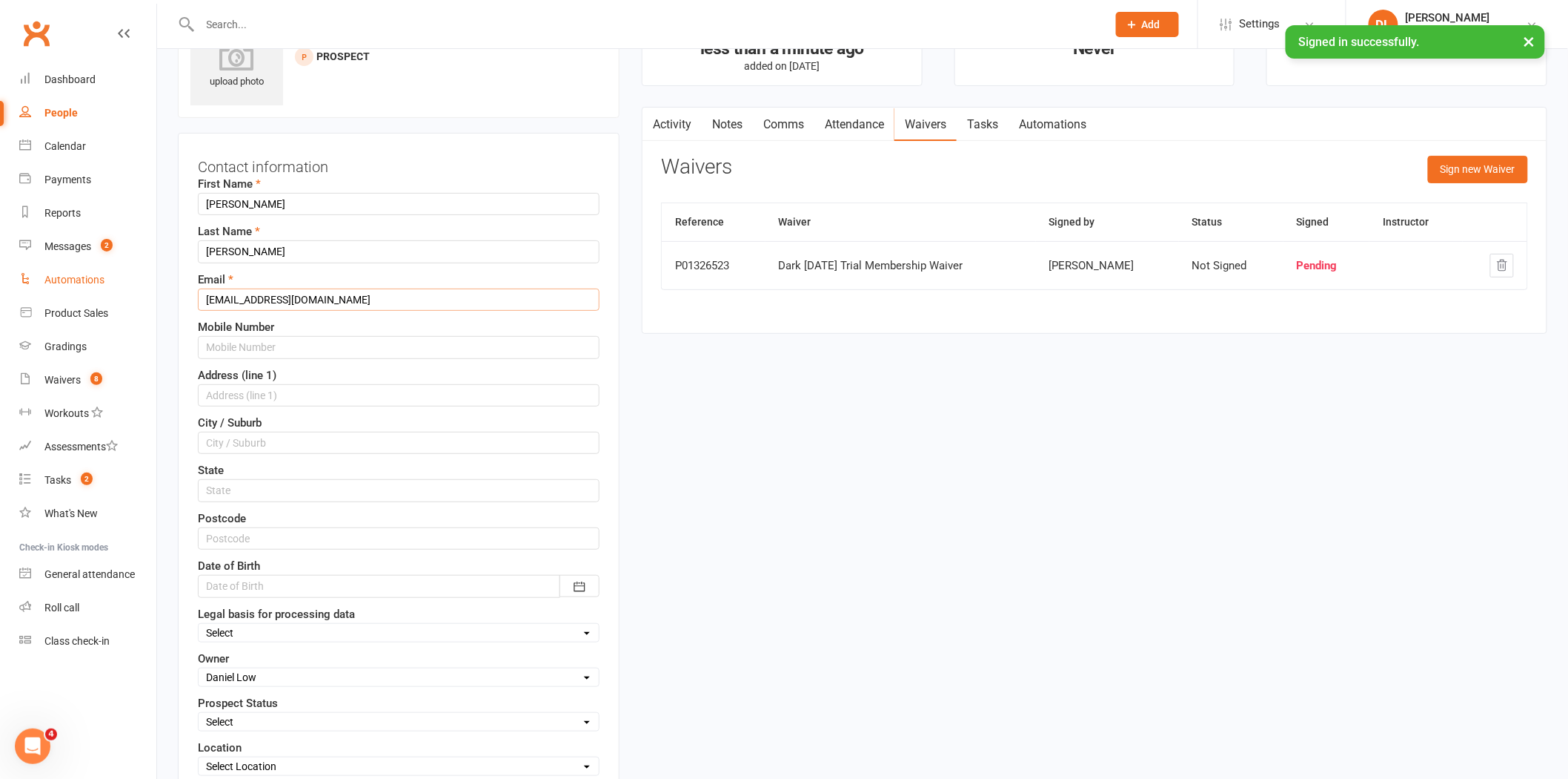
drag, startPoint x: 402, startPoint y: 304, endPoint x: 142, endPoint y: 272, distance: 262.0
click at [142, 272] on ui-view "Prospect Member Non-attending contact Class / event Appointment Grading event T…" at bounding box center [784, 759] width 1568 height 1649
click at [263, 298] on input "[EMAIL_ADDRESS][DOMAIN_NAME]" at bounding box center [399, 300] width 402 height 22
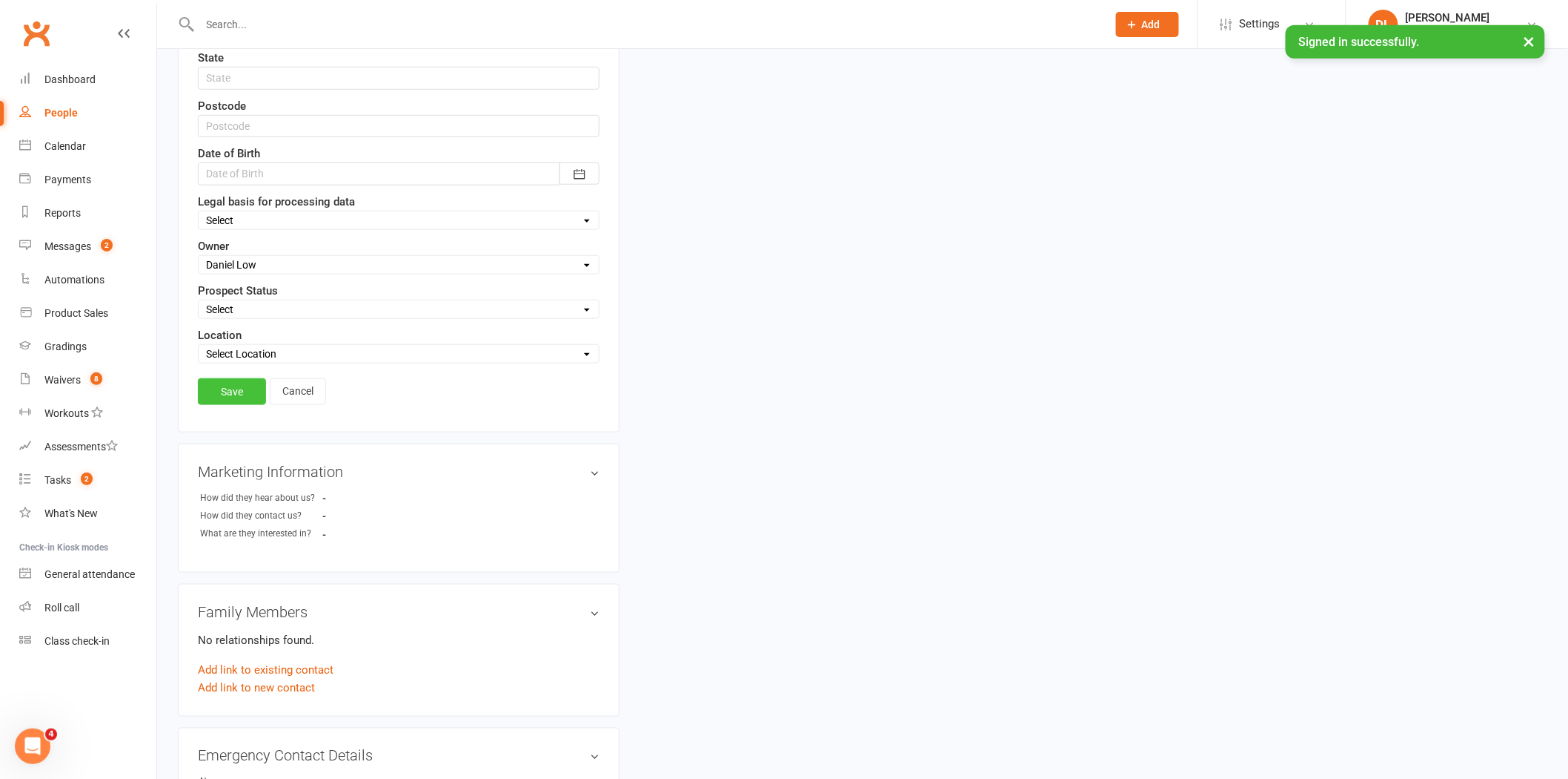
type input "[EMAIL_ADDRESS][DOMAIN_NAME]"
click at [223, 390] on link "Save" at bounding box center [232, 391] width 68 height 26
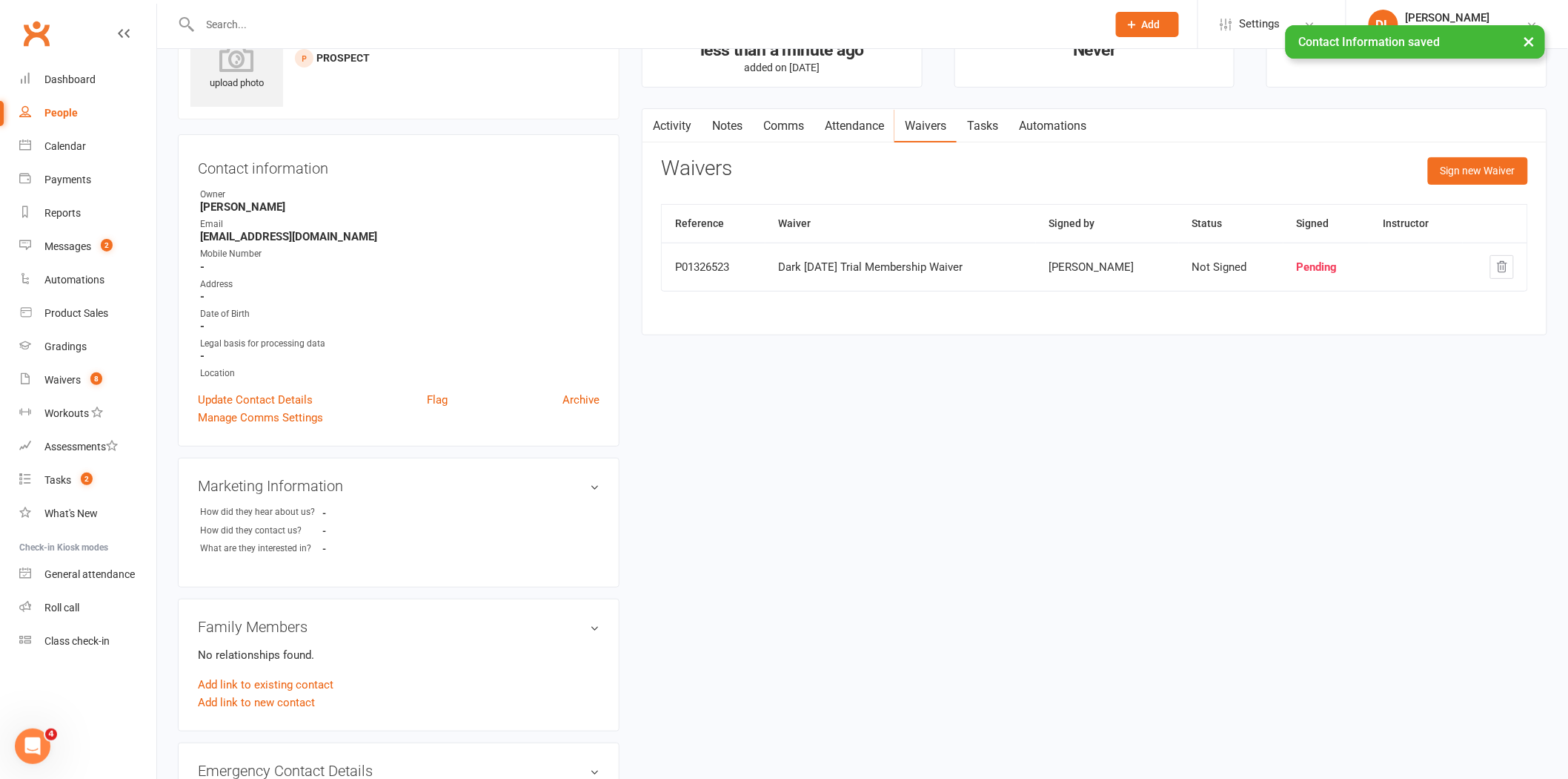
scroll to position [0, 0]
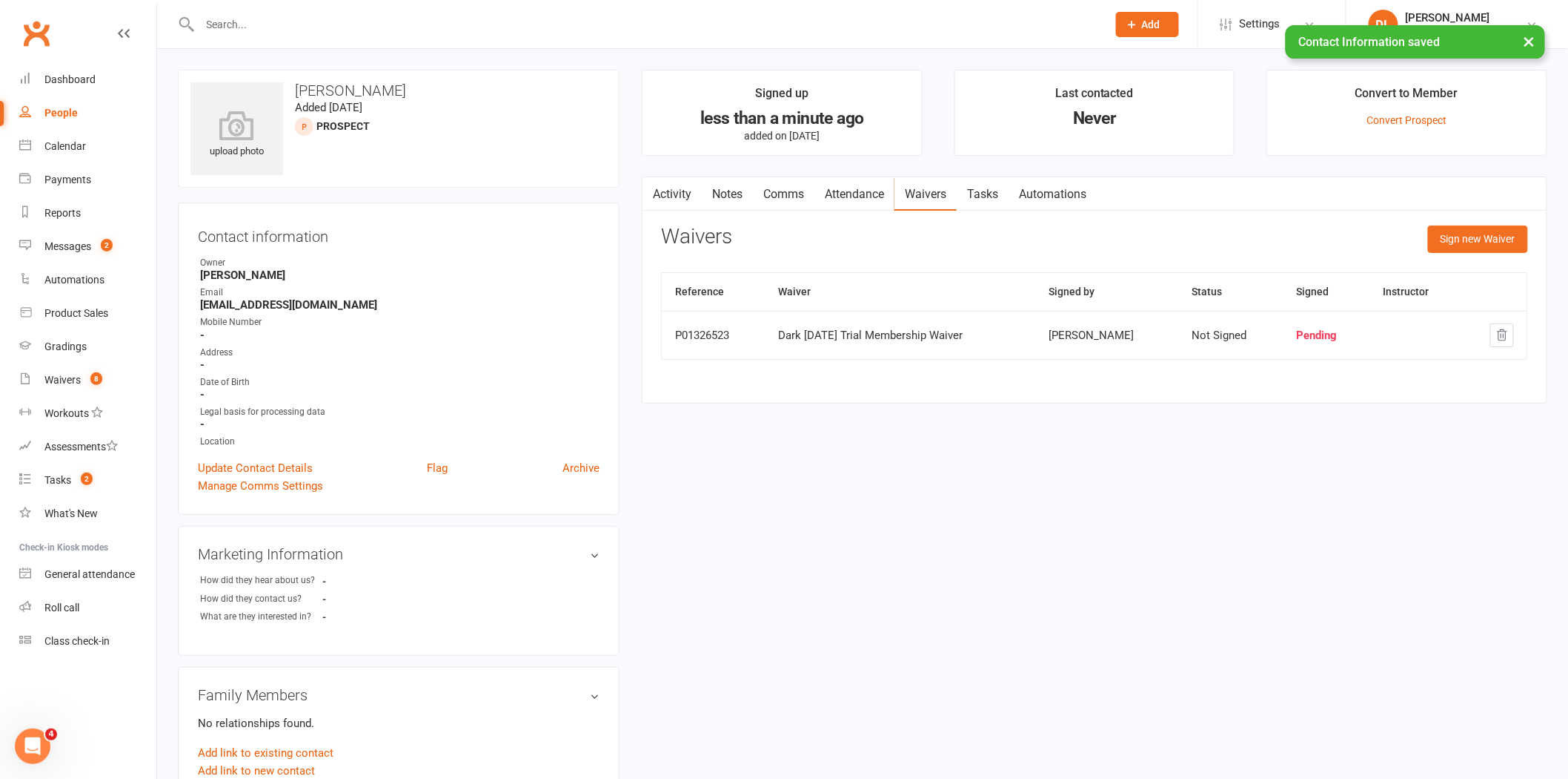
click at [1501, 339] on icon "button" at bounding box center [1502, 335] width 14 height 14
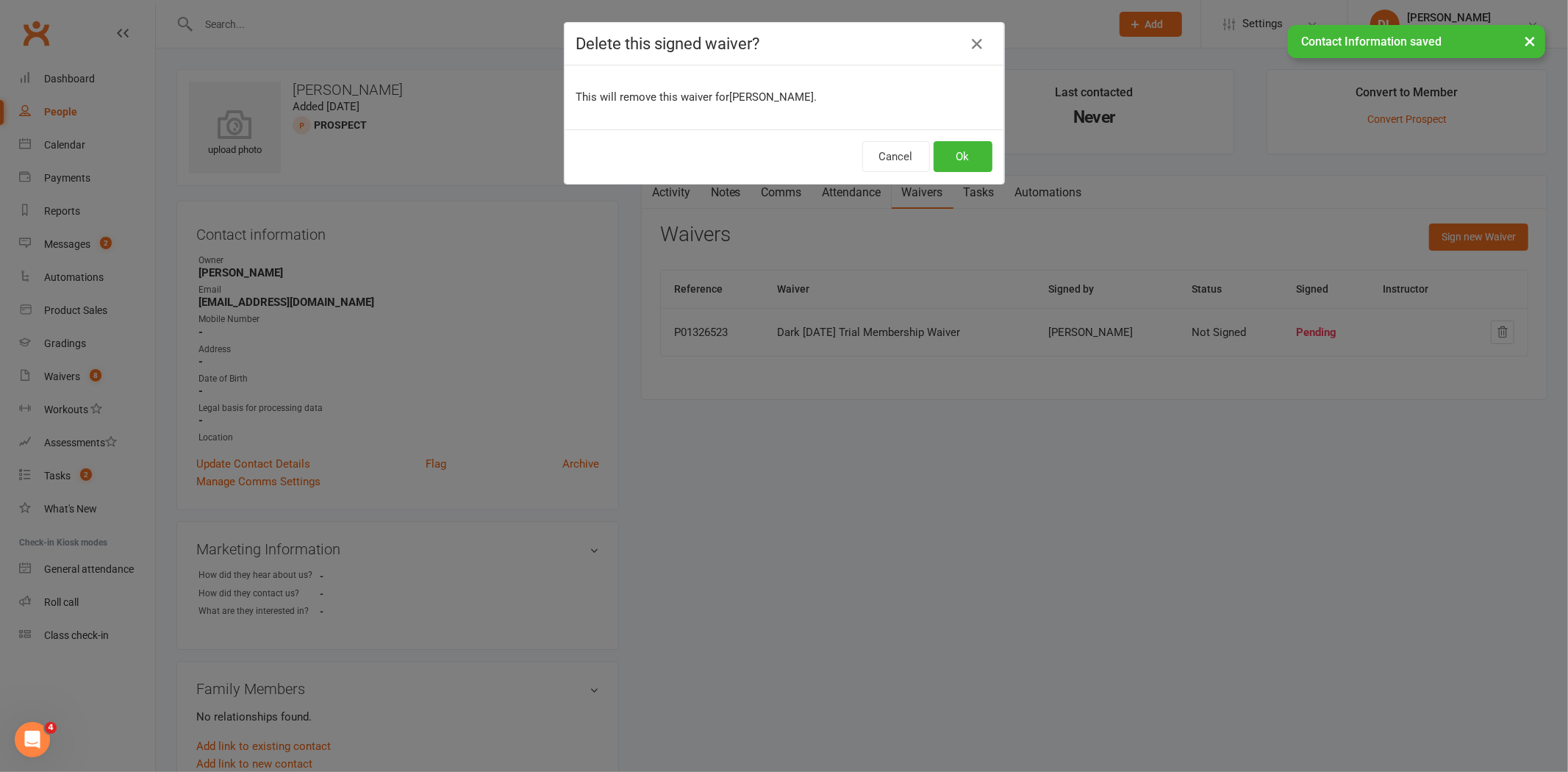
click at [966, 135] on div "Cancel Ok" at bounding box center [785, 157] width 440 height 54
click at [965, 143] on button "Ok" at bounding box center [962, 157] width 59 height 31
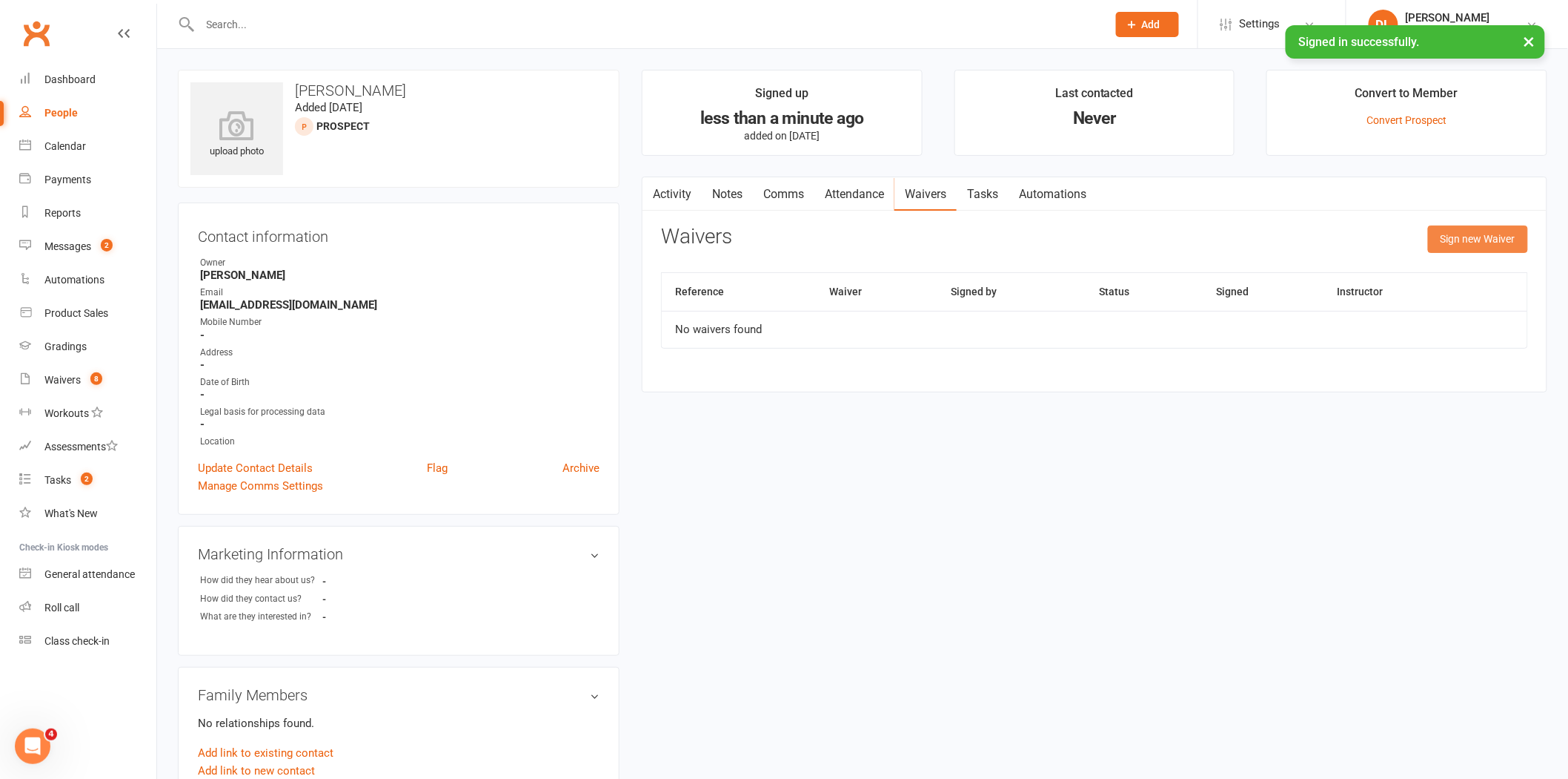
click at [1472, 241] on button "Sign new Waiver" at bounding box center [1479, 238] width 100 height 26
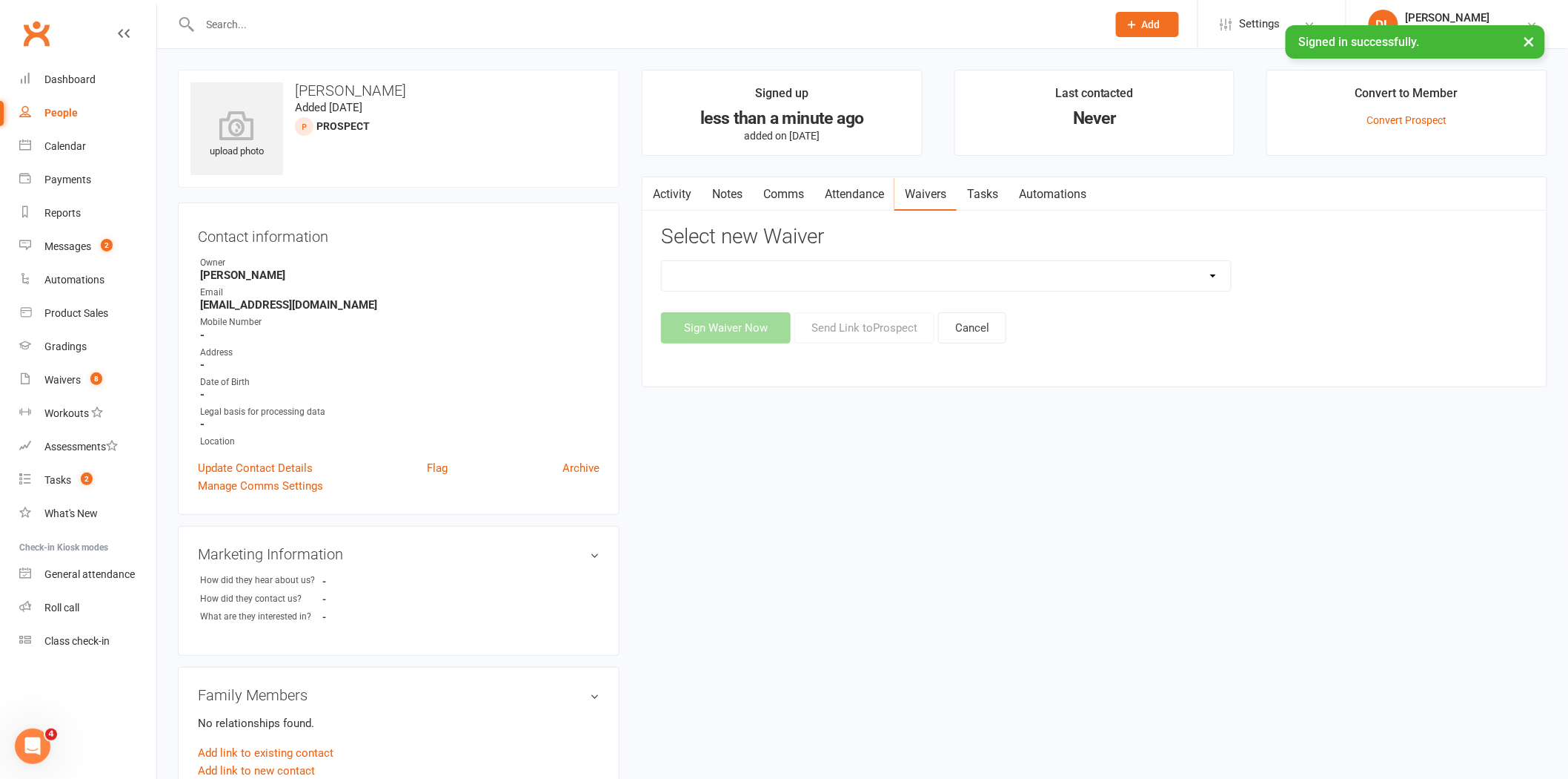
click at [786, 278] on select "Dark [DATE] Membership Dark [DATE] Membership waiver - no EDDR Dark [DATE] Tria…" at bounding box center [946, 276] width 570 height 29
select select "9794"
click at [662, 261] on select "Dark [DATE] Membership Dark [DATE] Membership waiver - no EDDR Dark [DATE] Tria…" at bounding box center [946, 276] width 570 height 29
click at [840, 333] on button "Send Link to [GEOGRAPHIC_DATA]" at bounding box center [863, 328] width 140 height 31
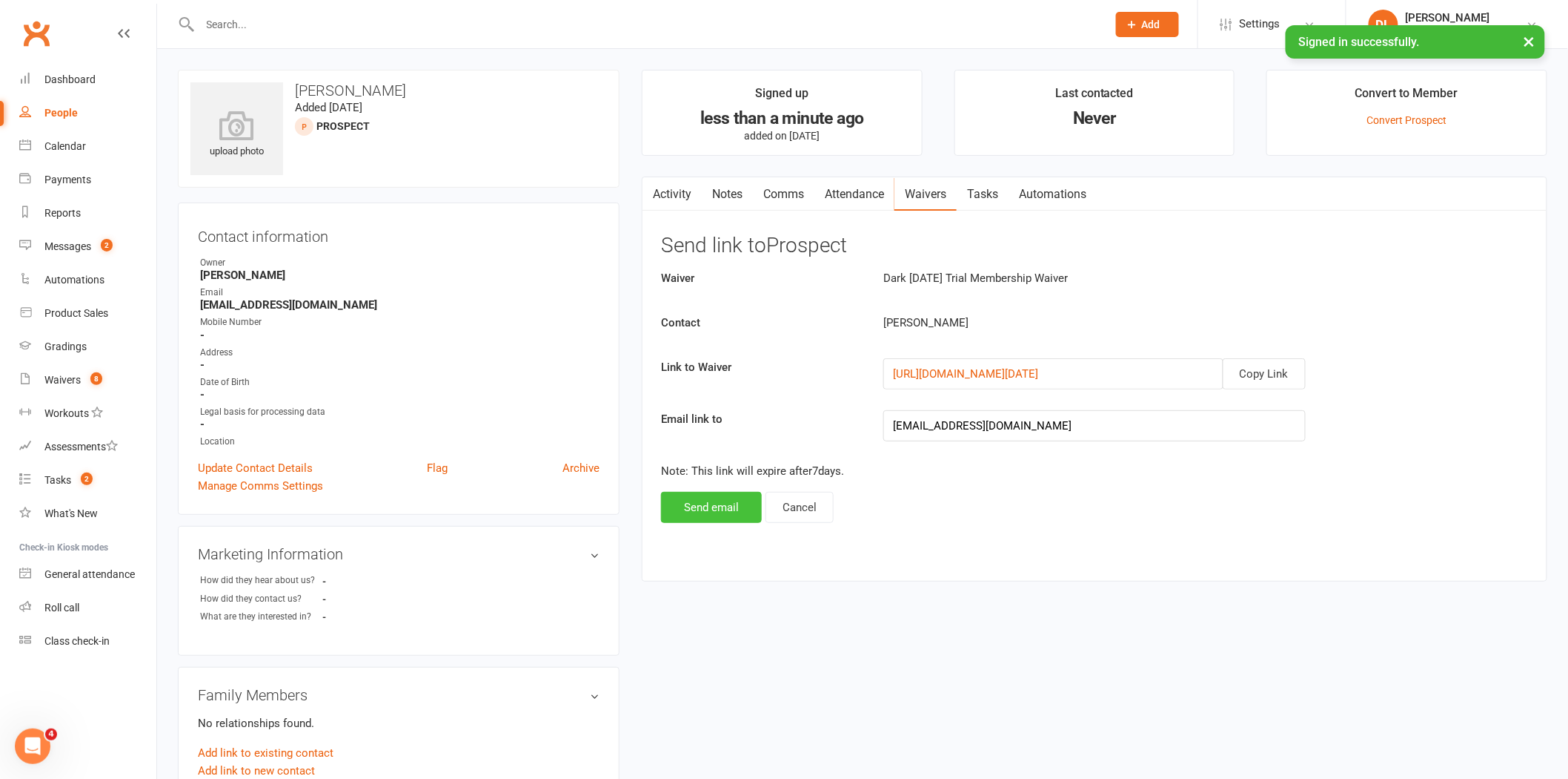
click at [743, 509] on button "Send email" at bounding box center [711, 507] width 100 height 31
